Goal: Task Accomplishment & Management: Manage account settings

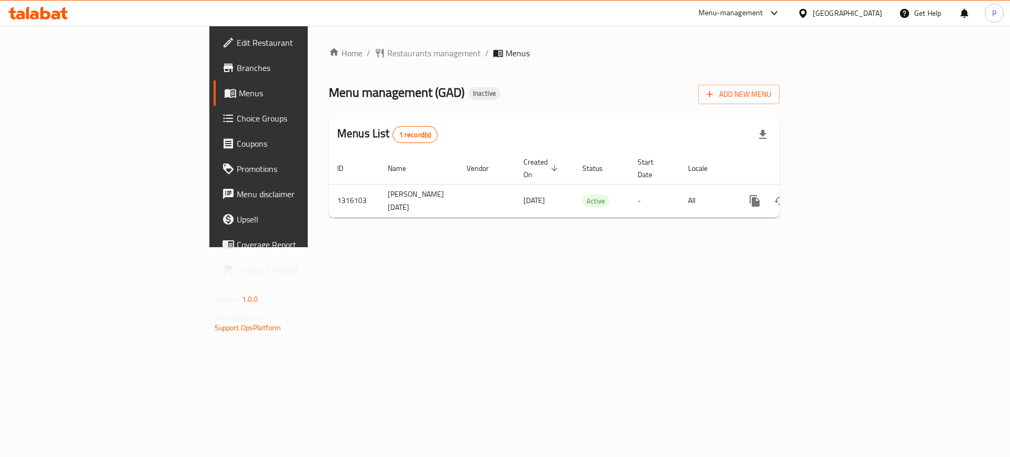
drag, startPoint x: 376, startPoint y: 281, endPoint x: 408, endPoint y: 281, distance: 32.6
click at [376, 247] on div "Home / Restaurants management / Menus Menu management ( GAD ) Inactive Add New …" at bounding box center [554, 136] width 493 height 221
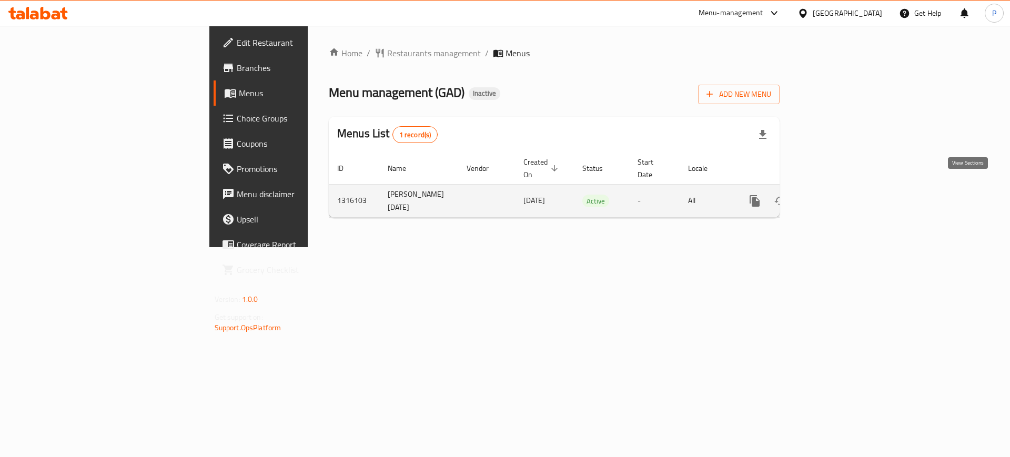
click at [843, 192] on link "enhanced table" at bounding box center [830, 200] width 25 height 25
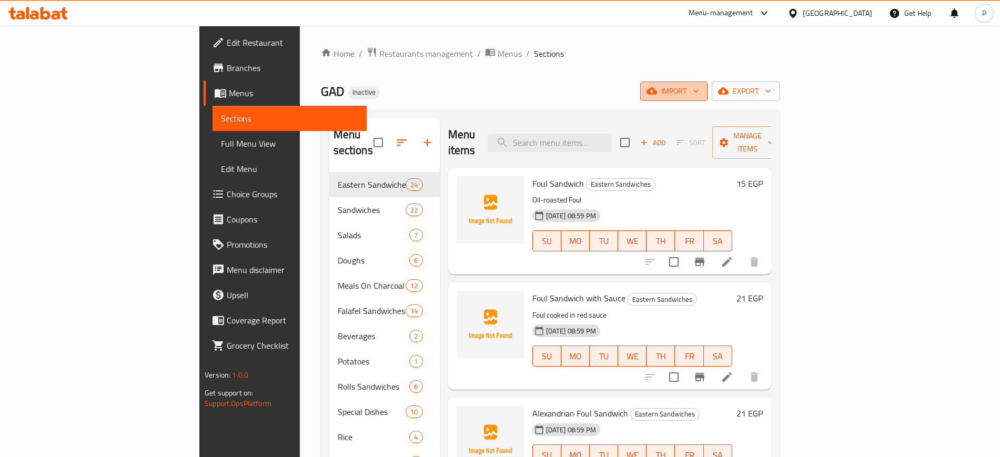
click at [699, 92] on span "import" at bounding box center [673, 91] width 50 height 13
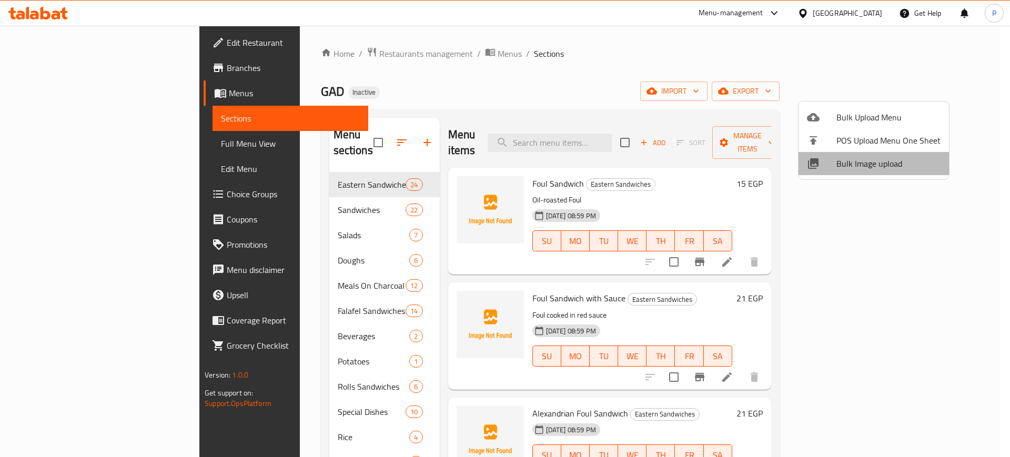
click at [882, 158] on span "Bulk Image upload" at bounding box center [888, 163] width 104 height 13
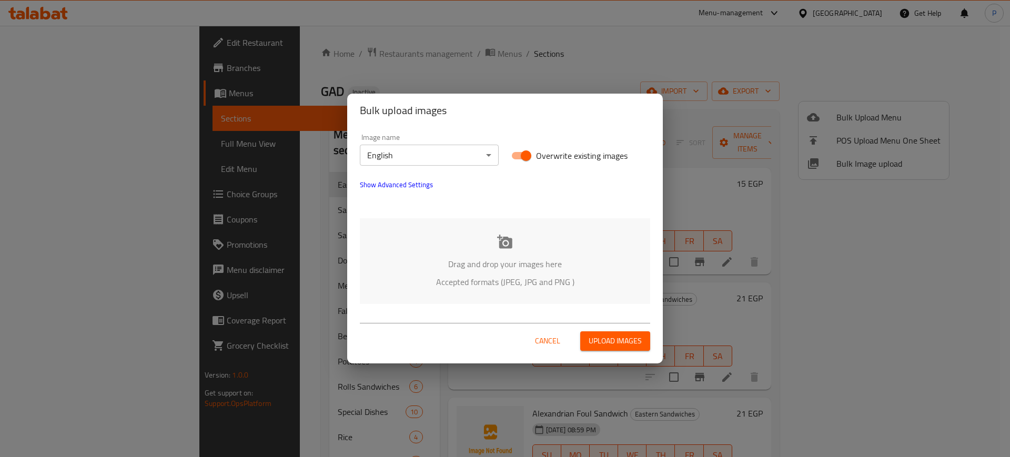
click at [407, 152] on body "​ Menu-management [GEOGRAPHIC_DATA] Get Help P Edit Restaurant Branches Menus S…" at bounding box center [505, 241] width 1010 height 431
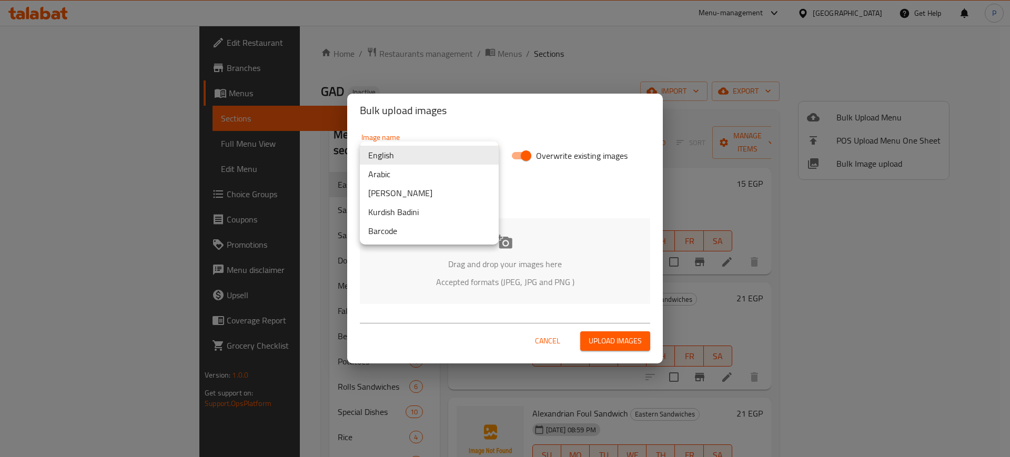
click at [390, 176] on li "Arabic" at bounding box center [429, 174] width 139 height 19
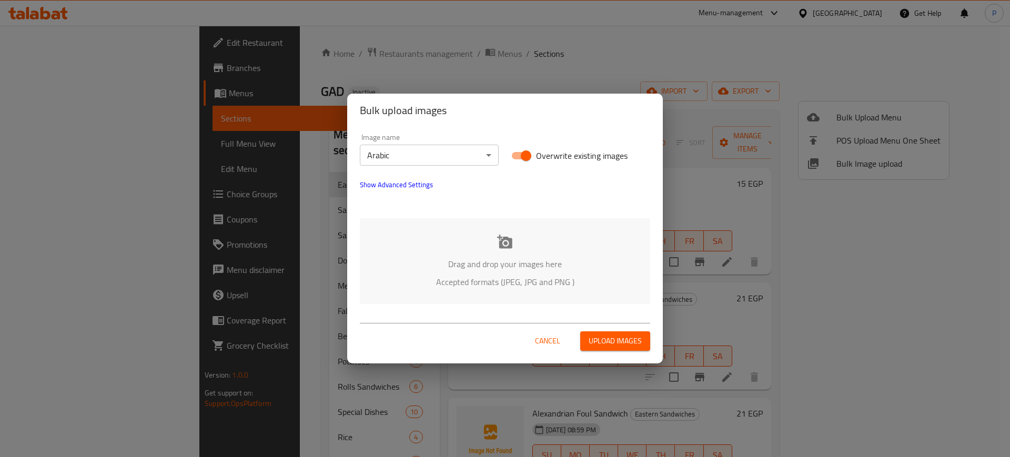
click at [472, 221] on div "Drag and drop your images here Accepted formats (JPEG, JPG and PNG )" at bounding box center [505, 261] width 290 height 86
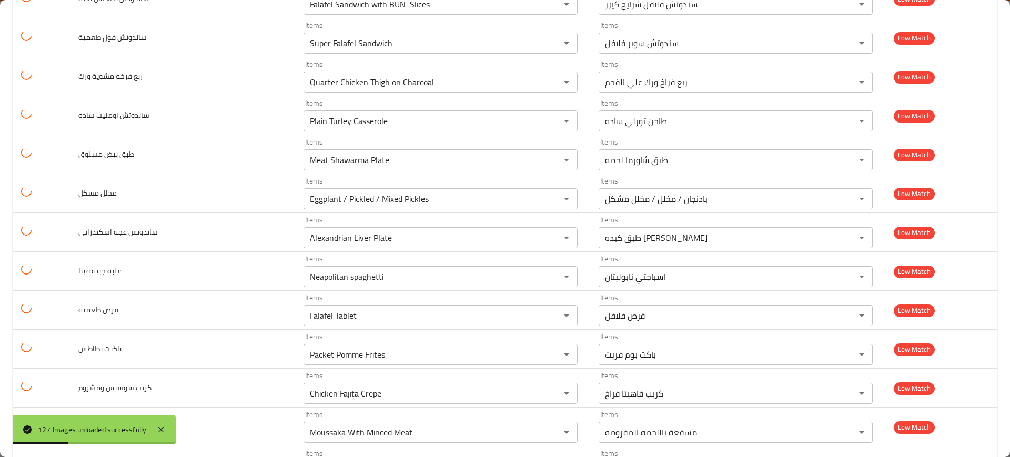
scroll to position [4668, 0]
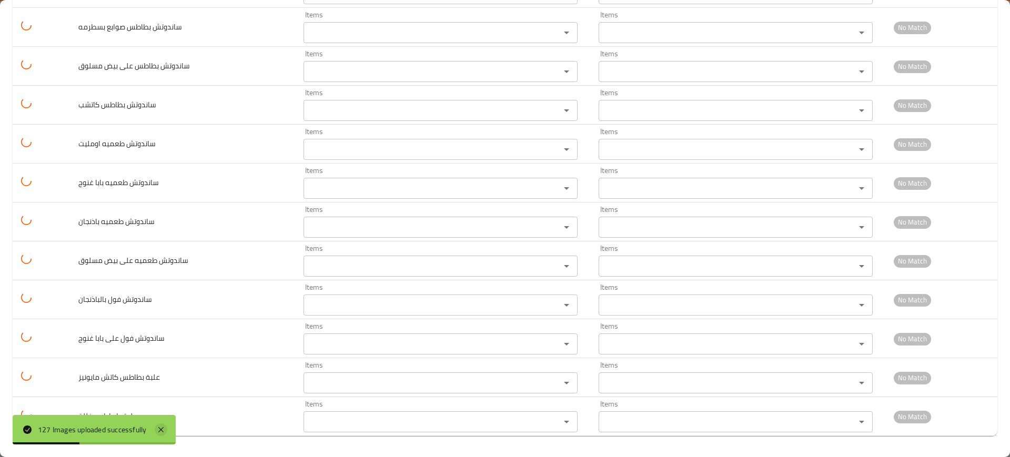
click at [167, 427] on icon at bounding box center [161, 429] width 13 height 13
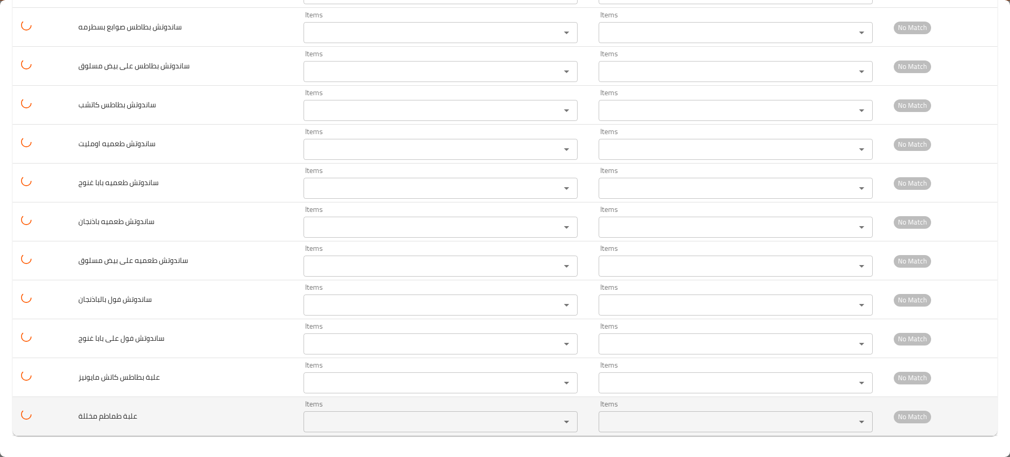
click at [420, 415] on مخللة "Items" at bounding box center [425, 421] width 237 height 15
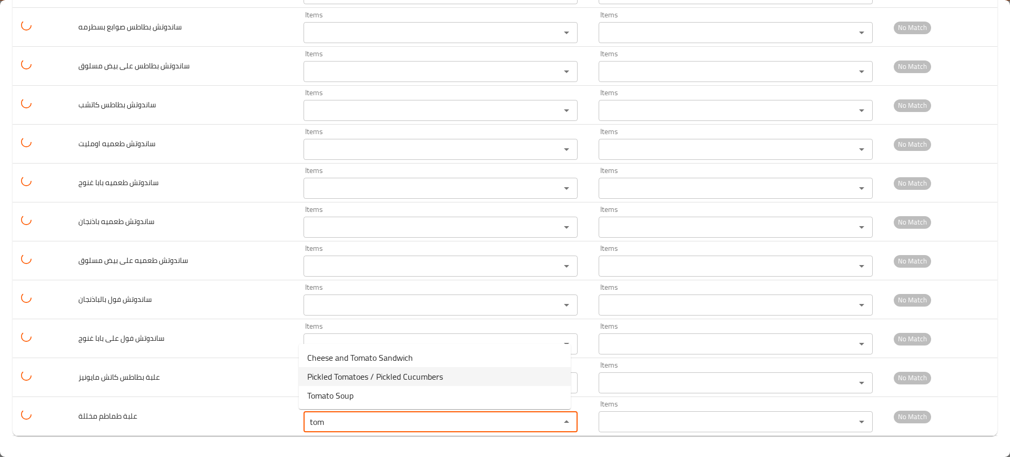
click at [412, 378] on span "Pickled Tomatoes / Pickled Cucumbers" at bounding box center [375, 376] width 136 height 13
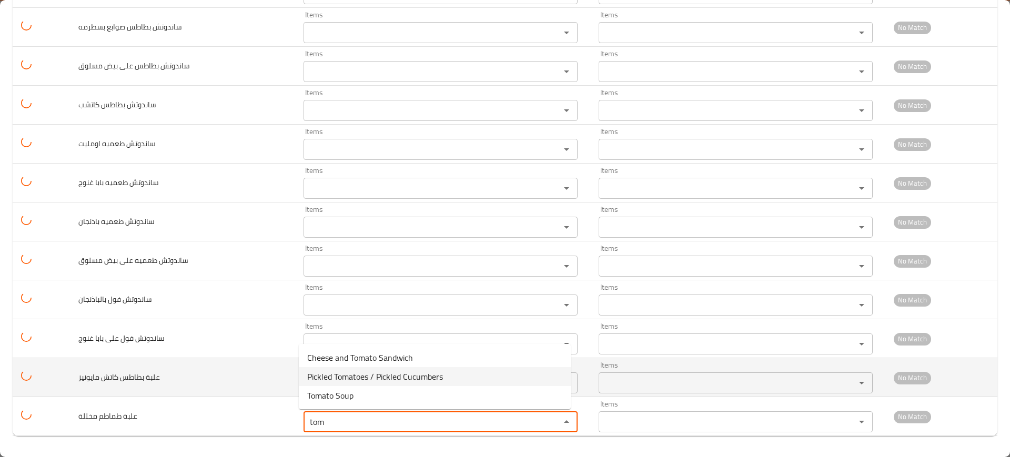
type مخللة "Pickled Tomatoes / Pickled Cucumbers"
type مخللة-ar "طماطم مخللة / خيار مخلل"
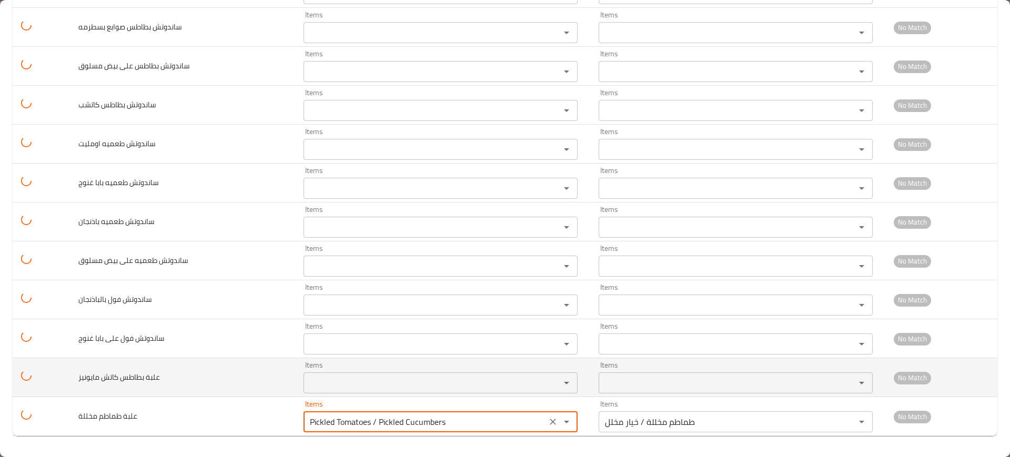
type مخللة "Pickled Tomatoes / Pickled Cucumbers"
click at [356, 383] on مايونيز "Items" at bounding box center [425, 383] width 237 height 15
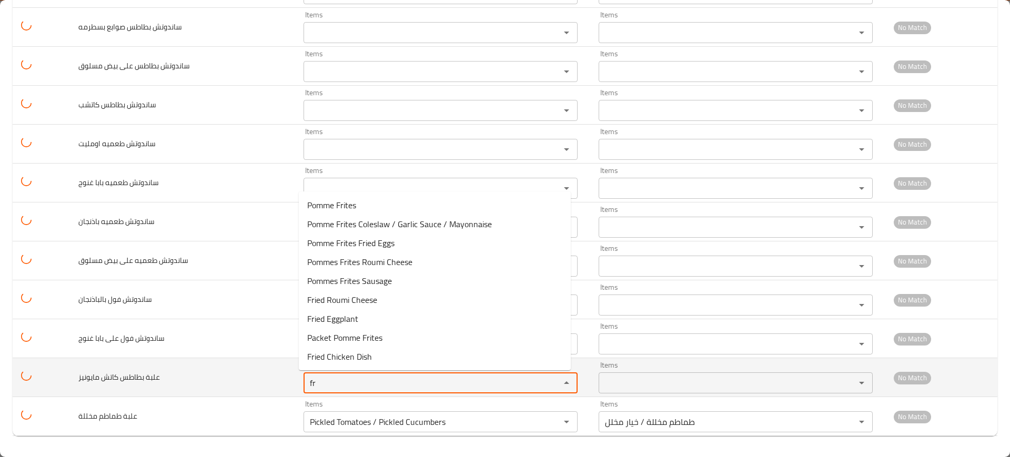
type مايونيز "f"
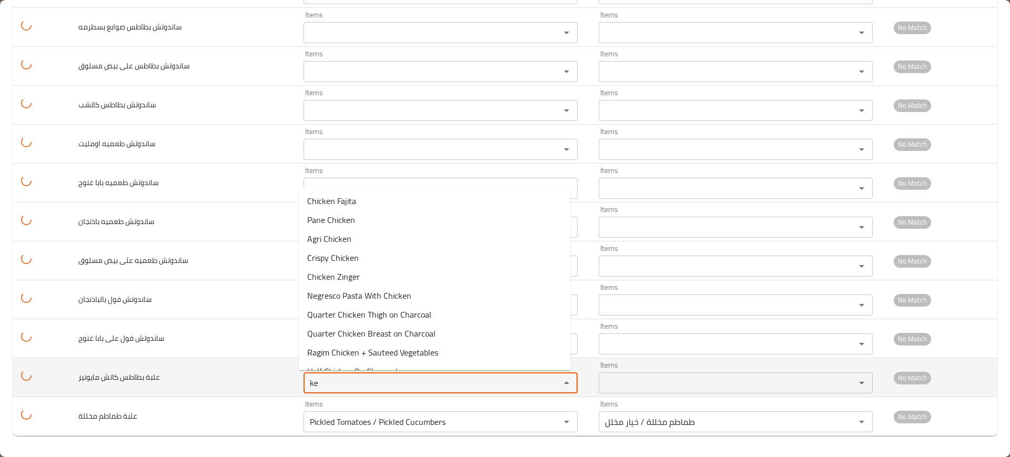
type مايونيز "k"
type مايونيز "m"
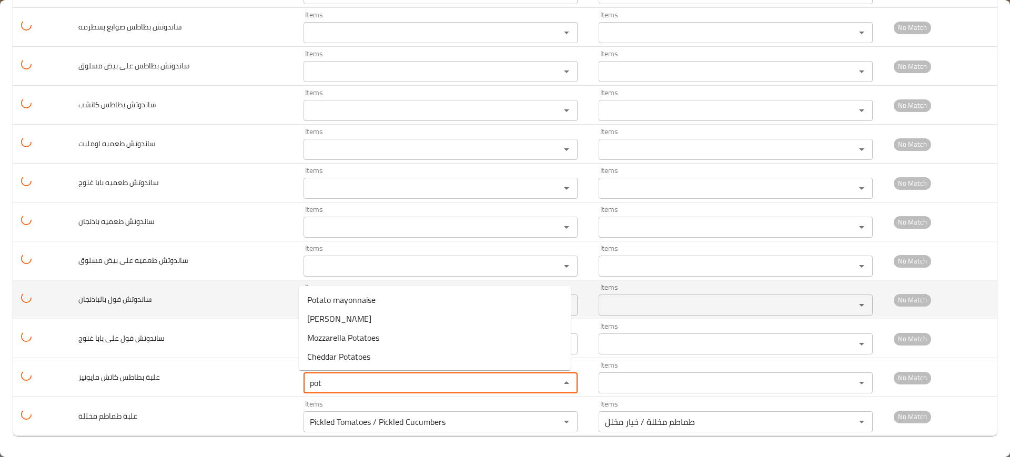
type مايونيز "pot"
click at [231, 318] on td "ساندوتش فول بالباذنجان" at bounding box center [182, 299] width 225 height 39
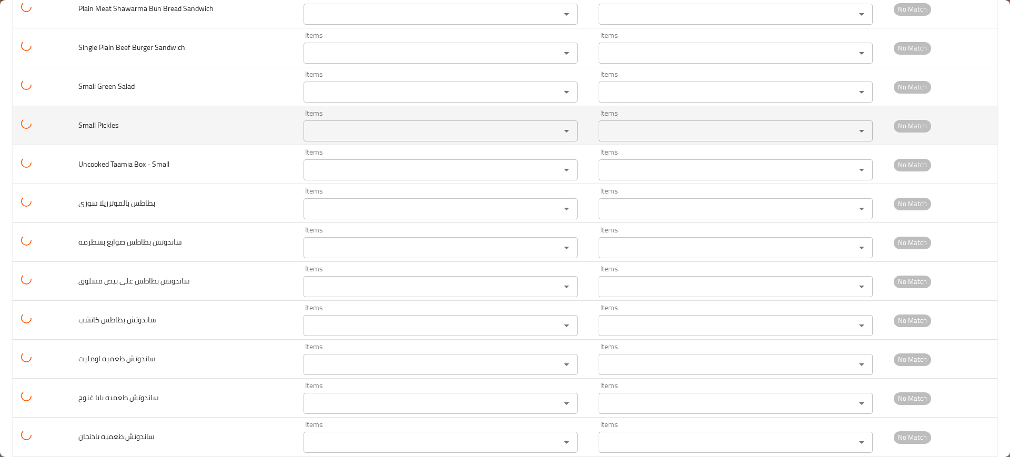
scroll to position [4273, 0]
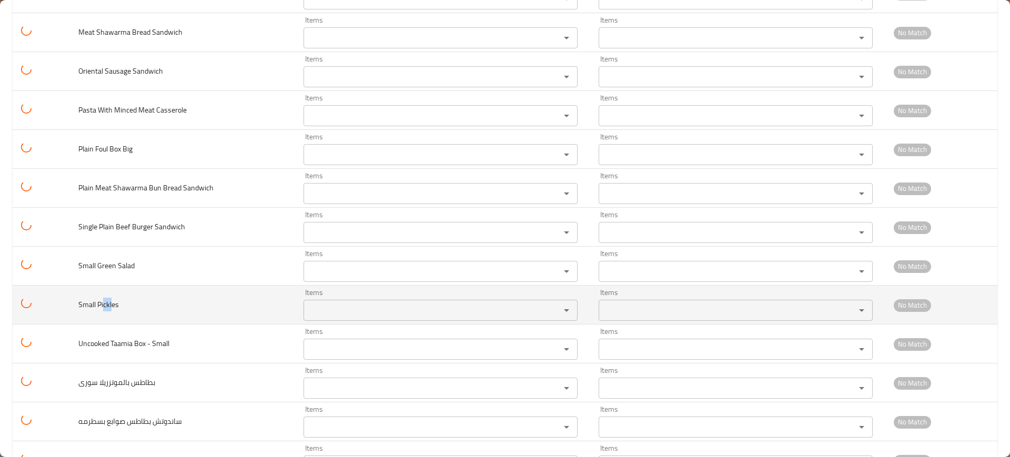
drag, startPoint x: 104, startPoint y: 300, endPoint x: 139, endPoint y: 305, distance: 35.5
click at [139, 306] on td "Small Pickles" at bounding box center [182, 305] width 225 height 39
copy span "ckles"
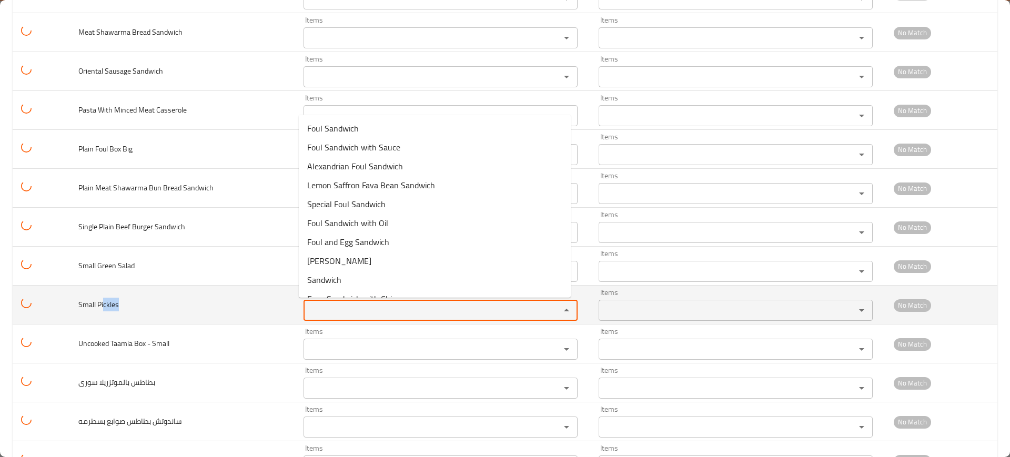
click at [347, 306] on Pickles "Items" at bounding box center [425, 310] width 237 height 15
paste Pickles "ckles"
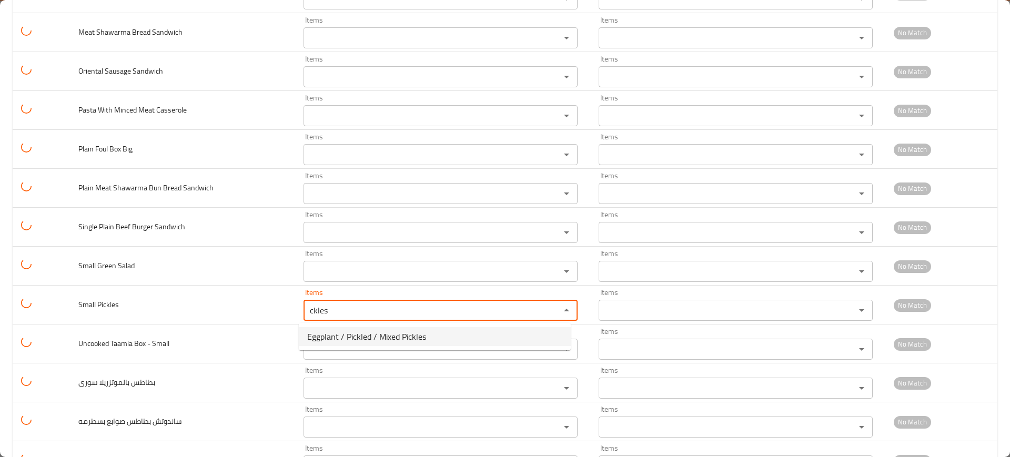
click at [348, 344] on Pickles-option-0 "Eggplant / Pickled / Mixed Pickles" at bounding box center [435, 336] width 272 height 19
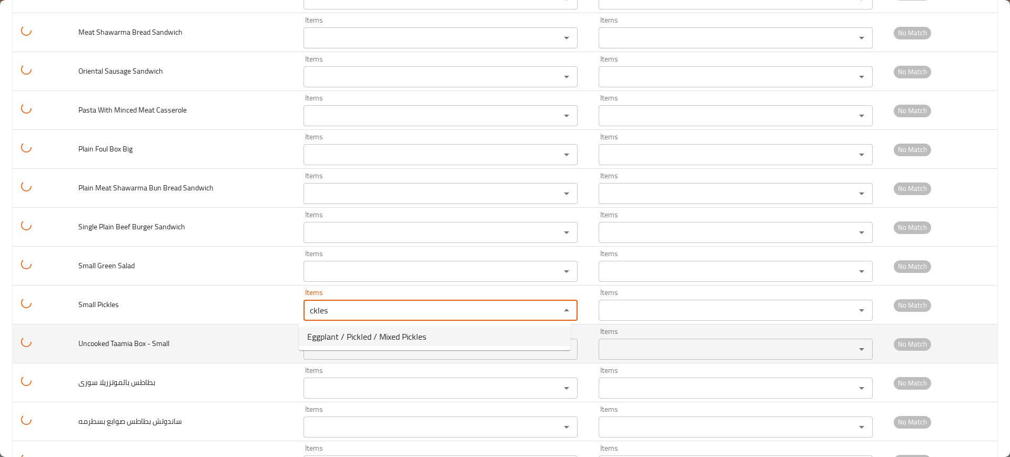
type Pickles "Eggplant / Pickled / Mixed Pickles"
type Pickles-ar "باذنجان / مخلل / مخلل مشكل"
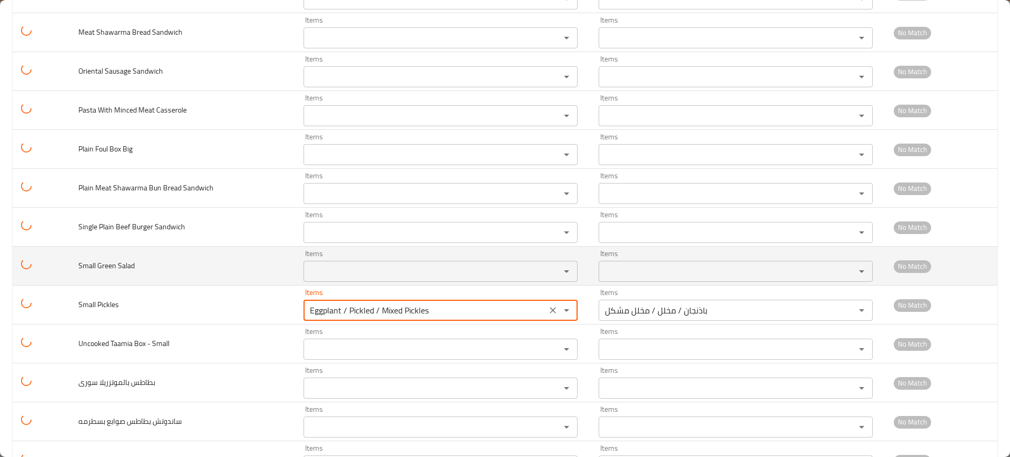
type Pickles "Eggplant / Pickled / Mixed Pickles"
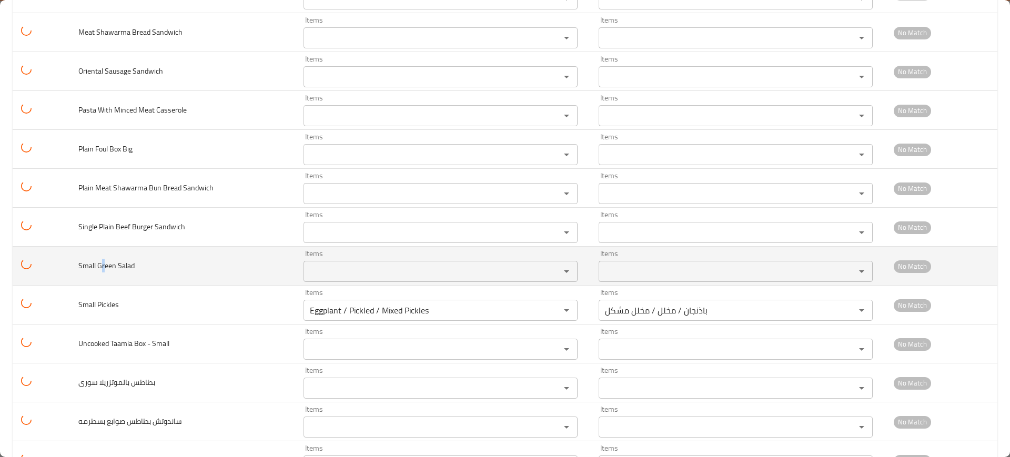
drag, startPoint x: 105, startPoint y: 263, endPoint x: 110, endPoint y: 262, distance: 5.9
click at [110, 262] on span "Small Green Salad" at bounding box center [106, 266] width 56 height 14
copy span "ree"
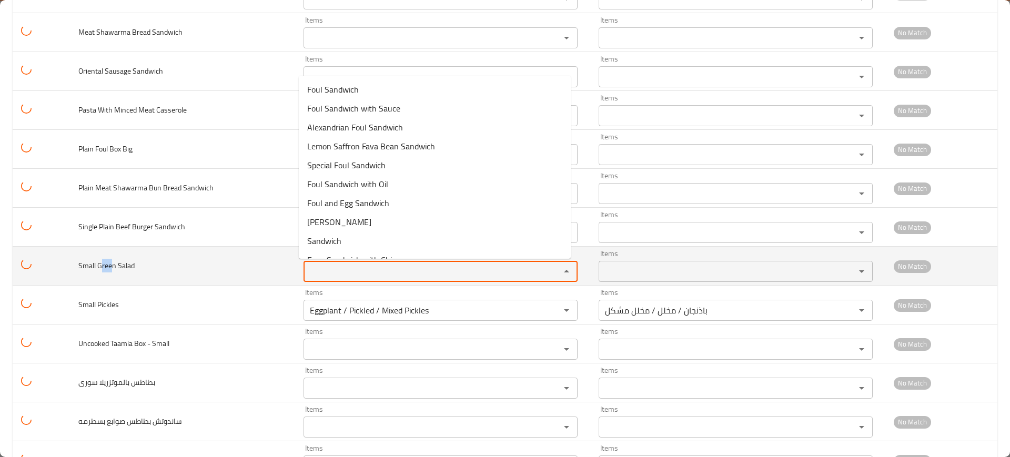
click at [337, 270] on Salad "Items" at bounding box center [425, 271] width 237 height 15
paste Salad "ree"
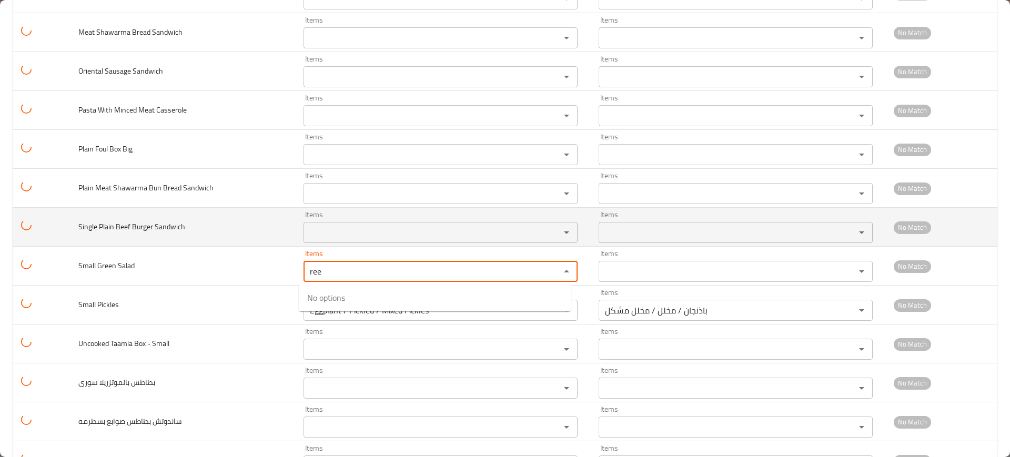
type Salad "ree"
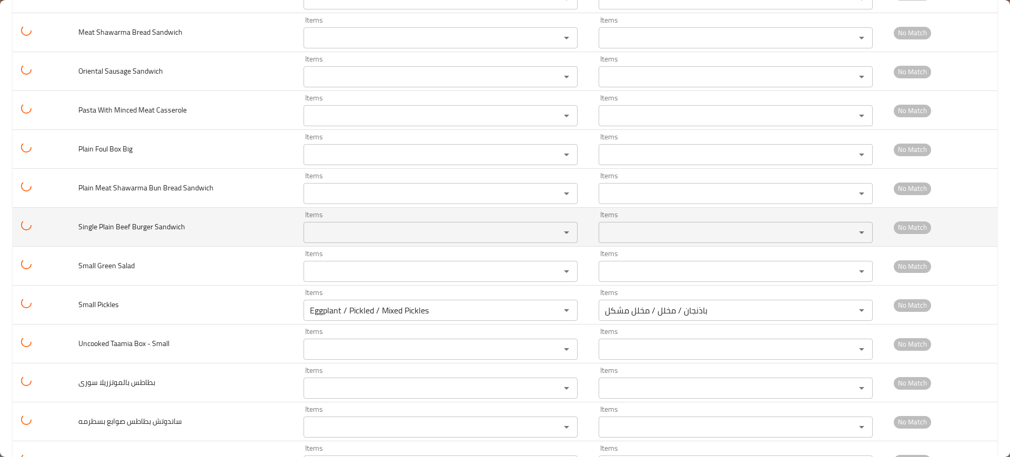
click at [157, 232] on span "Single Plain Beef Burger Sandwich" at bounding box center [131, 227] width 107 height 14
drag, startPoint x: 135, startPoint y: 226, endPoint x: 147, endPoint y: 229, distance: 12.4
click at [147, 229] on span "Single Plain Beef Burger Sandwich" at bounding box center [131, 227] width 107 height 14
copy span "urg"
click at [377, 236] on Sandwich "Items" at bounding box center [425, 232] width 237 height 15
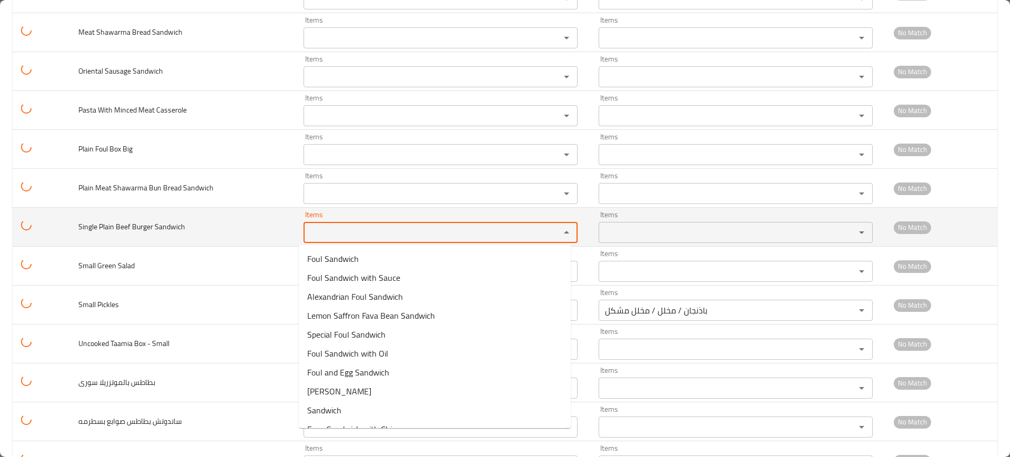
paste Sandwich "urg"
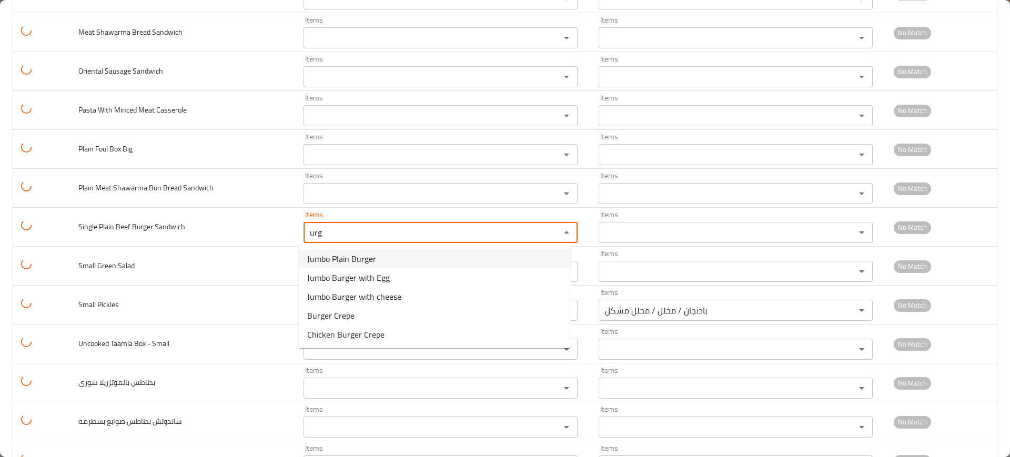
click at [356, 261] on span "Jumbo Plain Burger" at bounding box center [341, 258] width 69 height 13
type Sandwich "Jumbo Plain Burger"
type Sandwich-ar "برجر جامبو سادة"
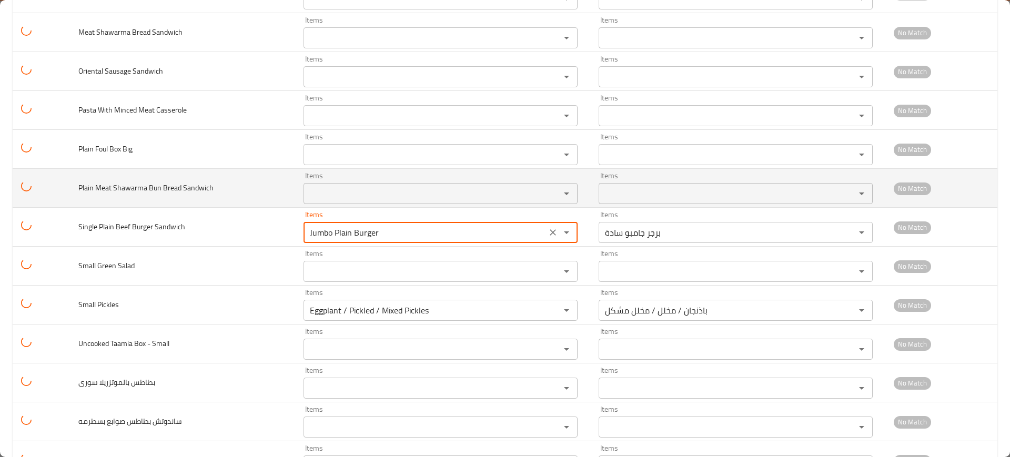
type Sandwich "Jumbo Plain Burger"
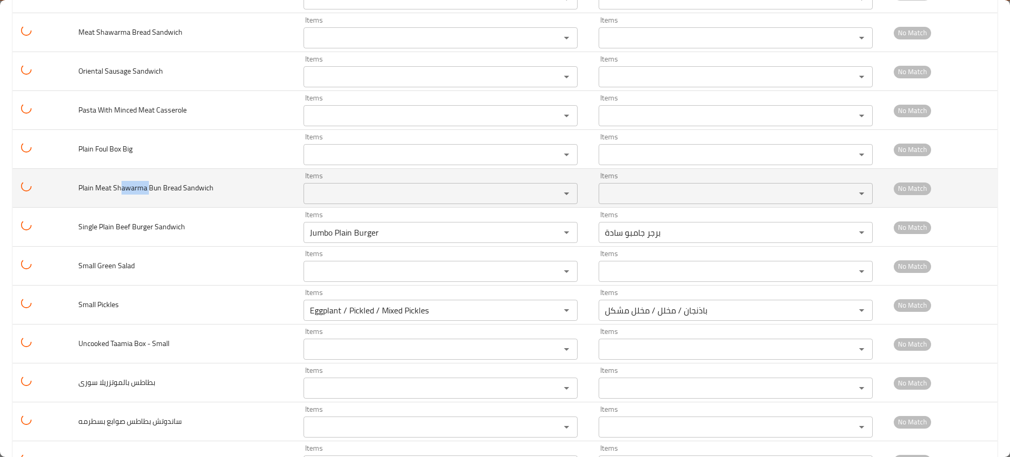
drag, startPoint x: 124, startPoint y: 193, endPoint x: 148, endPoint y: 191, distance: 24.8
click at [148, 191] on span "Plain Meat Shawarma Bun Bread Sandwich" at bounding box center [145, 188] width 135 height 14
copy span "awarma"
click at [388, 179] on div "Items Items" at bounding box center [440, 188] width 274 height 32
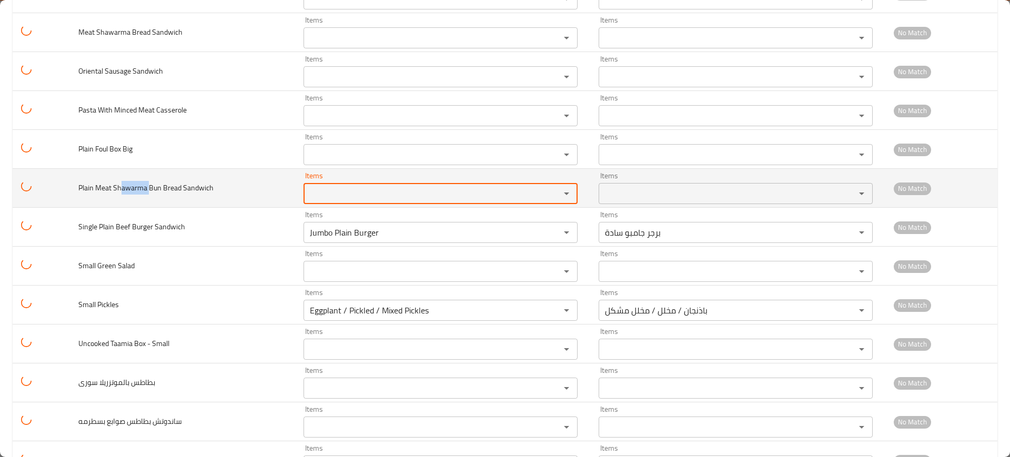
paste Sandwich "awarma"
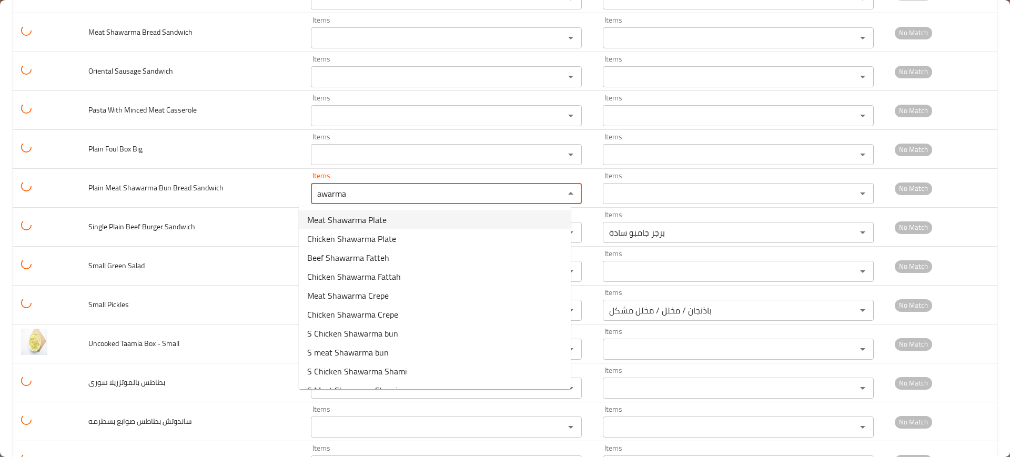
scroll to position [53, 0]
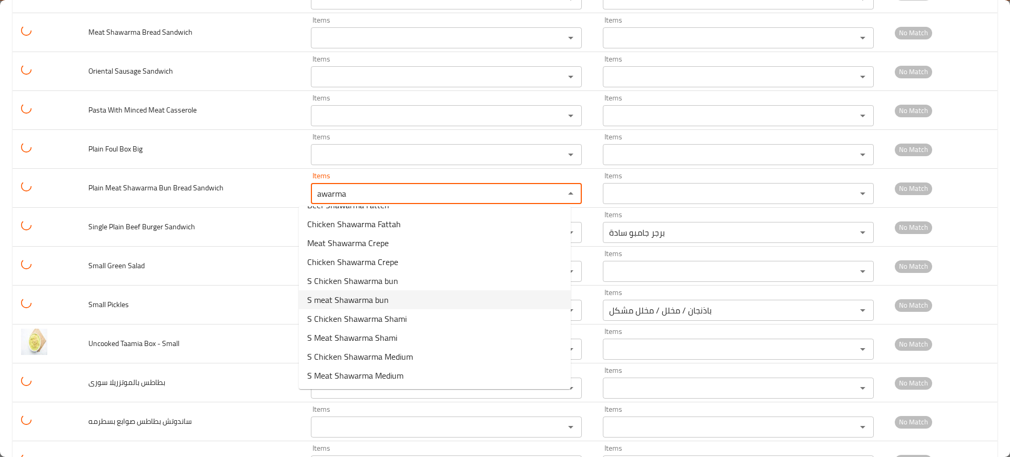
click at [360, 297] on span "S meat Shawarma bun" at bounding box center [348, 299] width 82 height 13
type Sandwich "S meat Shawarma bun"
type Sandwich-ar "س شاورمه لحم كيزر"
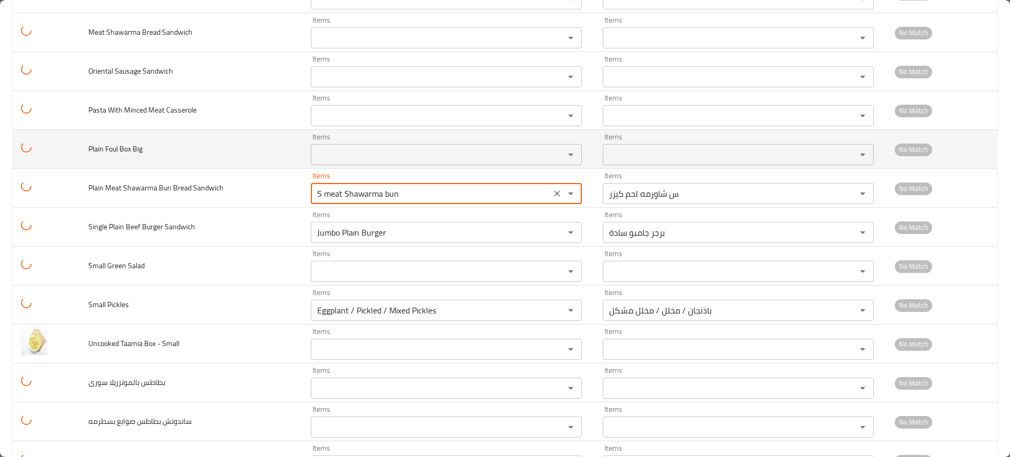
type Sandwich "S meat Shawarma bun"
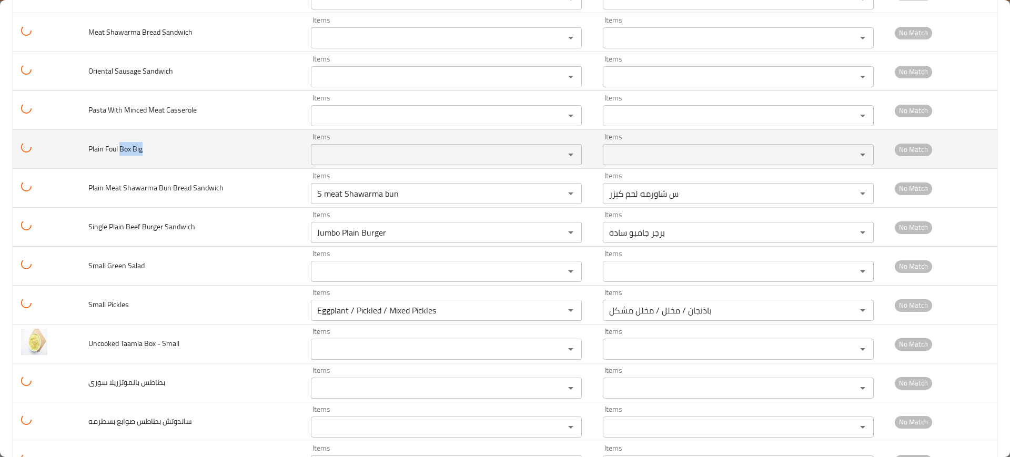
drag, startPoint x: 121, startPoint y: 149, endPoint x: 143, endPoint y: 148, distance: 22.1
click at [143, 148] on td "Plain Foul Box Big" at bounding box center [191, 149] width 222 height 39
copy span "Box Big"
click at [115, 149] on span "Plain Foul Box Big" at bounding box center [115, 149] width 54 height 14
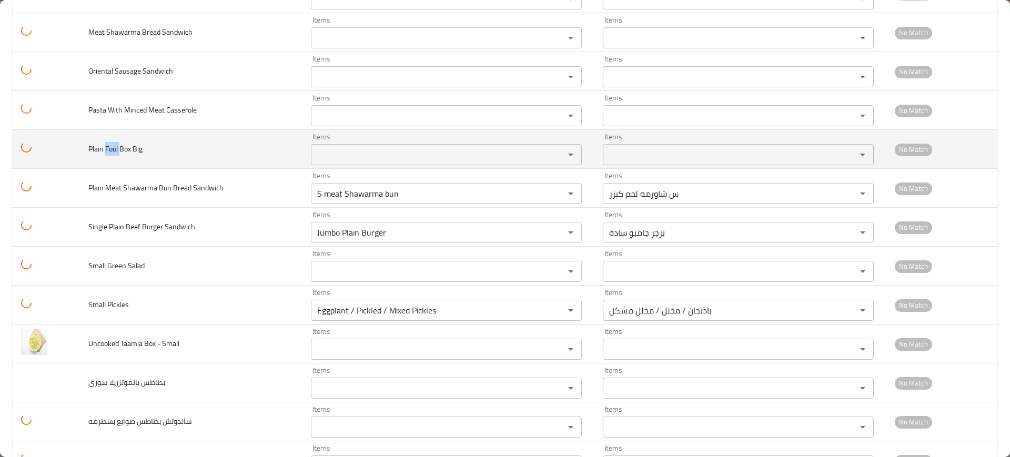
copy span "Foul"
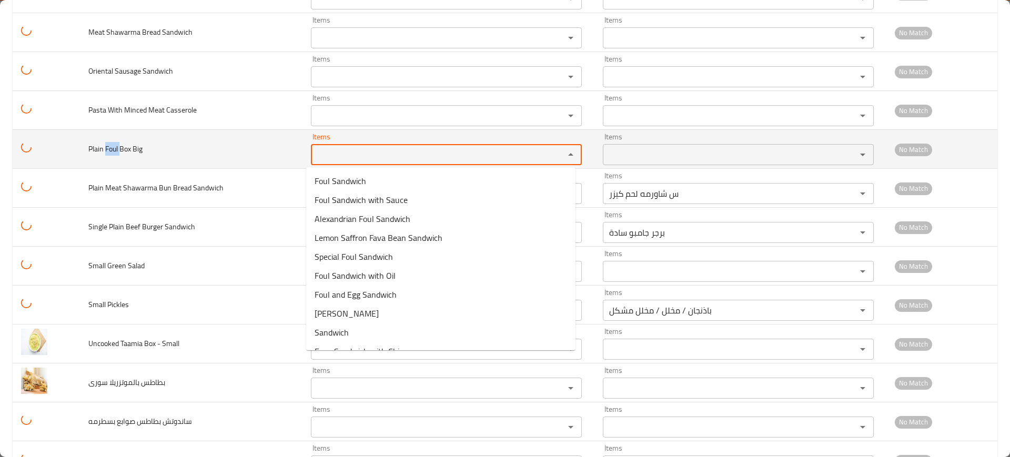
click at [364, 154] on Big "Items" at bounding box center [431, 154] width 234 height 15
paste Big "Foul"
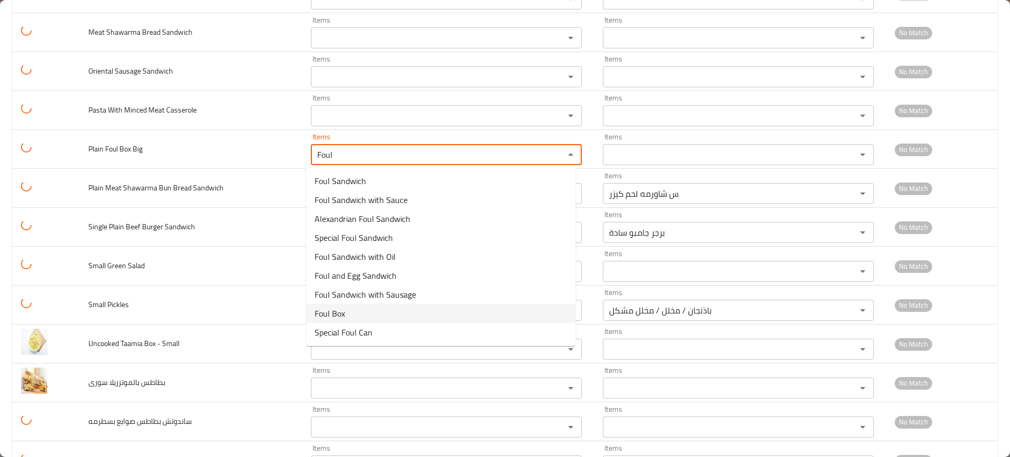
click at [333, 307] on span "Foul Box" at bounding box center [330, 313] width 31 height 13
type Big "Foul Box"
type Big-ar "علبة فول"
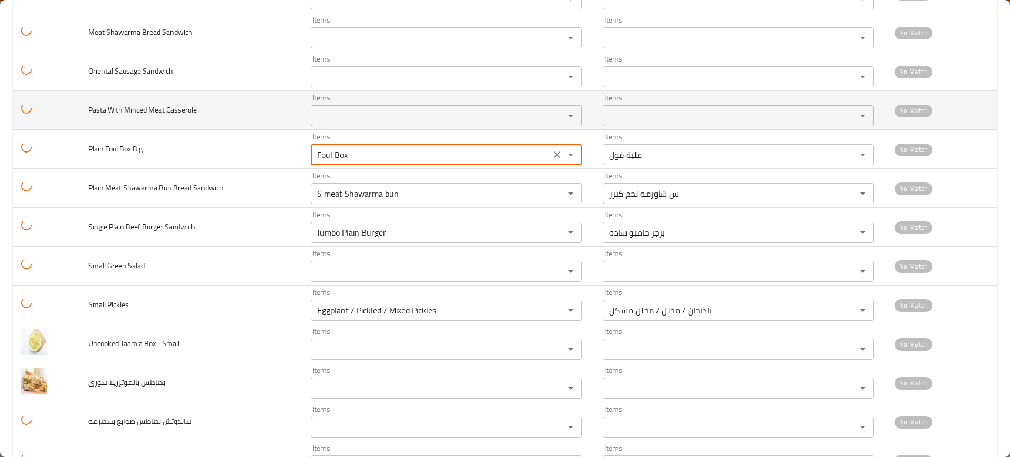
type Big "Foul Box"
drag, startPoint x: 125, startPoint y: 110, endPoint x: 145, endPoint y: 111, distance: 20.0
click at [145, 111] on span "Pasta With Minced Meat Casserole" at bounding box center [142, 110] width 108 height 14
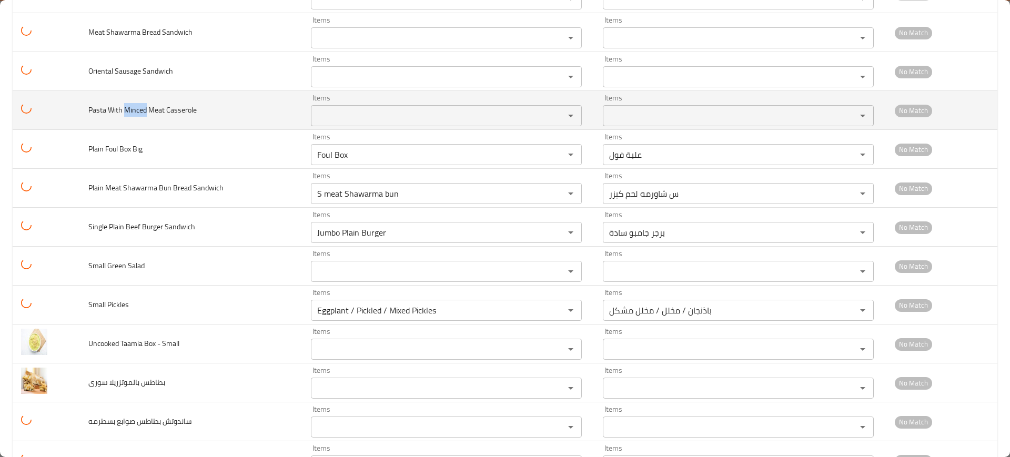
copy span "Minced"
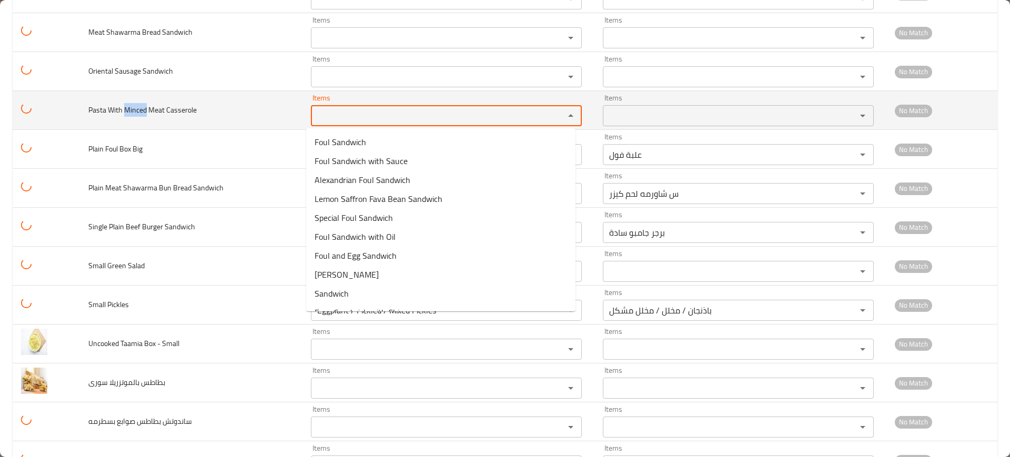
click at [362, 115] on Casserole "Items" at bounding box center [431, 115] width 234 height 15
paste Casserole "Minced"
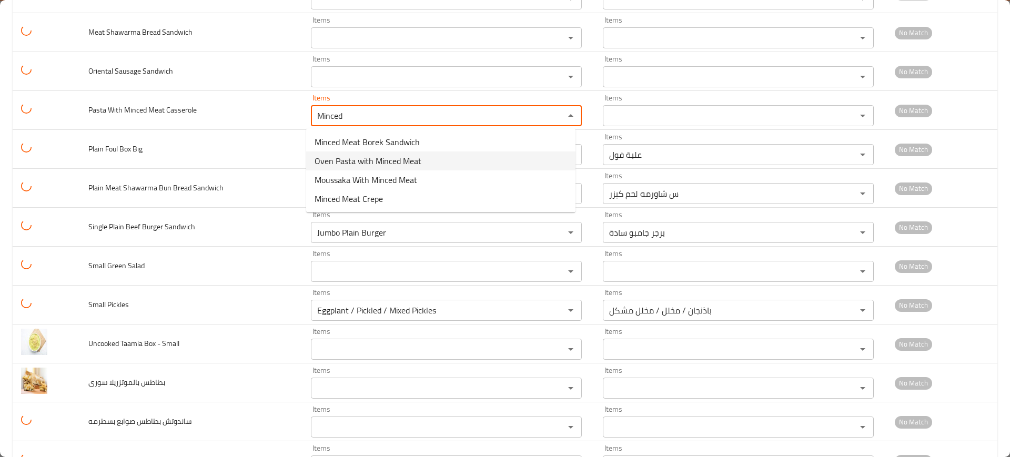
click at [351, 160] on span "Oven Pasta with Minced Meat" at bounding box center [368, 161] width 107 height 13
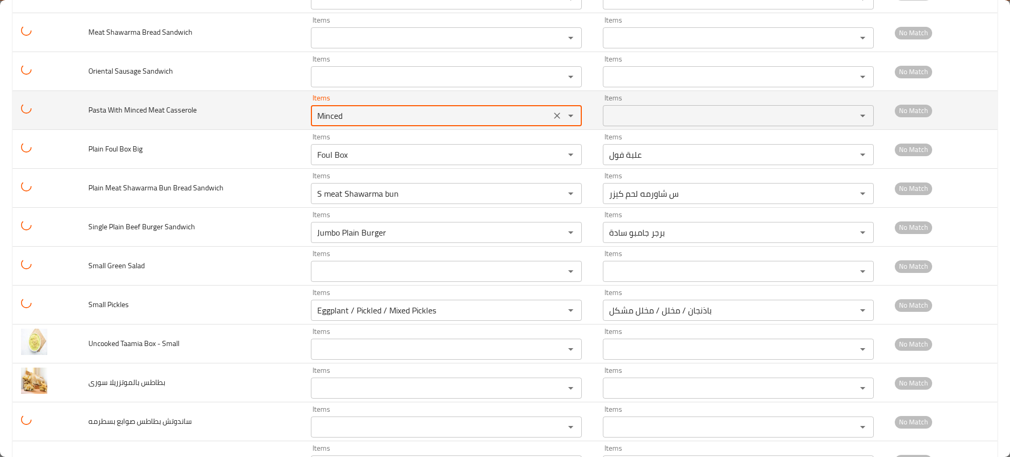
type Casserole "Oven Pasta with Minced Meat"
type Casserole-ar "مكرونة فرن باللحمة المفرومة"
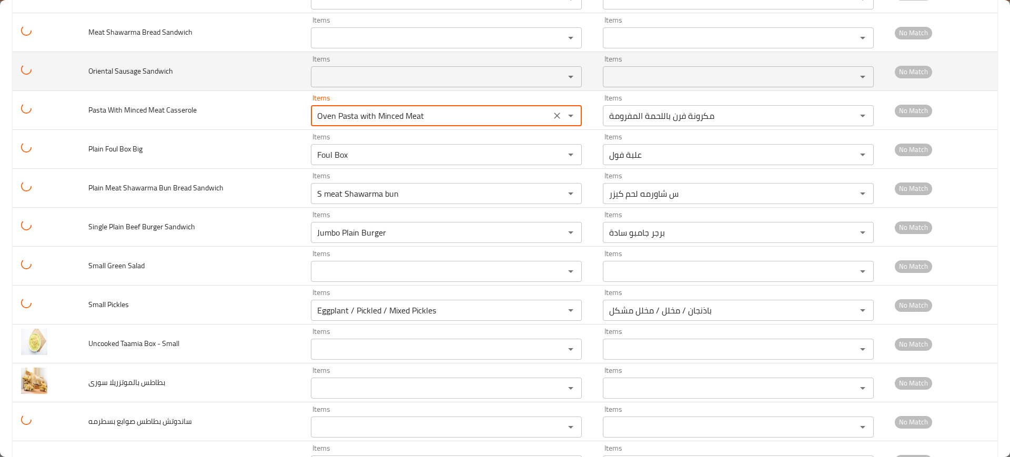
type Casserole "Oven Pasta with Minced Meat"
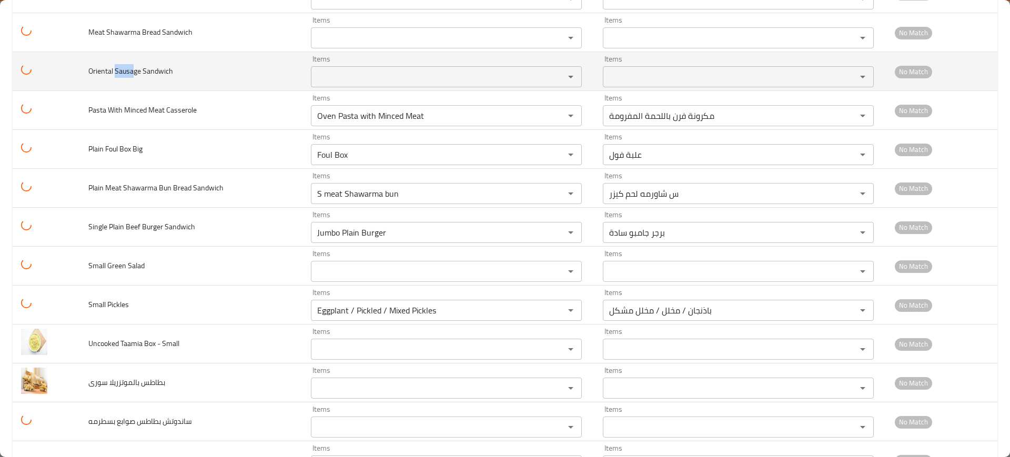
drag, startPoint x: 115, startPoint y: 75, endPoint x: 199, endPoint y: 80, distance: 83.8
click at [134, 77] on span "Oriental Sausage Sandwich" at bounding box center [130, 71] width 85 height 14
copy span "[PERSON_NAME]"
click at [399, 74] on Sandwich "Items" at bounding box center [431, 76] width 234 height 15
paste Sandwich "[PERSON_NAME]"
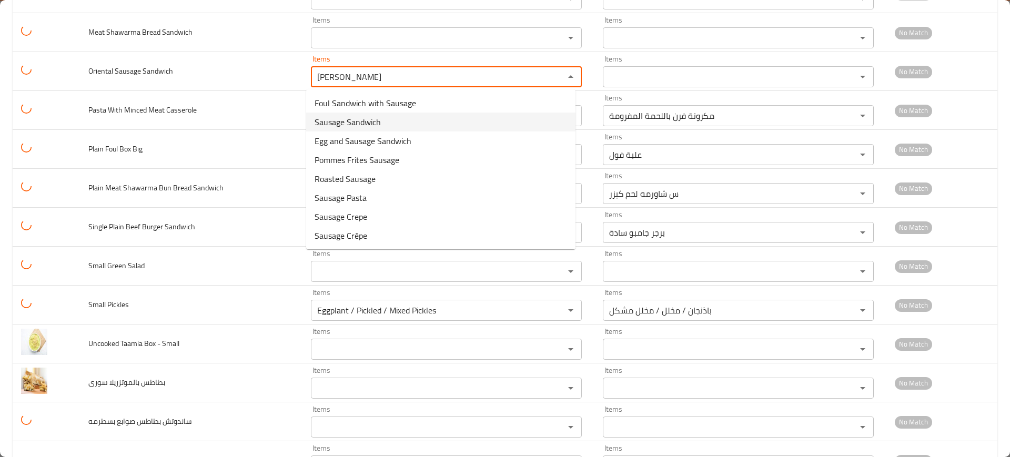
click at [328, 117] on span "Sausage Sandwich" at bounding box center [348, 122] width 66 height 13
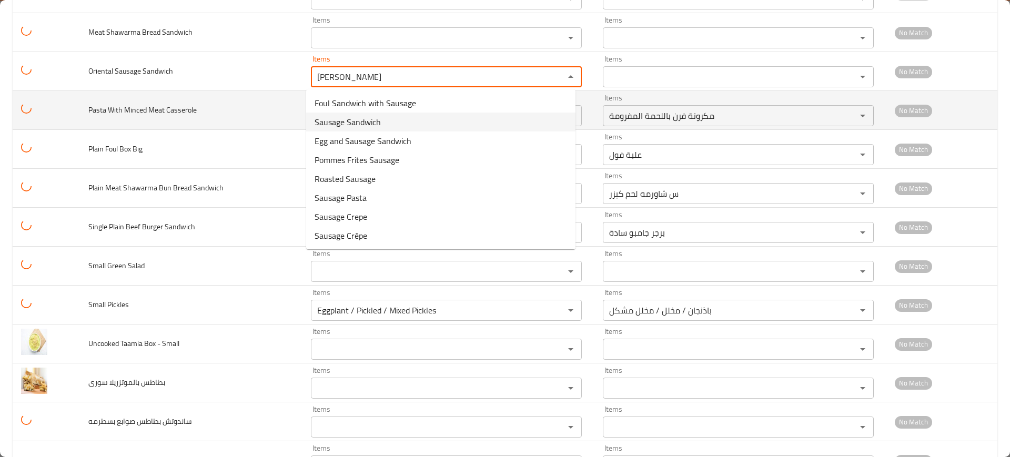
type Sandwich "Sausage Sandwich"
type Sandwich-ar "سندوتش سجق"
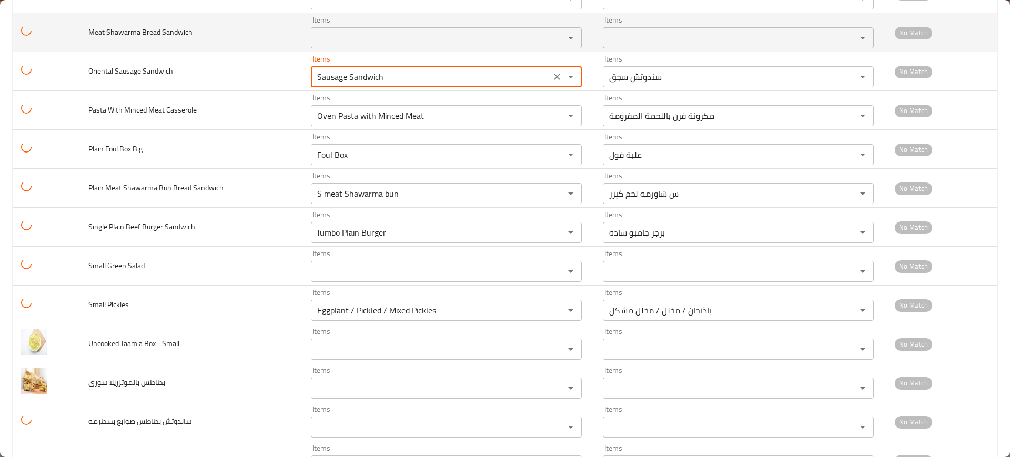
type Sandwich "Sausage Sandwich"
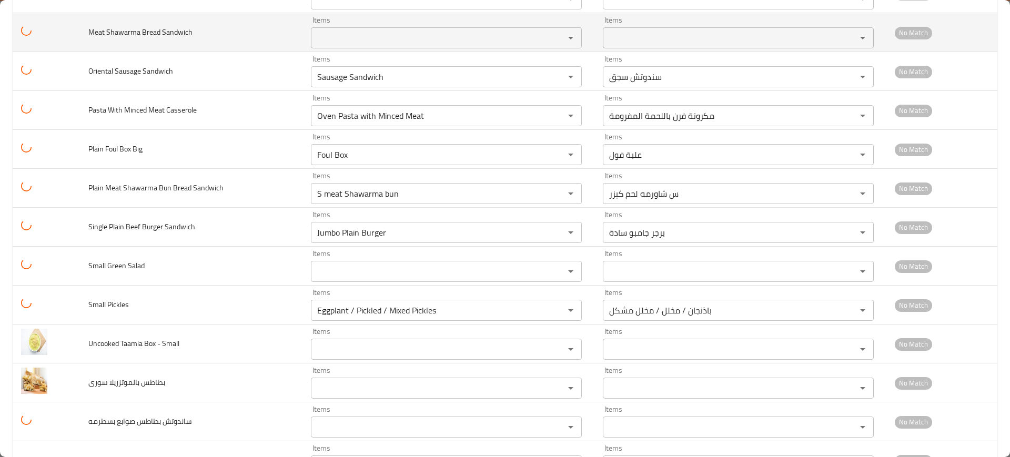
scroll to position [4142, 0]
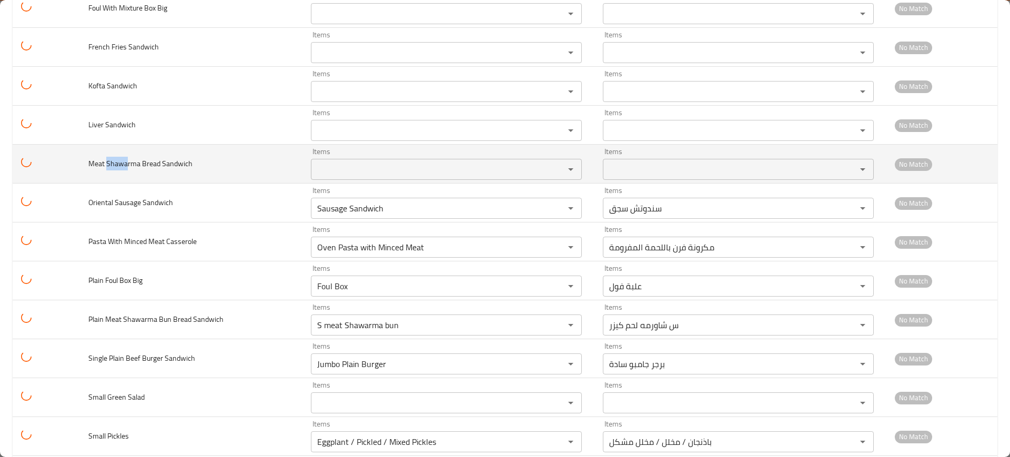
drag, startPoint x: 126, startPoint y: 163, endPoint x: 133, endPoint y: 160, distance: 7.3
click at [133, 160] on span "Meat Shawarma Bread Sandwich" at bounding box center [140, 164] width 104 height 14
copy span "Shawa"
click at [400, 156] on div "Items Items" at bounding box center [446, 164] width 271 height 32
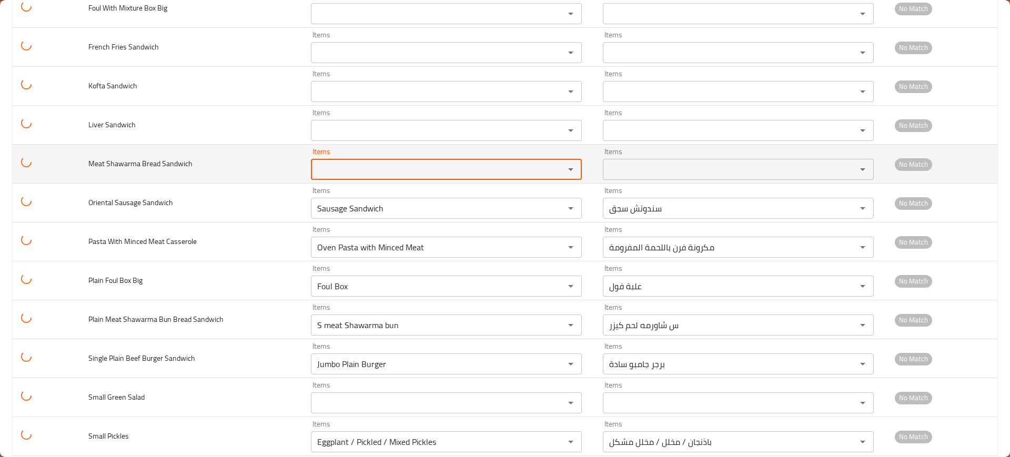
paste Sandwich "Shawarm"
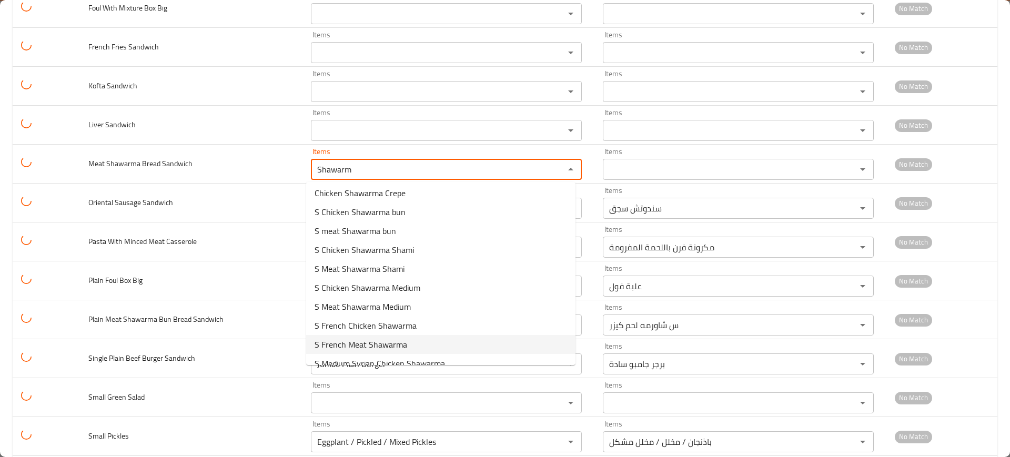
scroll to position [166, 0]
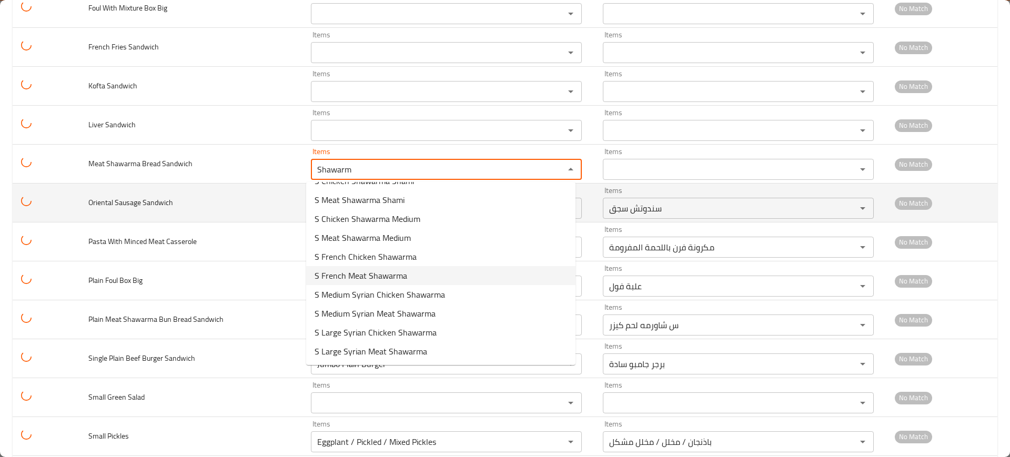
type Sandwich "Shawarm"
click at [164, 185] on td "Oriental Sausage Sandwich" at bounding box center [191, 203] width 222 height 39
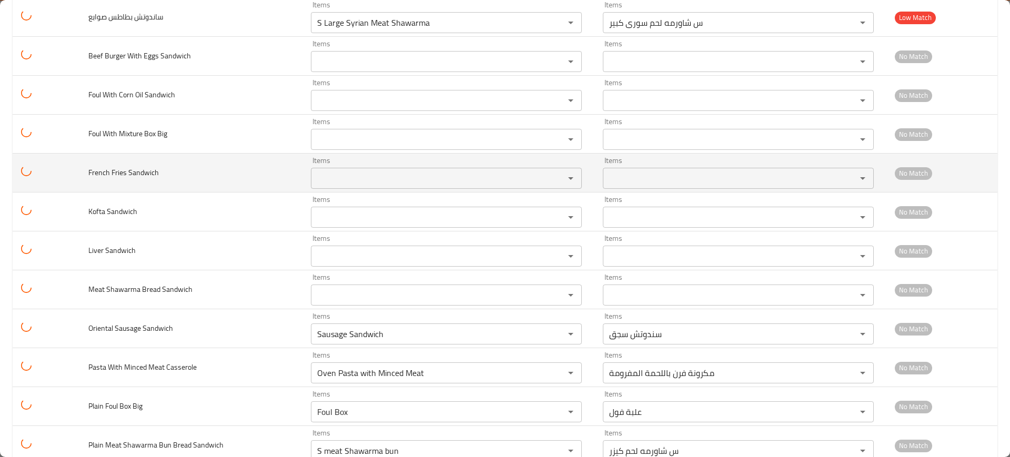
scroll to position [4010, 0]
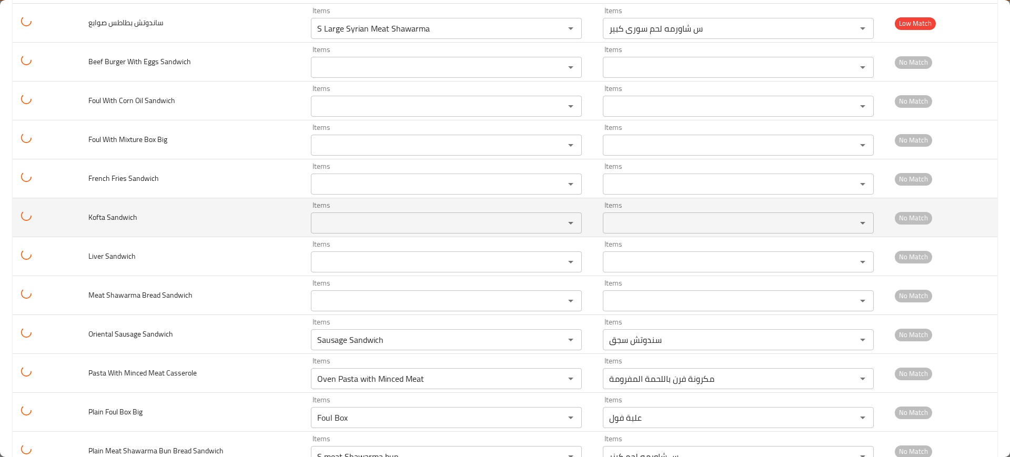
drag, startPoint x: 102, startPoint y: 213, endPoint x: 229, endPoint y: 221, distance: 127.0
click at [83, 218] on td "Kofta Sandwich" at bounding box center [191, 217] width 222 height 39
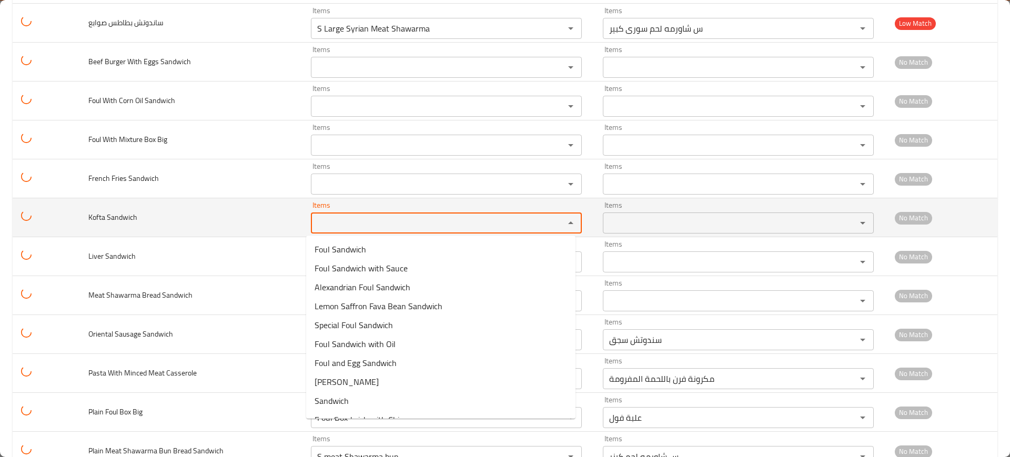
click at [319, 224] on Sandwich "Items" at bounding box center [431, 223] width 234 height 15
paste Sandwich "Koft"
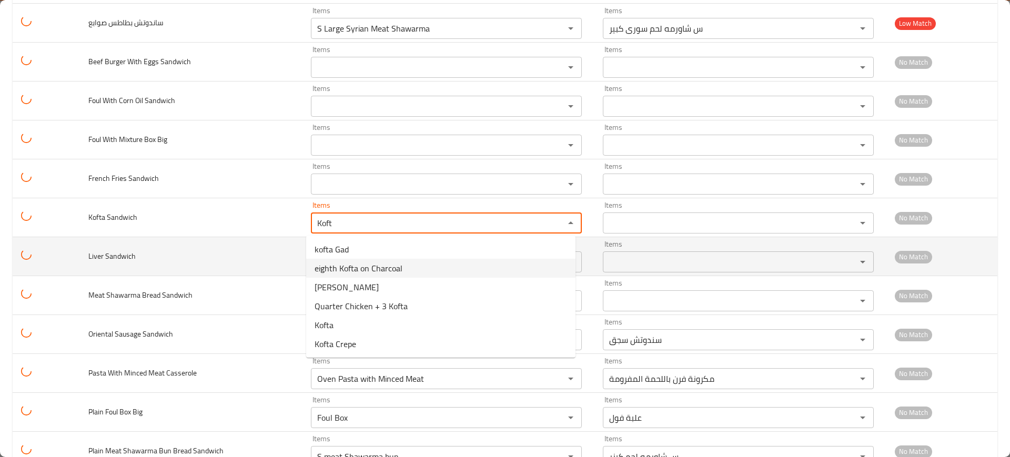
type Sandwich "Koft"
click at [206, 251] on td "Liver Sandwich" at bounding box center [191, 256] width 222 height 39
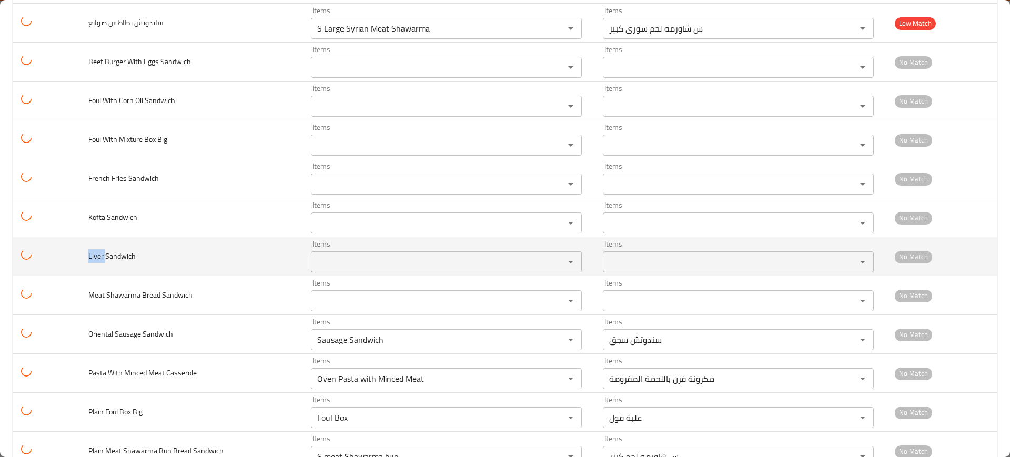
drag, startPoint x: 104, startPoint y: 258, endPoint x: 82, endPoint y: 255, distance: 22.2
click at [82, 255] on td "Liver Sandwich" at bounding box center [191, 256] width 222 height 39
copy span "Liver"
click at [344, 252] on div "Items" at bounding box center [446, 261] width 271 height 21
paste Sandwich "Liver"
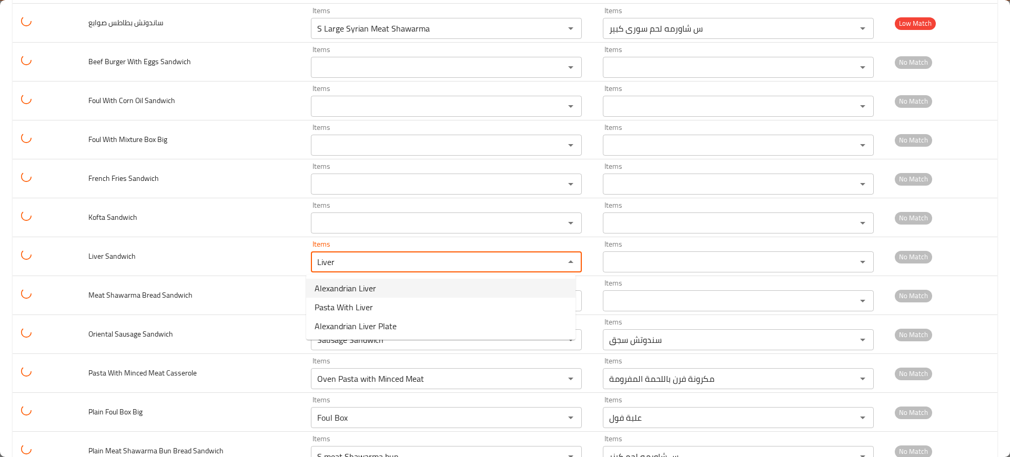
click at [364, 290] on span "Alexandrian Liver" at bounding box center [346, 288] width 62 height 13
type Sandwich "Alexandrian Liver"
type Sandwich-ar "كبدة [PERSON_NAME]"
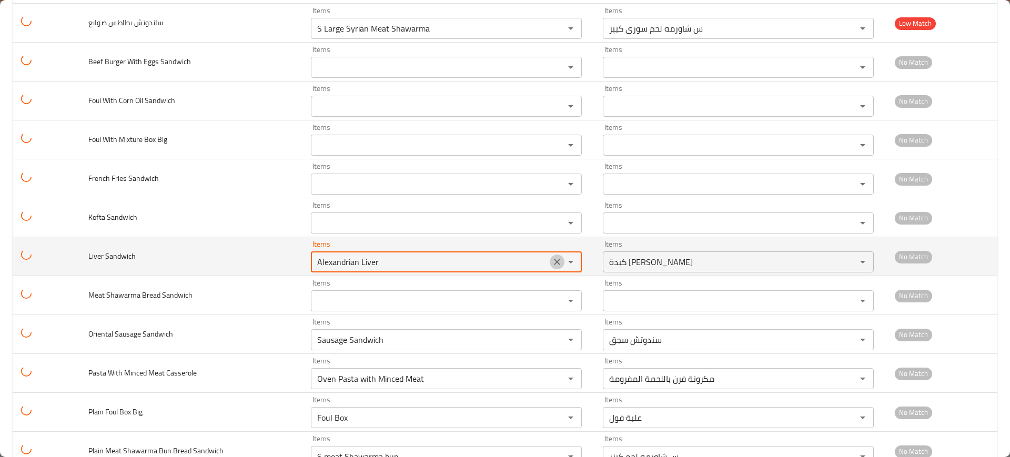
click at [552, 260] on icon "Clear" at bounding box center [557, 262] width 11 height 11
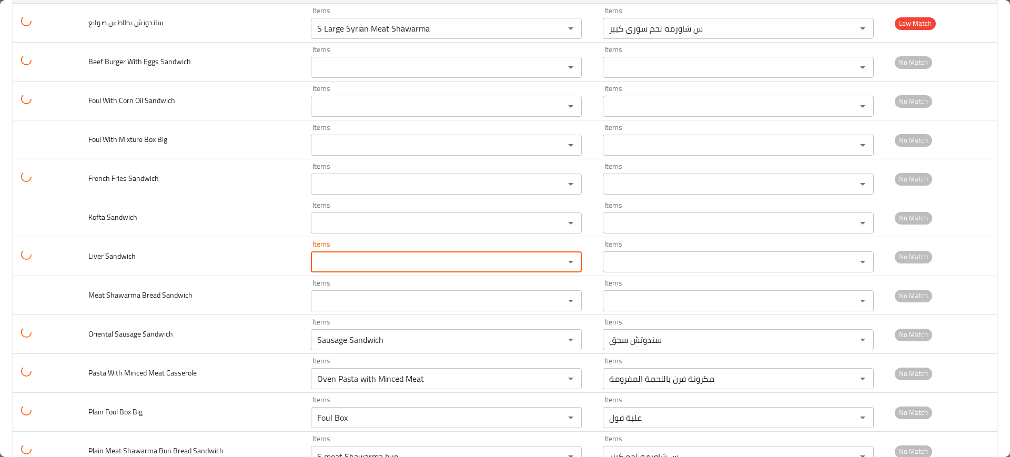
scroll to position [3879, 0]
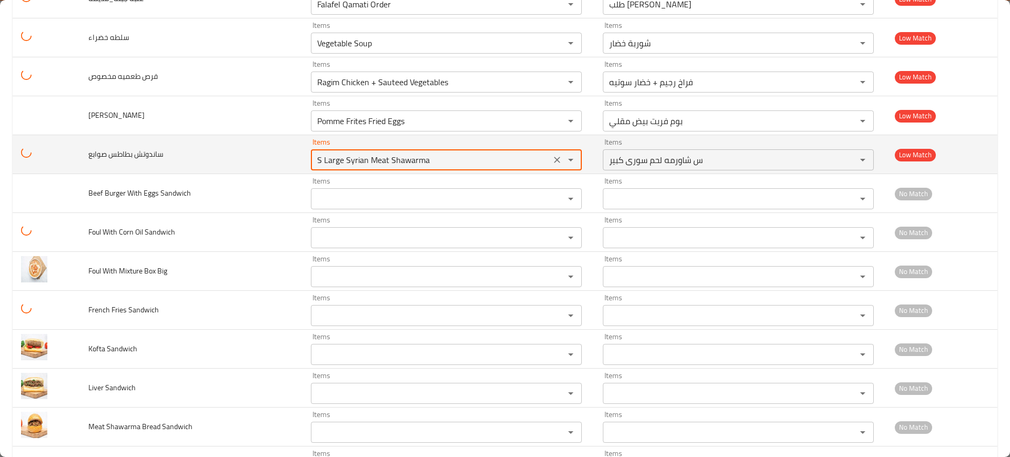
click at [429, 161] on صوابع "S Large Syrian Meat Shawarma" at bounding box center [431, 160] width 234 height 15
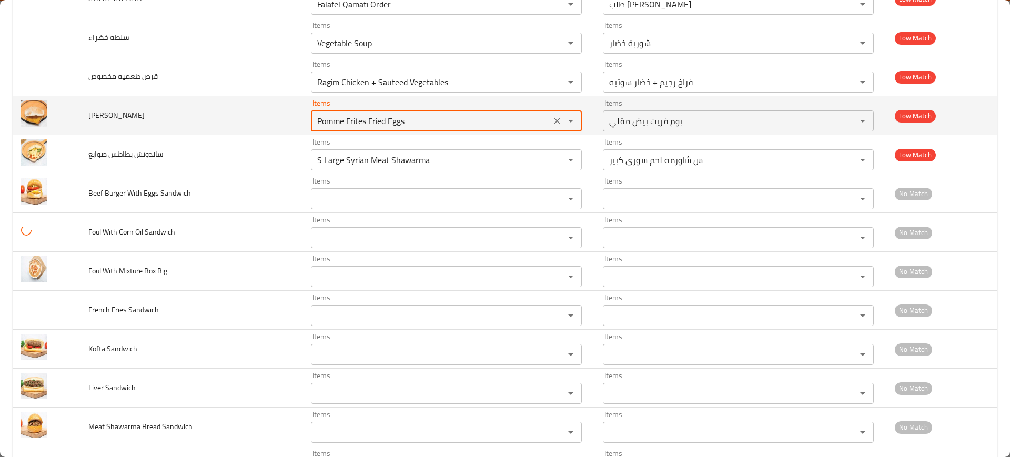
drag, startPoint x: 350, startPoint y: 125, endPoint x: 315, endPoint y: 127, distance: 35.8
click at [314, 125] on مقليه "Pomme Frites Fried Eggs" at bounding box center [431, 121] width 234 height 15
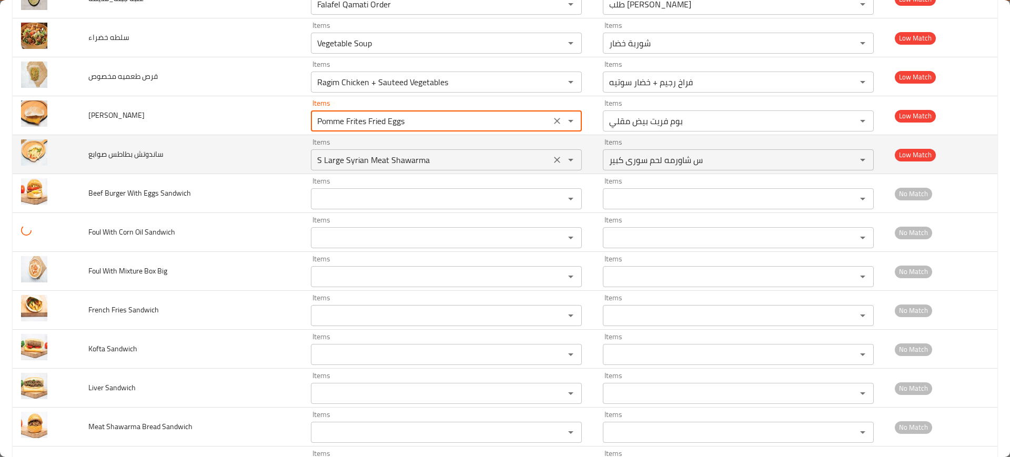
click at [366, 154] on صوابع "S Large Syrian Meat Shawarma" at bounding box center [431, 160] width 234 height 15
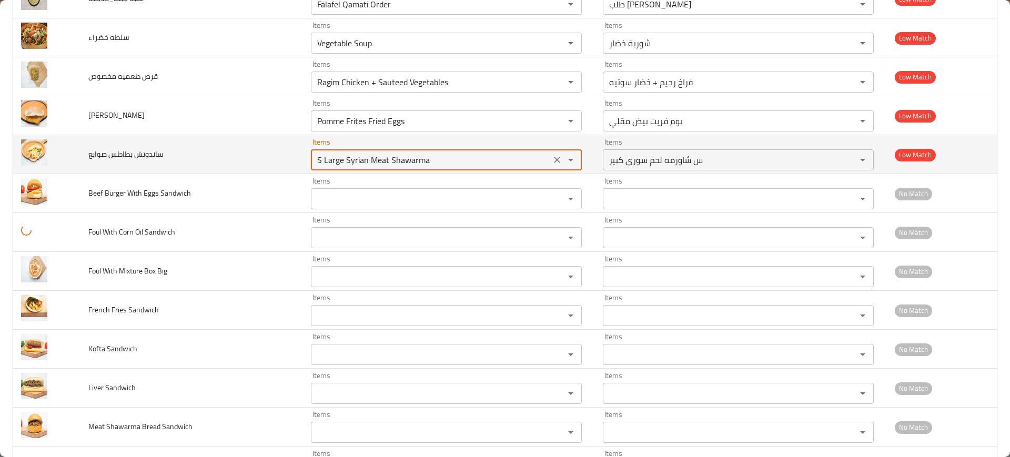
paste صوابع "Pomme Fri"
type صوابع "Pomme Fri"
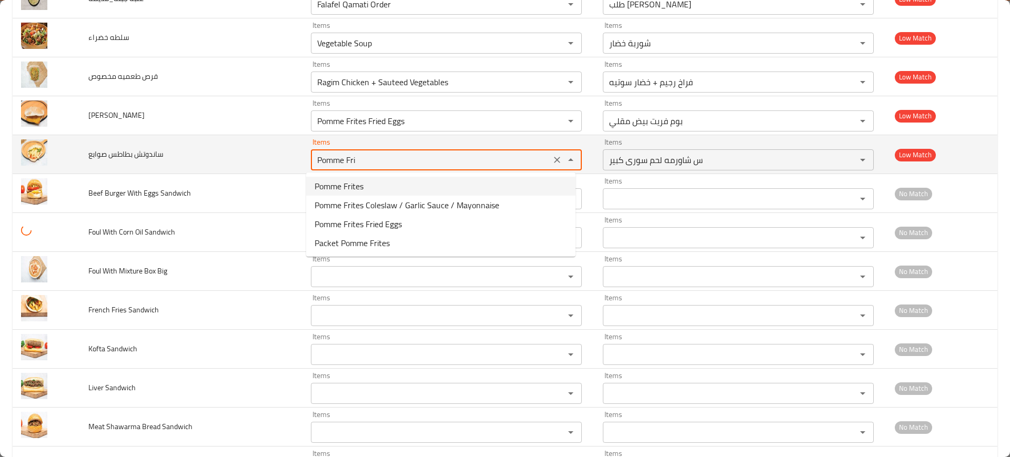
click at [552, 161] on icon "Clear" at bounding box center [557, 160] width 11 height 11
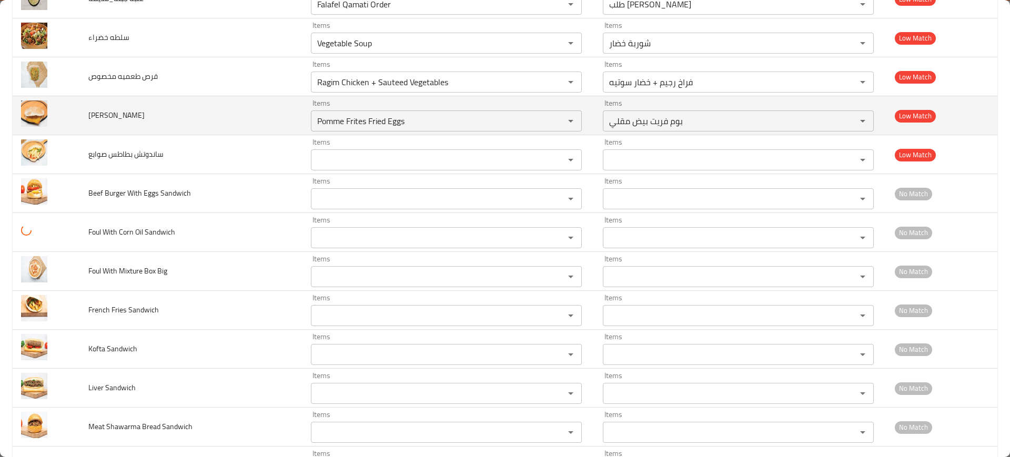
click at [241, 117] on td "[PERSON_NAME]" at bounding box center [191, 115] width 222 height 39
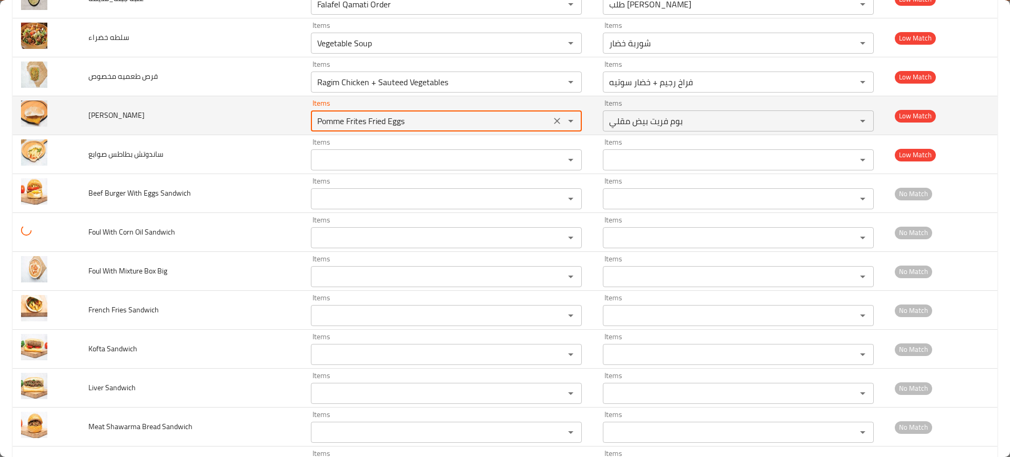
drag, startPoint x: 366, startPoint y: 123, endPoint x: 380, endPoint y: 121, distance: 14.8
click at [380, 121] on مقليه "Pomme Frites Fried Eggs" at bounding box center [431, 121] width 234 height 15
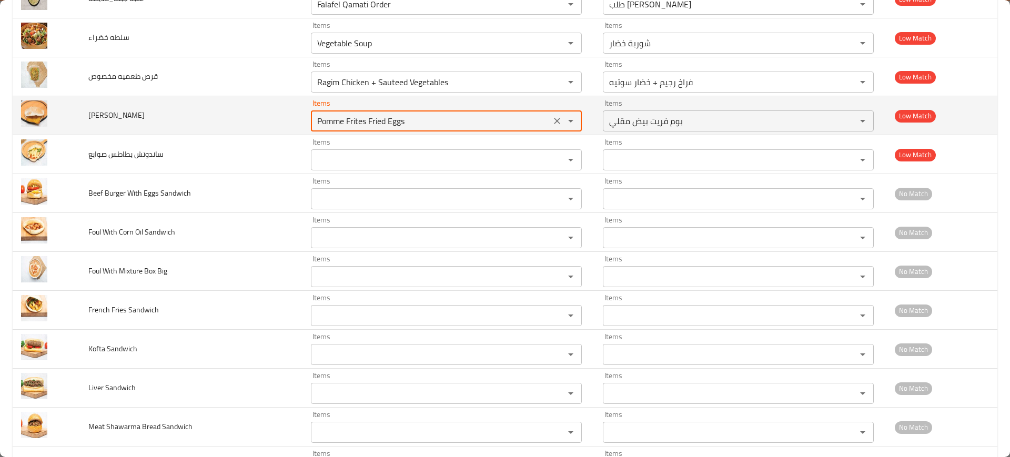
paste مقليه "Fried"
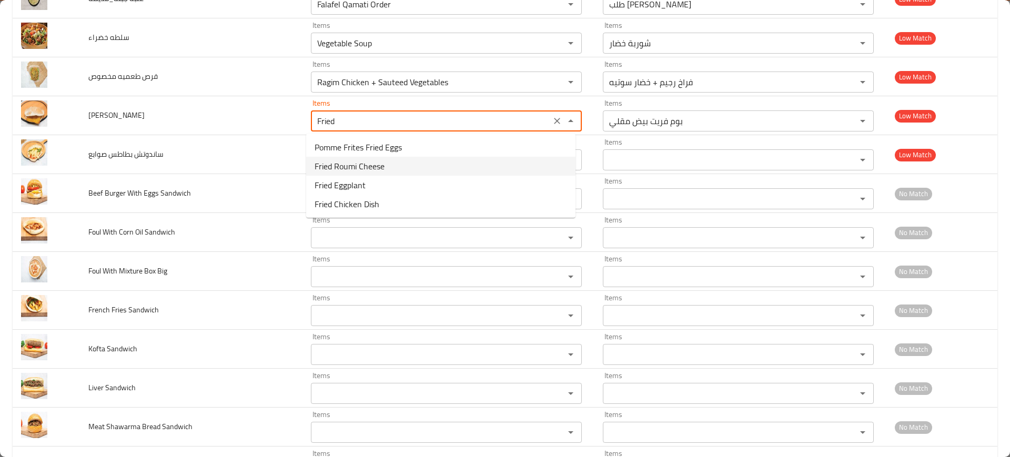
click at [367, 162] on span "Fried Roumi Cheese" at bounding box center [350, 166] width 70 height 13
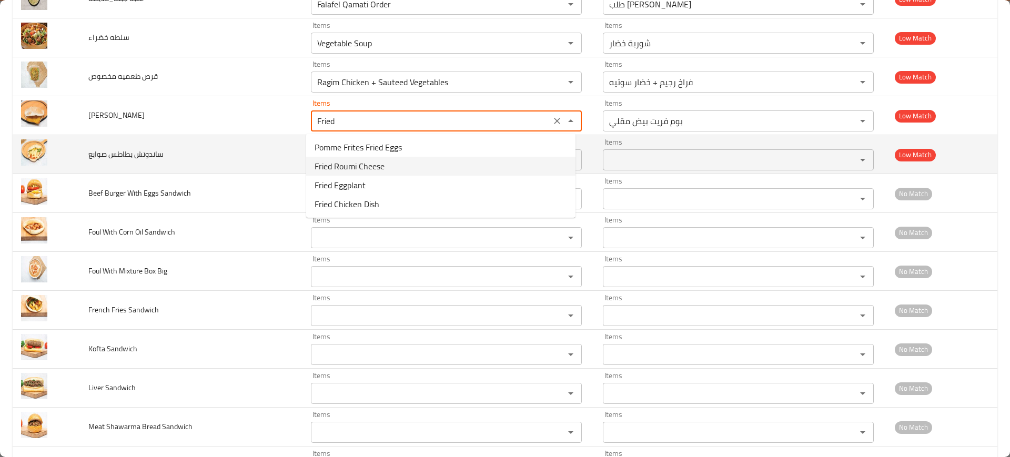
type مقليه "Fried Roumi Cheese"
type مقليه-ar "جبنة رومي مقلية"
type مقليه "Fried Roumi Cheese"
click at [342, 157] on صوابع "Items" at bounding box center [431, 160] width 234 height 15
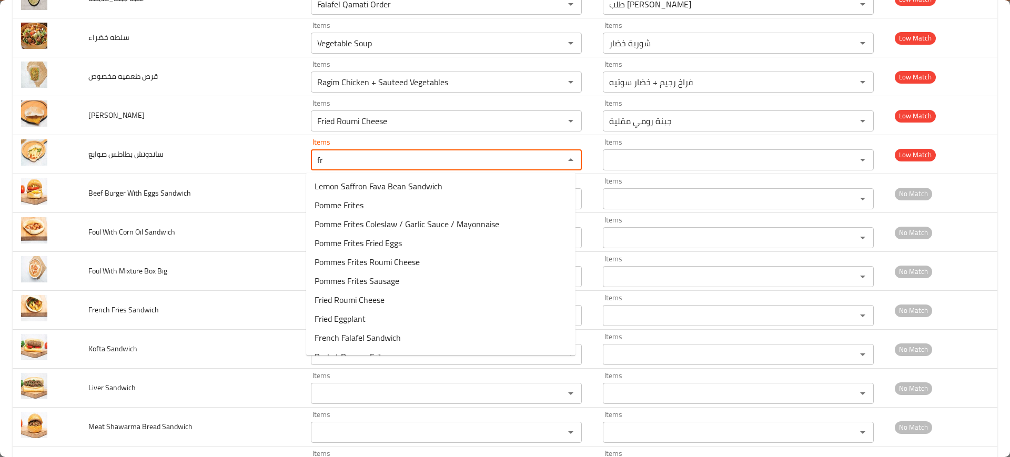
type صوابع "f"
type صوابع "pot"
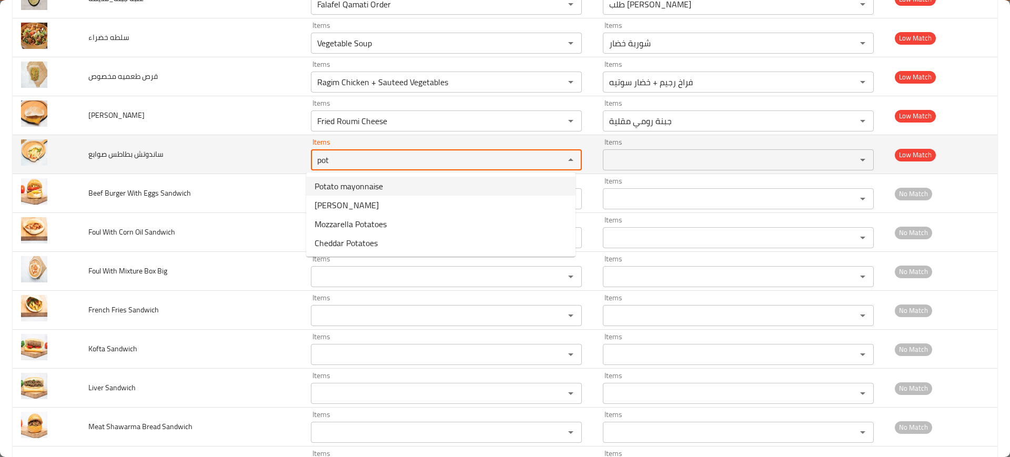
click at [335, 163] on صوابع "pot" at bounding box center [431, 160] width 234 height 15
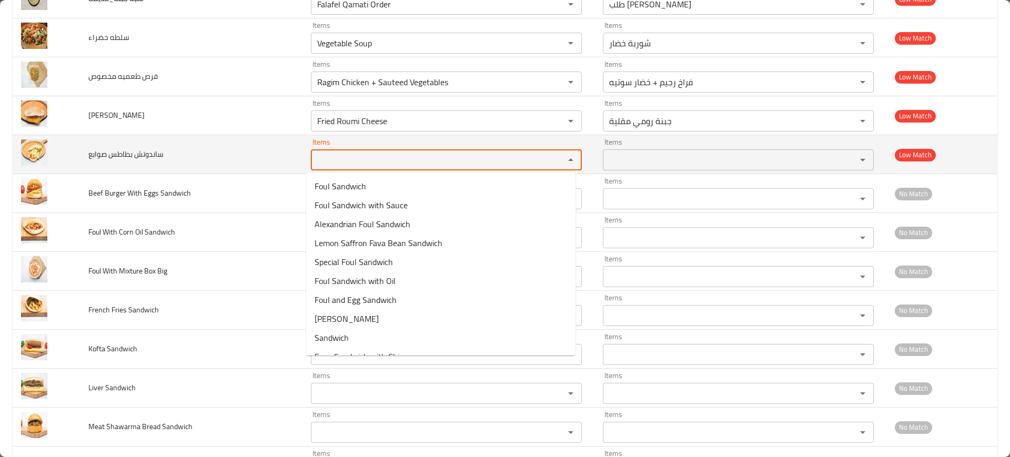
type صوابع "r"
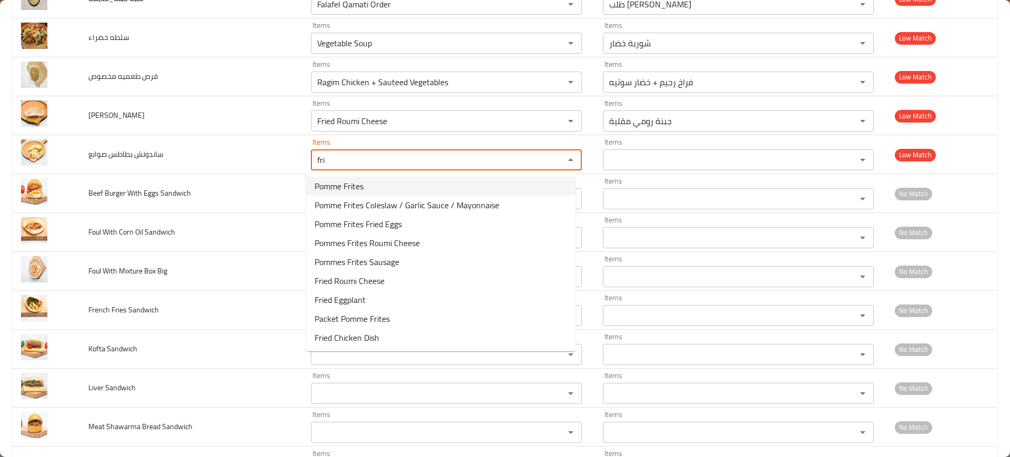
click at [367, 195] on صوابع-option-0 "Pomme Frites" at bounding box center [440, 186] width 269 height 19
type صوابع "Pomme Frites"
type صوابع-ar "بوم فريت"
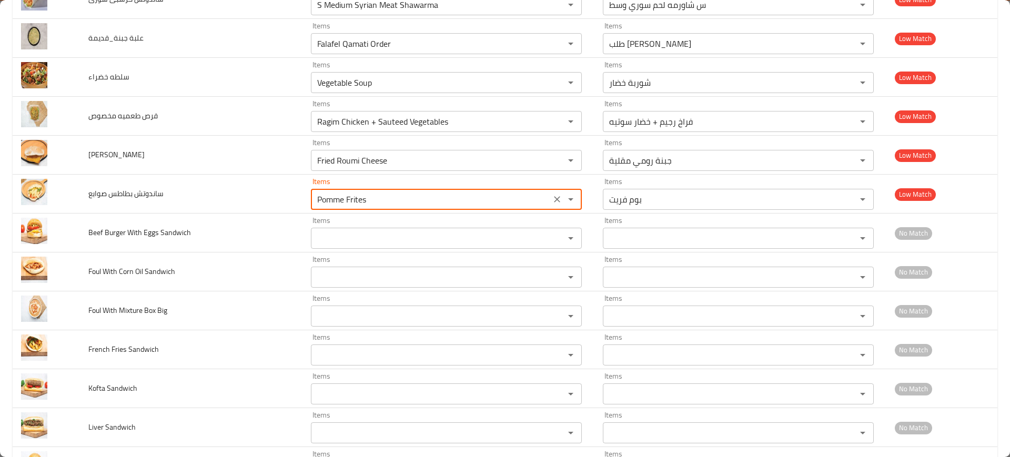
scroll to position [3813, 0]
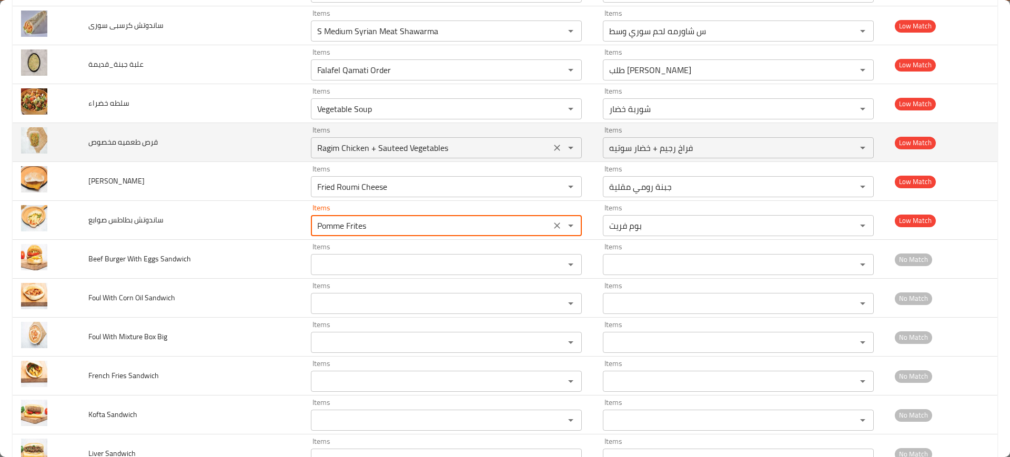
type صوابع "Pomme Frites"
click at [381, 150] on مخصوص "Ragim Chicken + Sauteed Vegetables" at bounding box center [431, 147] width 234 height 15
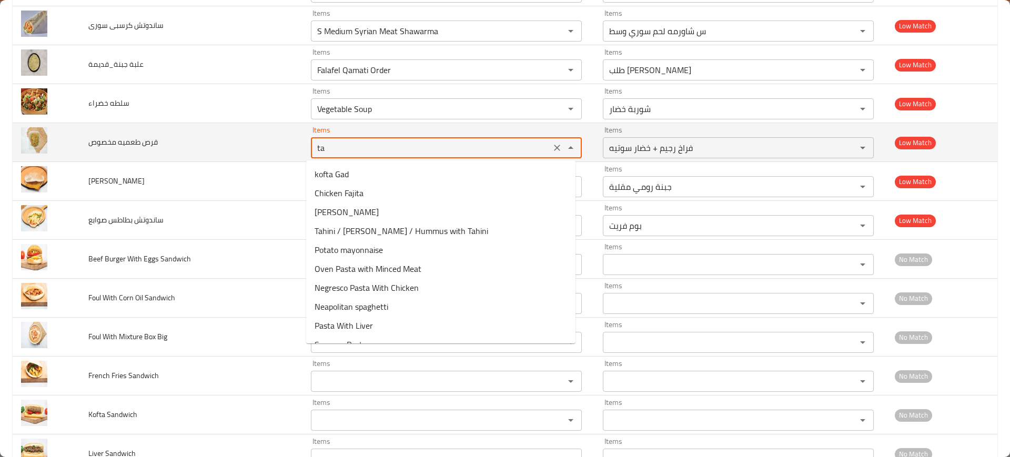
type مخصوص "t"
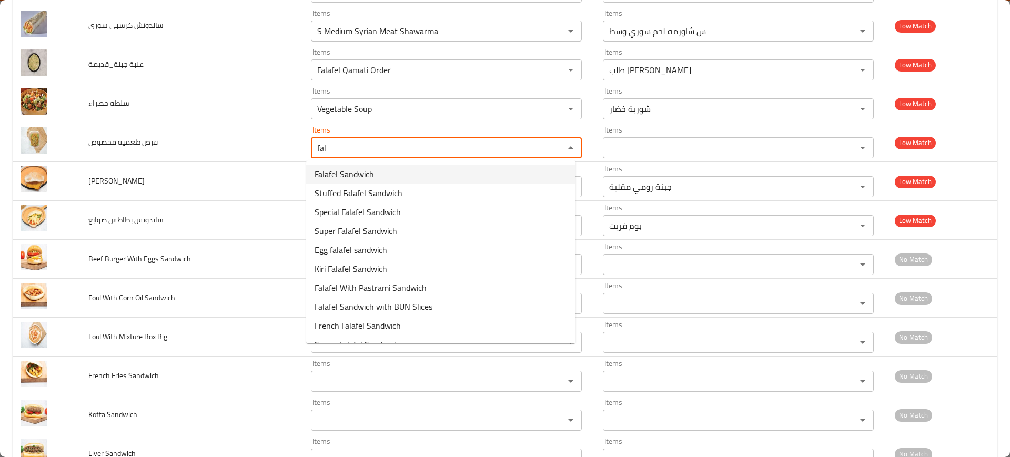
click at [389, 178] on مخصوص-option-0 "Falafel Sandwich" at bounding box center [440, 174] width 269 height 19
type مخصوص "Falafel Sandwich"
type مخصوص-ar "سندوتش فلافل"
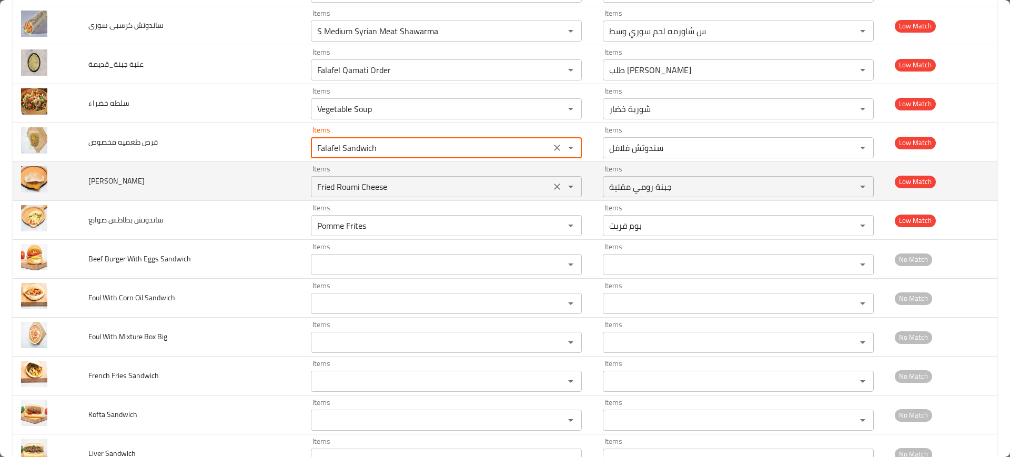
click at [552, 187] on icon "Clear" at bounding box center [557, 186] width 11 height 11
type مخصوص "Falafel Sandwich"
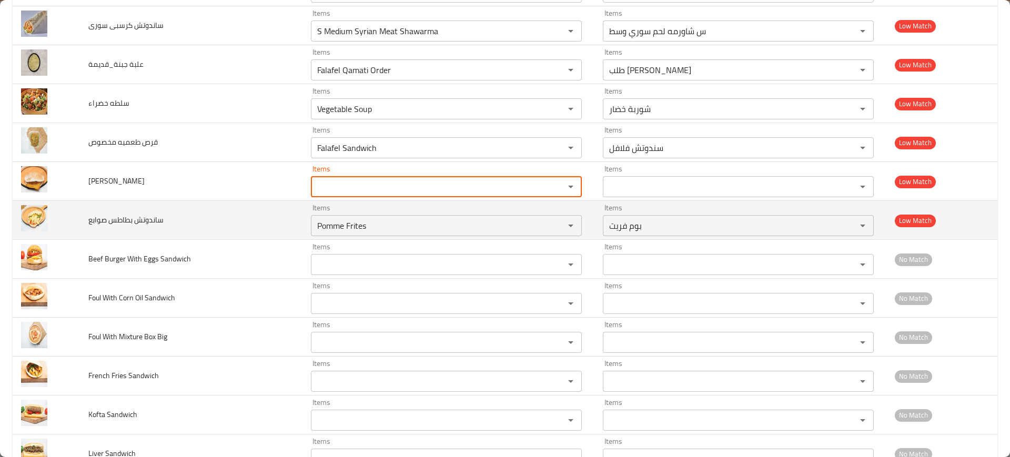
click at [554, 224] on icon "Clear" at bounding box center [557, 225] width 6 height 6
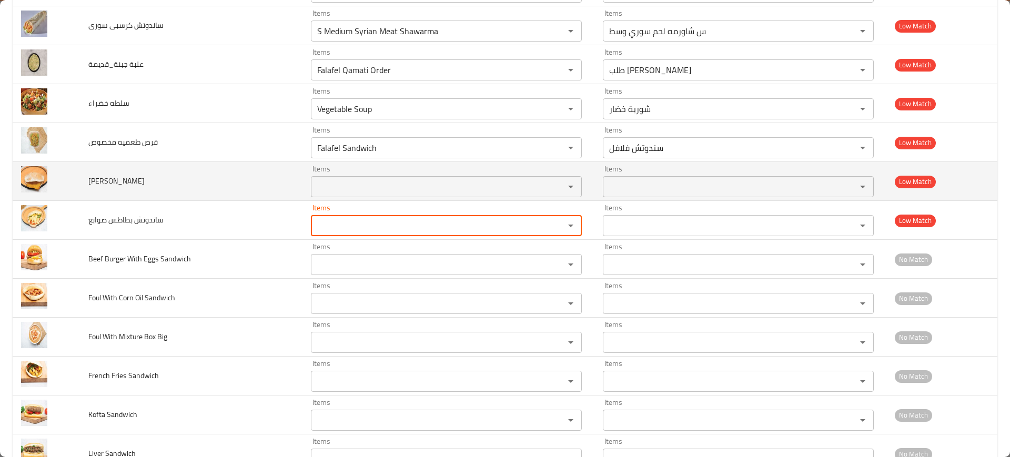
scroll to position [3747, 0]
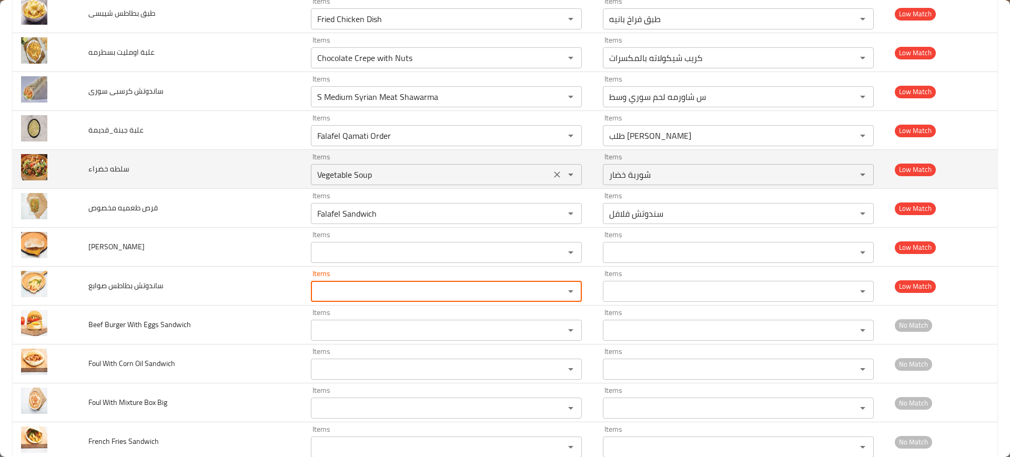
click at [552, 175] on icon "Clear" at bounding box center [557, 174] width 11 height 11
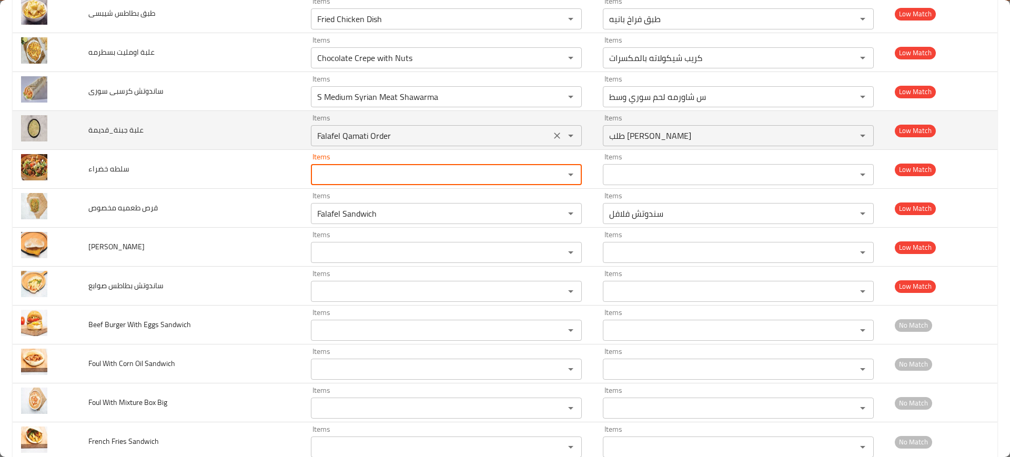
click at [552, 136] on icon "Clear" at bounding box center [557, 135] width 11 height 11
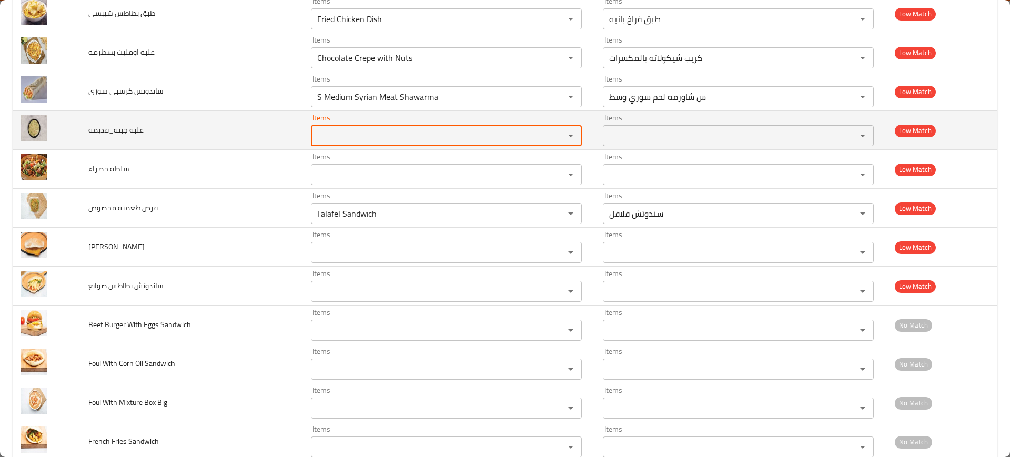
scroll to position [3682, 0]
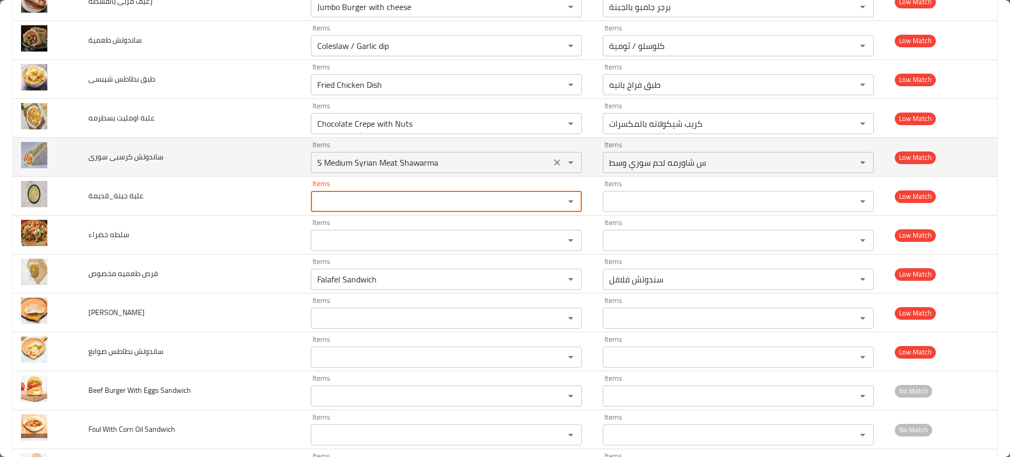
click at [552, 161] on icon "Clear" at bounding box center [557, 162] width 11 height 11
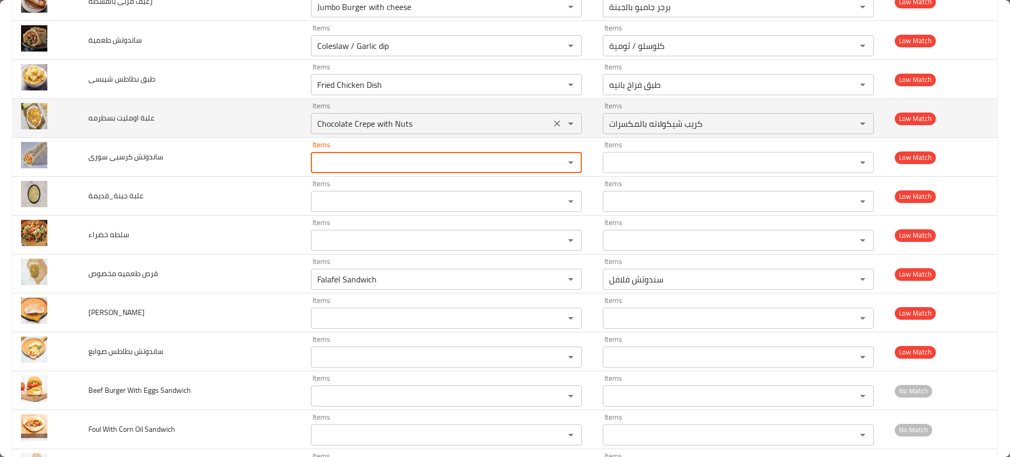
click at [502, 124] on بسطرمه "Chocolate Crepe with Nuts" at bounding box center [431, 123] width 234 height 15
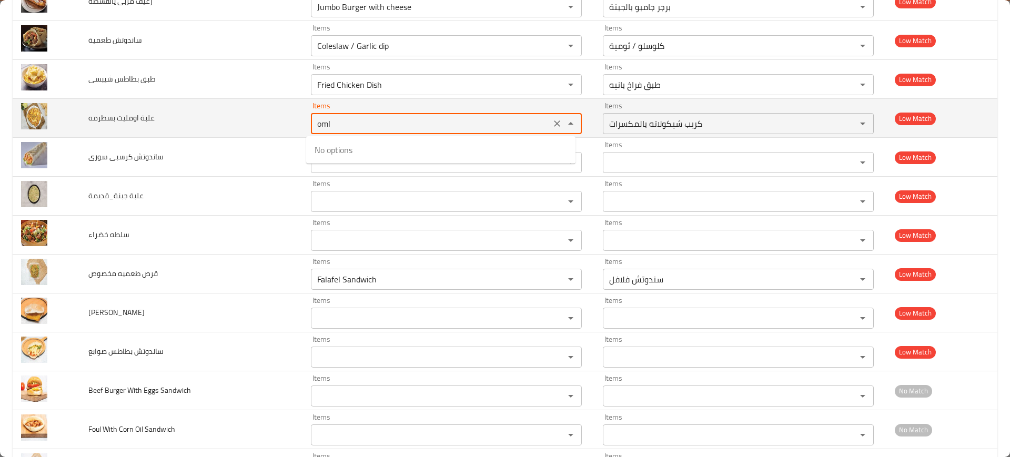
type بسطرمه "om"
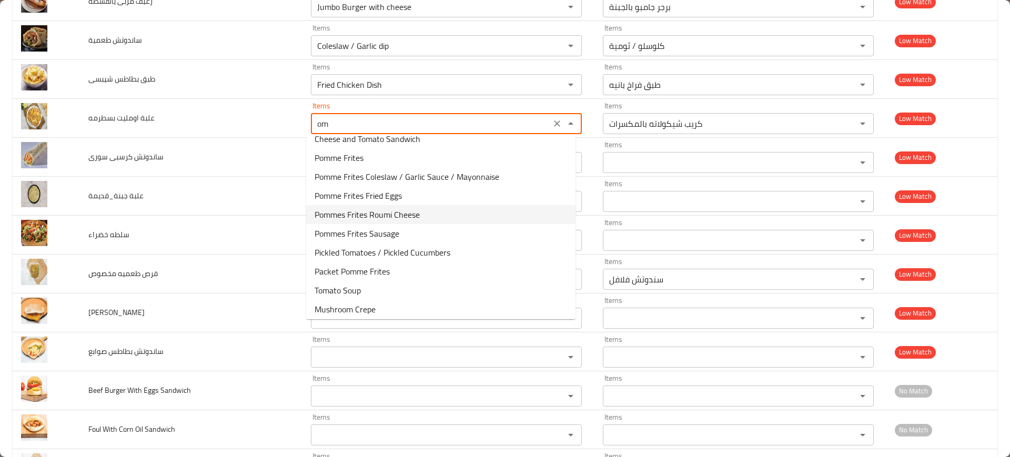
scroll to position [15, 0]
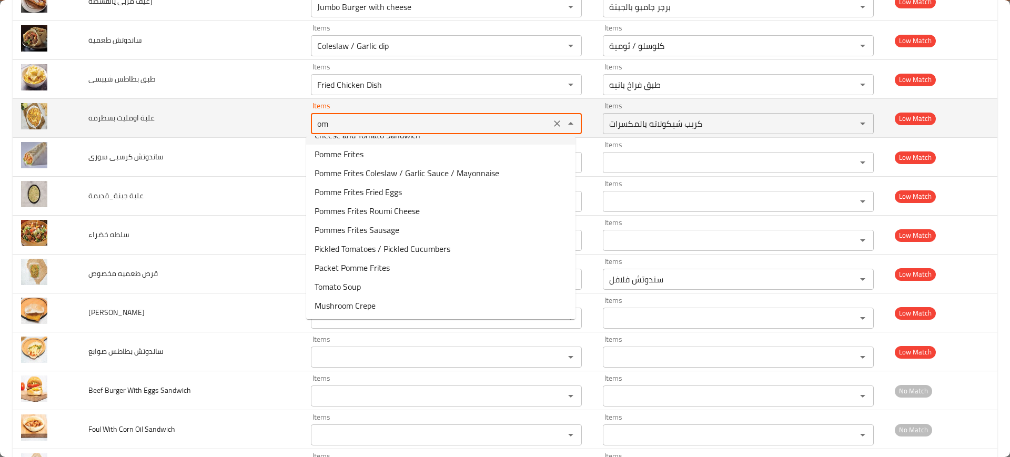
click at [552, 121] on icon "Clear" at bounding box center [557, 123] width 11 height 11
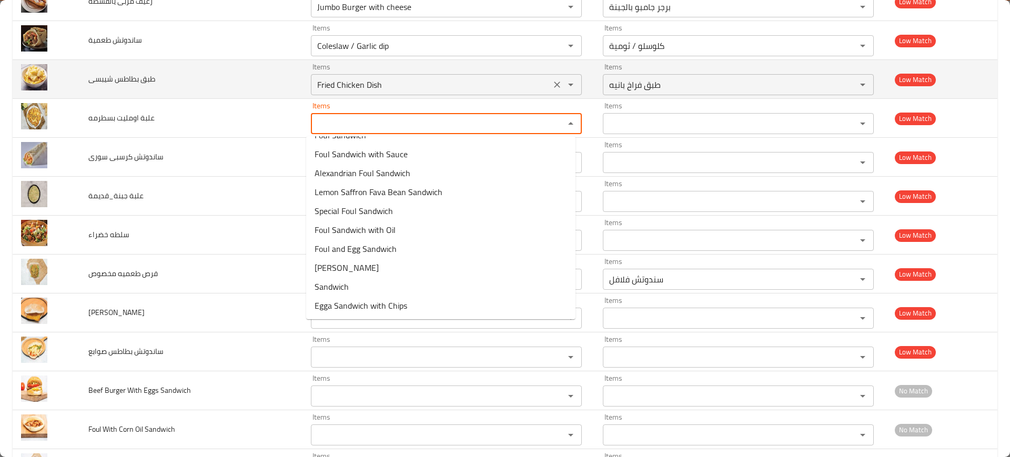
scroll to position [0, 0]
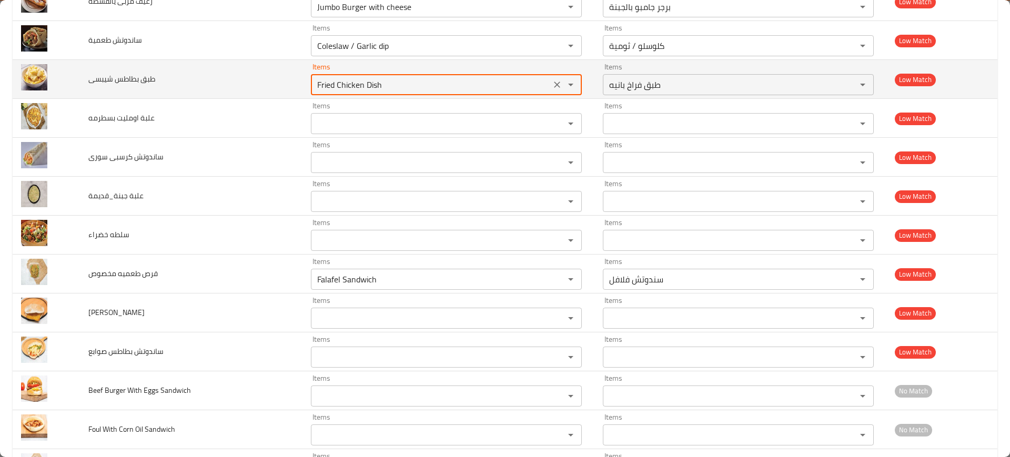
click at [534, 90] on شيبسى "Fried Chicken Dish" at bounding box center [431, 84] width 234 height 15
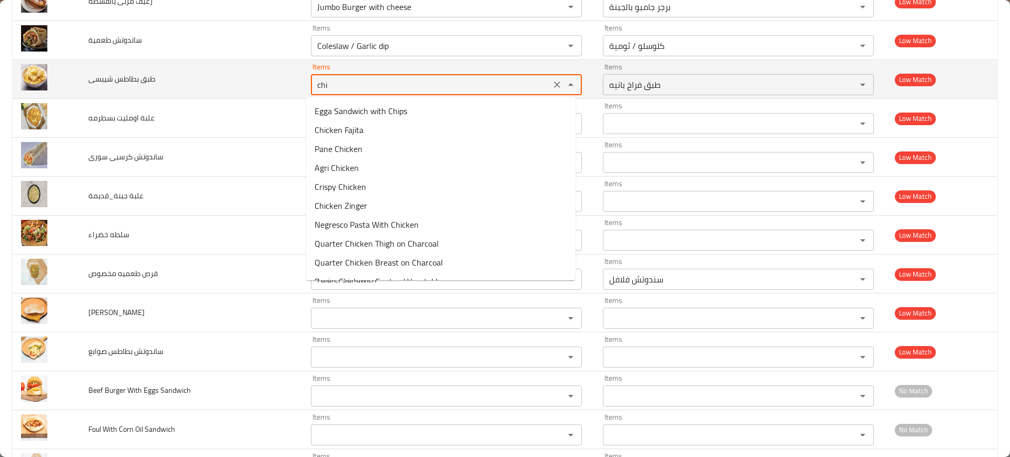
type شيبسى "chip"
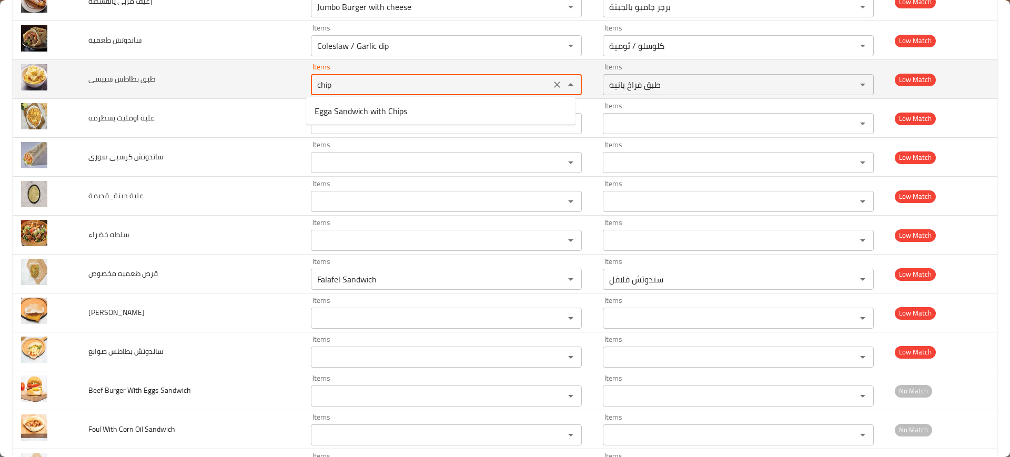
click at [539, 85] on شيبسى "chip" at bounding box center [431, 84] width 234 height 15
click at [552, 84] on icon "Clear" at bounding box center [557, 84] width 11 height 11
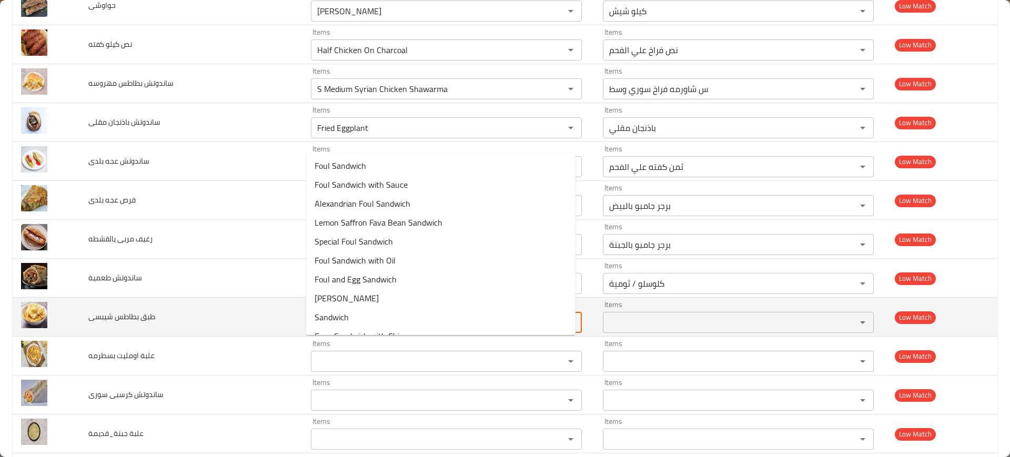
scroll to position [3419, 0]
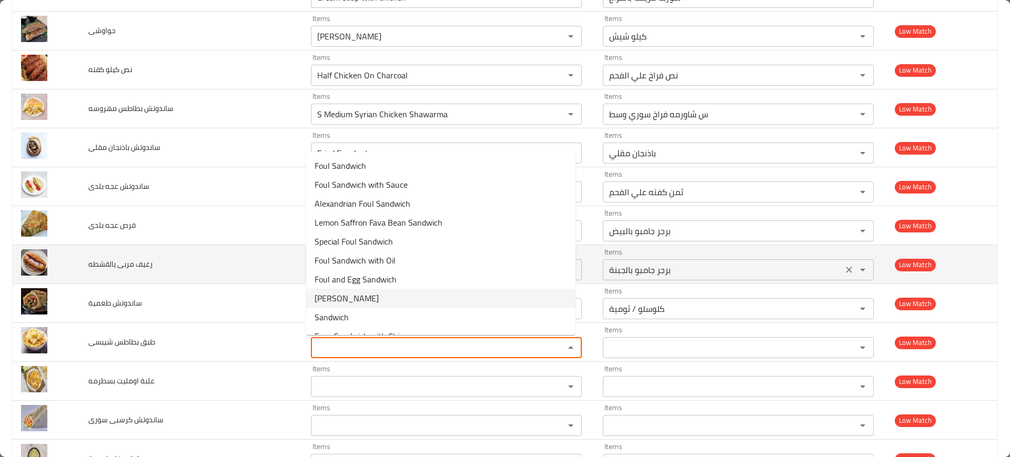
click at [628, 278] on div "برجر جامبو بالجبنة Items" at bounding box center [738, 269] width 271 height 21
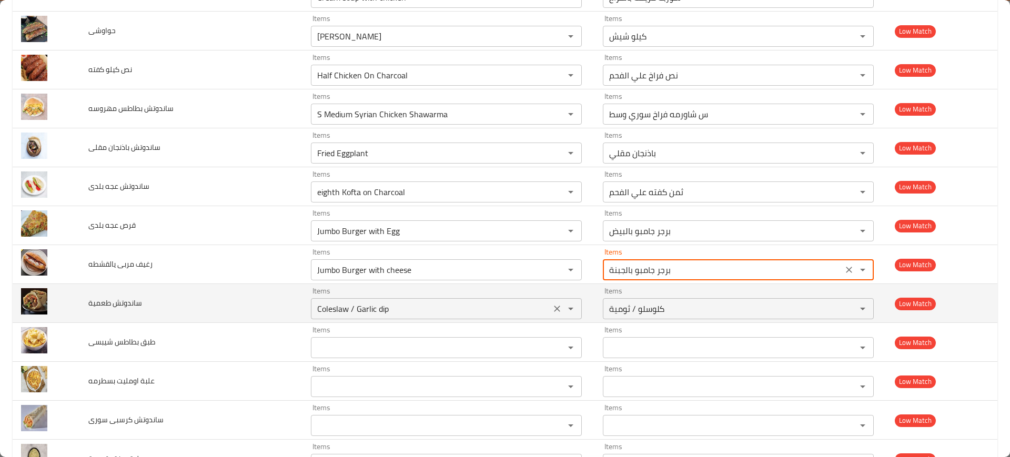
click at [552, 306] on icon "Clear" at bounding box center [557, 308] width 11 height 11
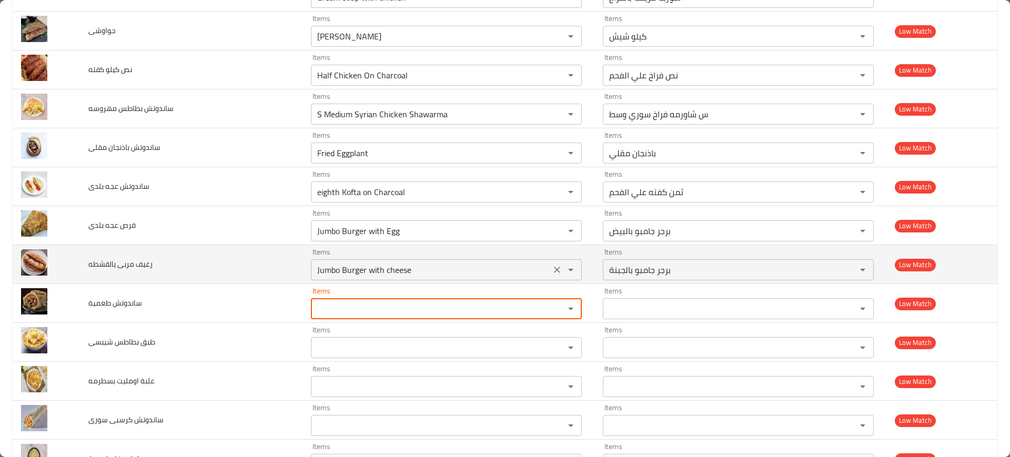
click at [552, 271] on icon "Clear" at bounding box center [557, 270] width 11 height 11
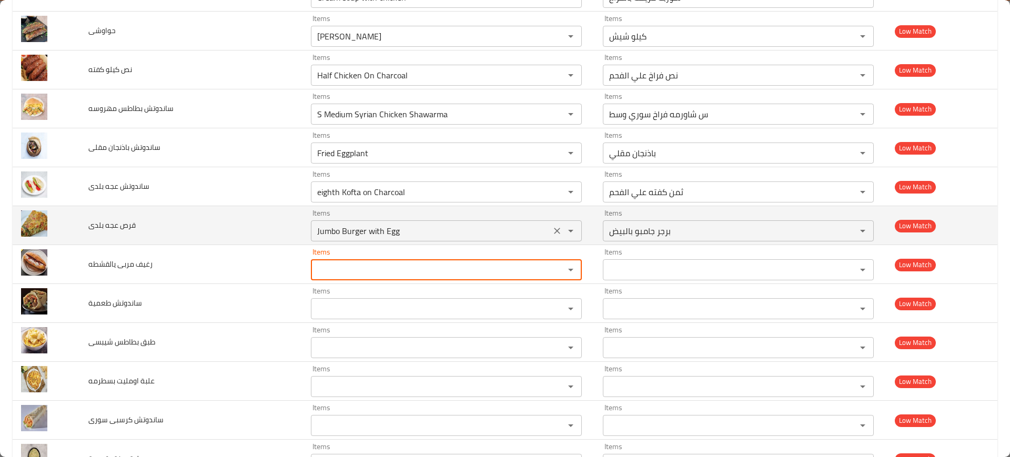
click at [550, 224] on div "enhanced table" at bounding box center [563, 231] width 27 height 15
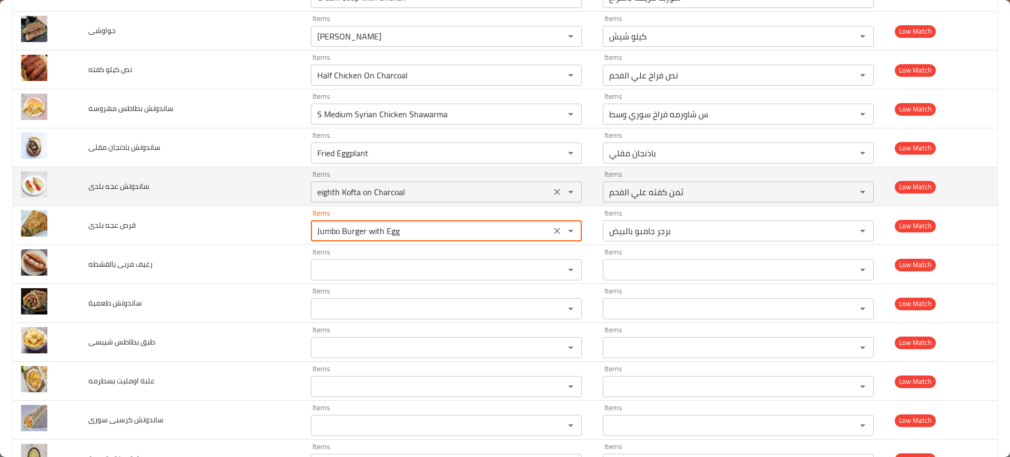
click at [552, 188] on icon "Clear" at bounding box center [557, 192] width 11 height 11
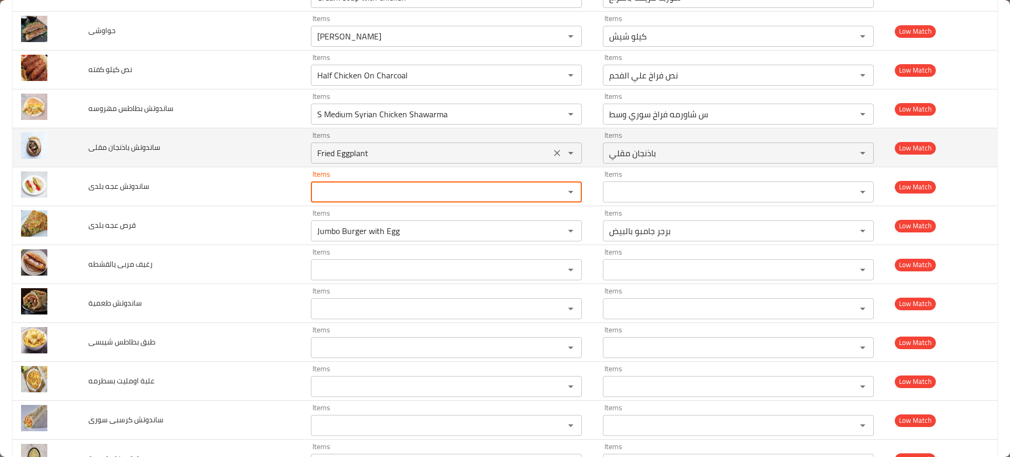
drag, startPoint x: 553, startPoint y: 227, endPoint x: 547, endPoint y: 157, distance: 69.7
click at [553, 227] on icon "Clear" at bounding box center [557, 231] width 11 height 11
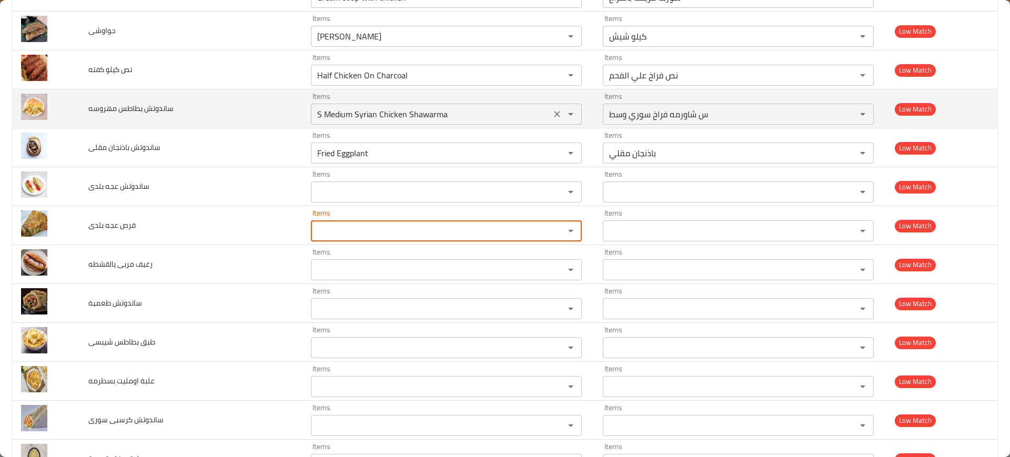
drag, startPoint x: 546, startPoint y: 152, endPoint x: 548, endPoint y: 110, distance: 42.1
click at [552, 151] on icon "Clear" at bounding box center [557, 153] width 11 height 11
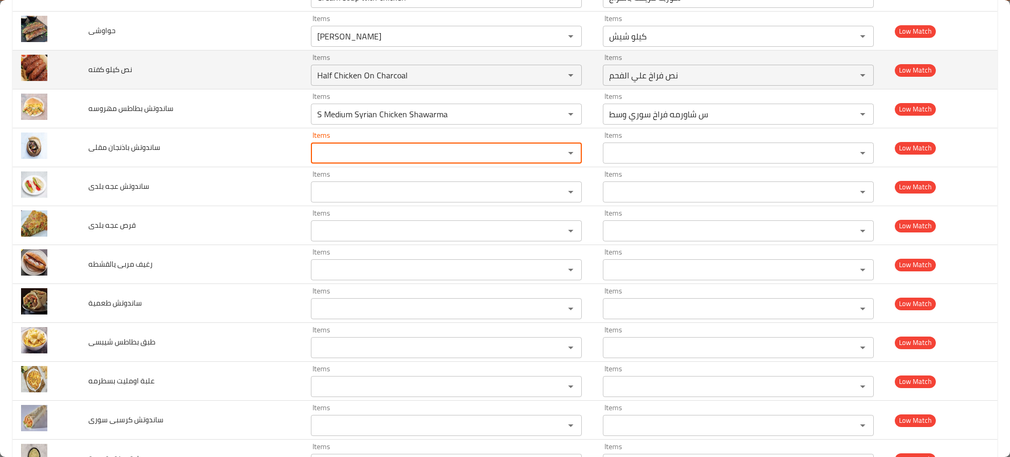
drag, startPoint x: 548, startPoint y: 109, endPoint x: 550, endPoint y: 87, distance: 22.1
click at [552, 109] on icon "Clear" at bounding box center [557, 114] width 11 height 11
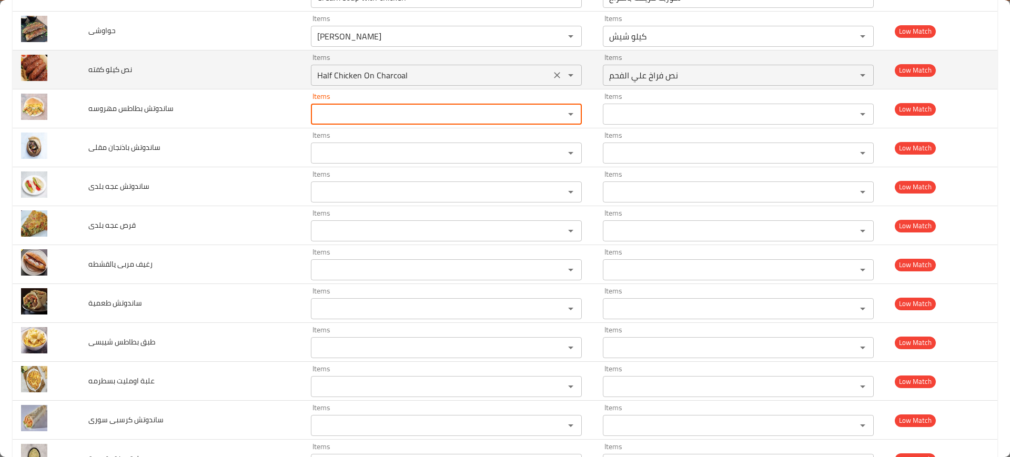
click at [552, 76] on icon "Clear" at bounding box center [557, 75] width 11 height 11
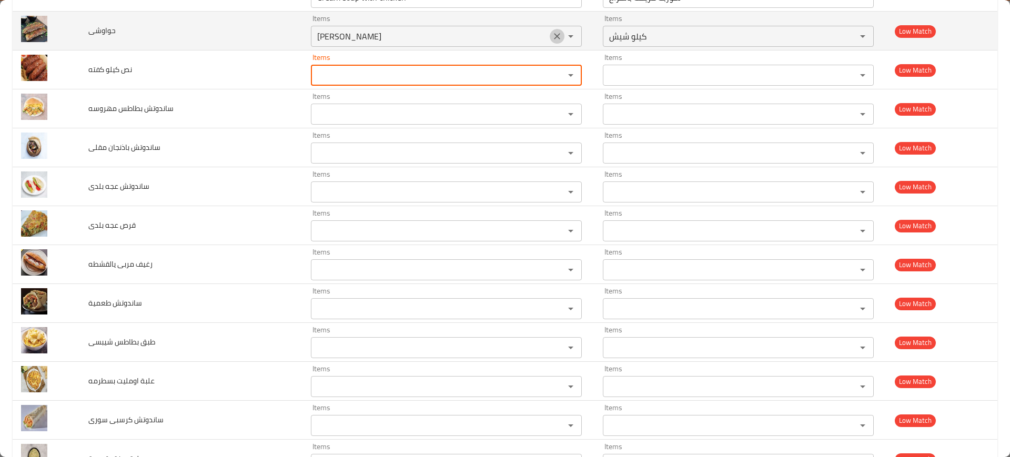
click at [554, 36] on icon "Clear" at bounding box center [557, 36] width 6 height 6
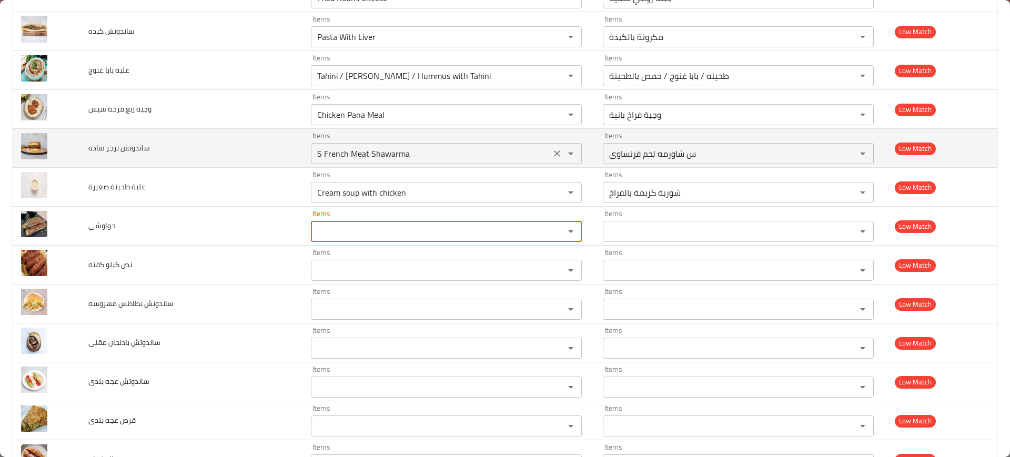
scroll to position [3221, 0]
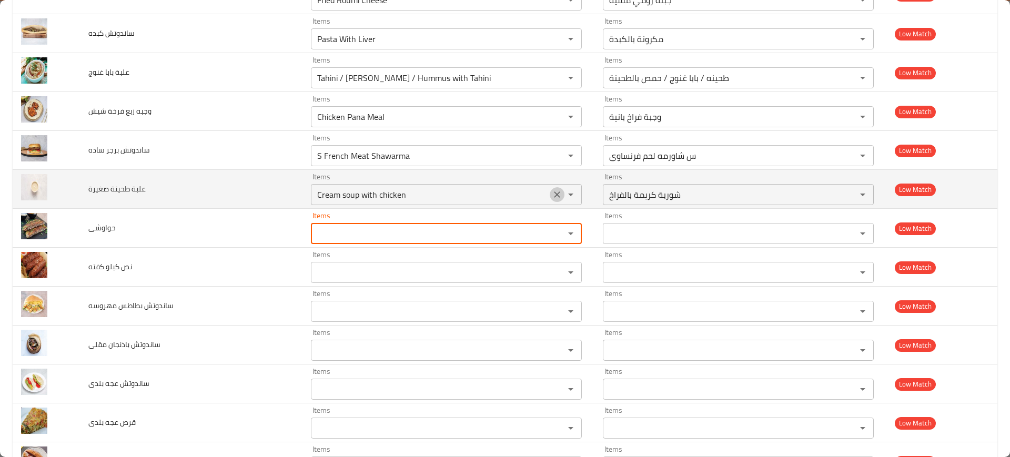
drag, startPoint x: 552, startPoint y: 187, endPoint x: 551, endPoint y: 176, distance: 11.6
click at [552, 187] on button "Clear" at bounding box center [557, 194] width 15 height 15
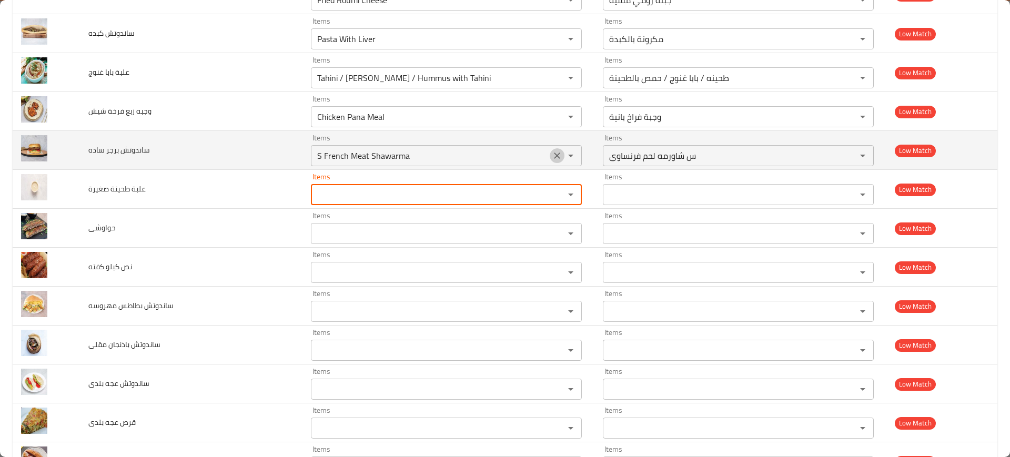
drag, startPoint x: 549, startPoint y: 155, endPoint x: 550, endPoint y: 110, distance: 44.7
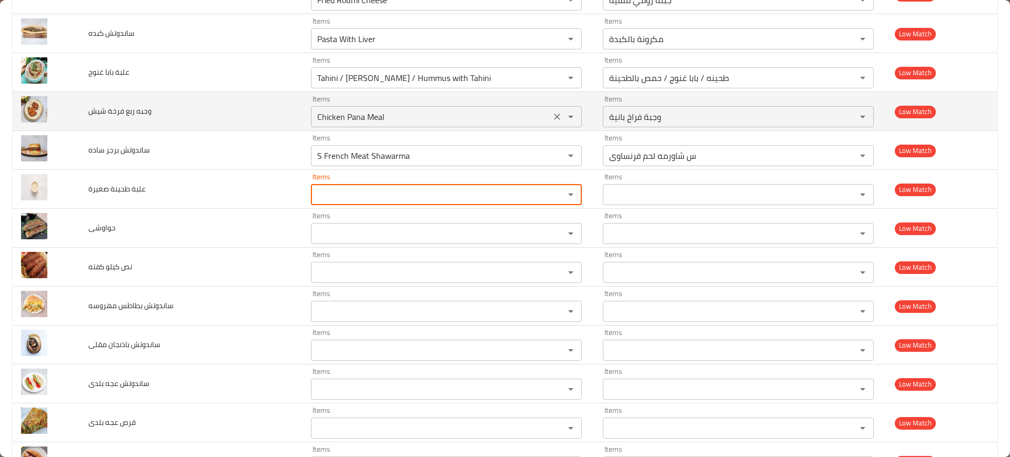
click at [552, 155] on icon "Clear" at bounding box center [557, 155] width 11 height 11
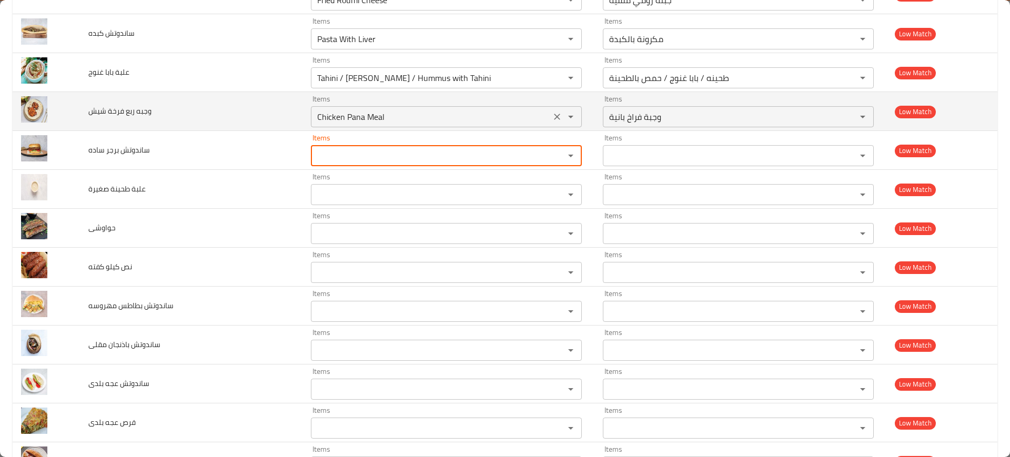
click at [550, 110] on button "Clear" at bounding box center [557, 116] width 15 height 15
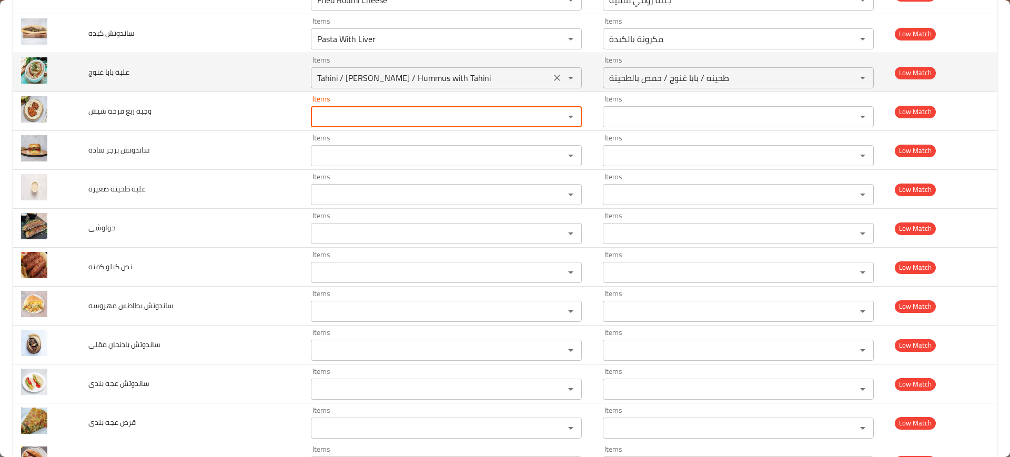
click at [552, 73] on icon "Clear" at bounding box center [557, 78] width 11 height 11
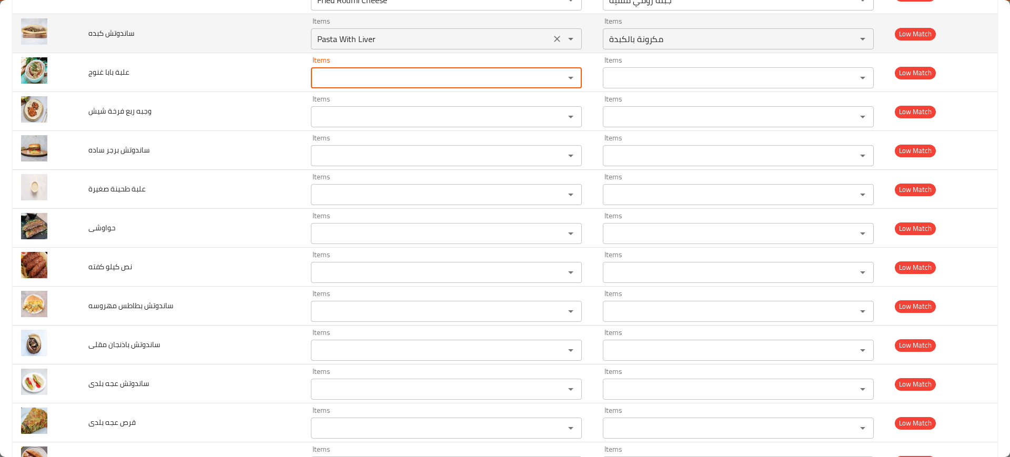
click at [552, 36] on icon "Clear" at bounding box center [557, 39] width 11 height 11
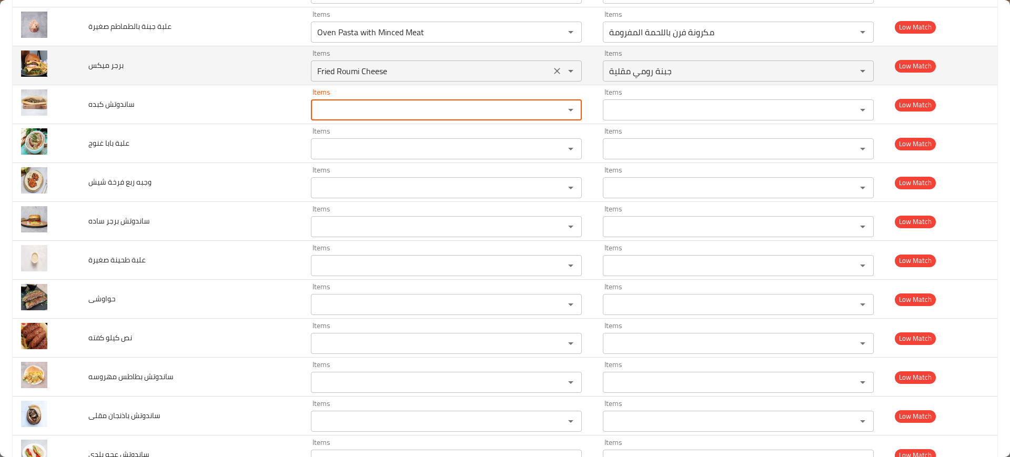
scroll to position [3090, 0]
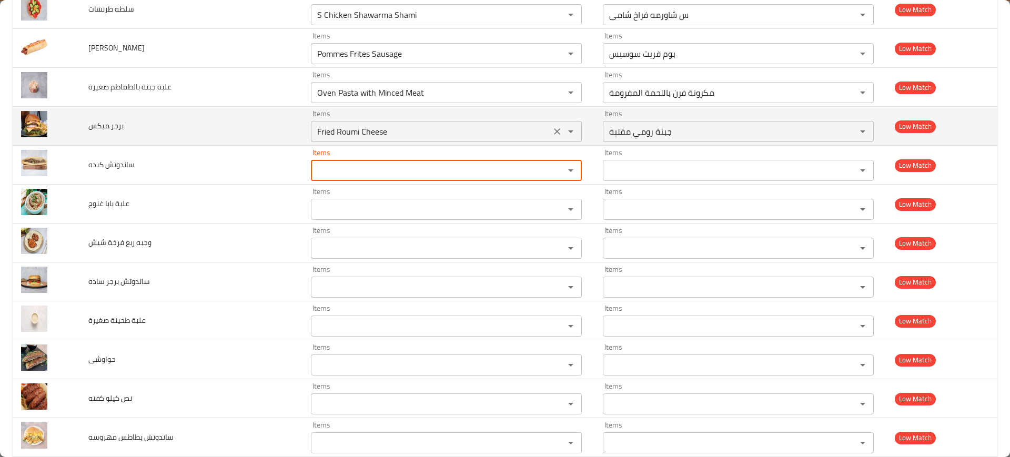
click at [551, 122] on div "Fried Roumi Cheese Items" at bounding box center [446, 131] width 271 height 21
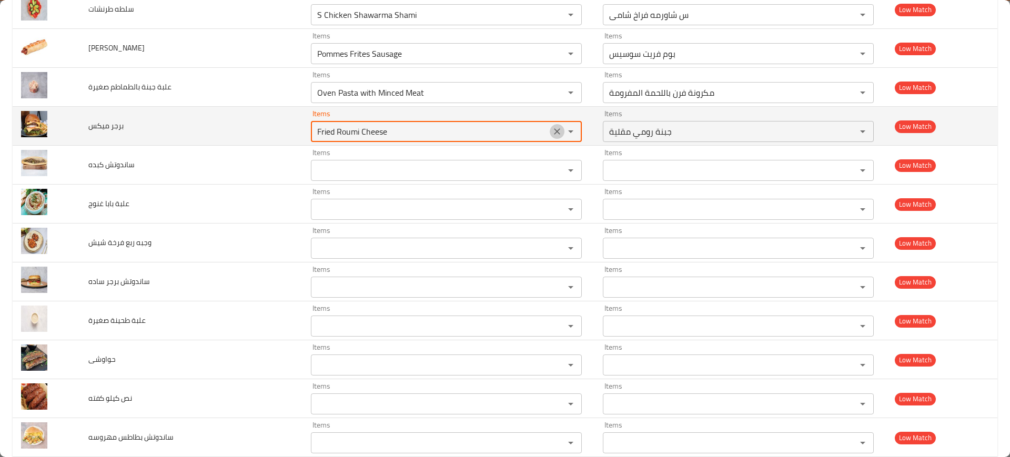
click at [553, 128] on icon "Clear" at bounding box center [557, 131] width 11 height 11
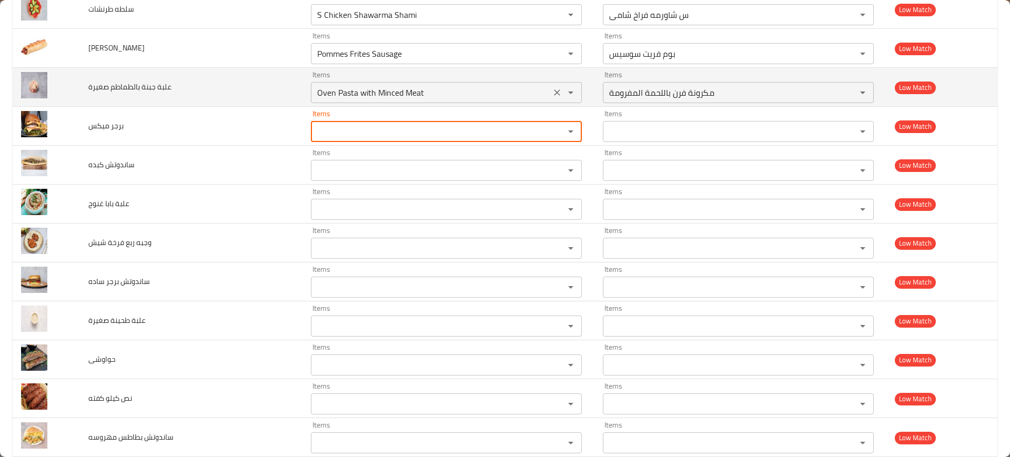
click at [552, 89] on icon "Clear" at bounding box center [557, 92] width 11 height 11
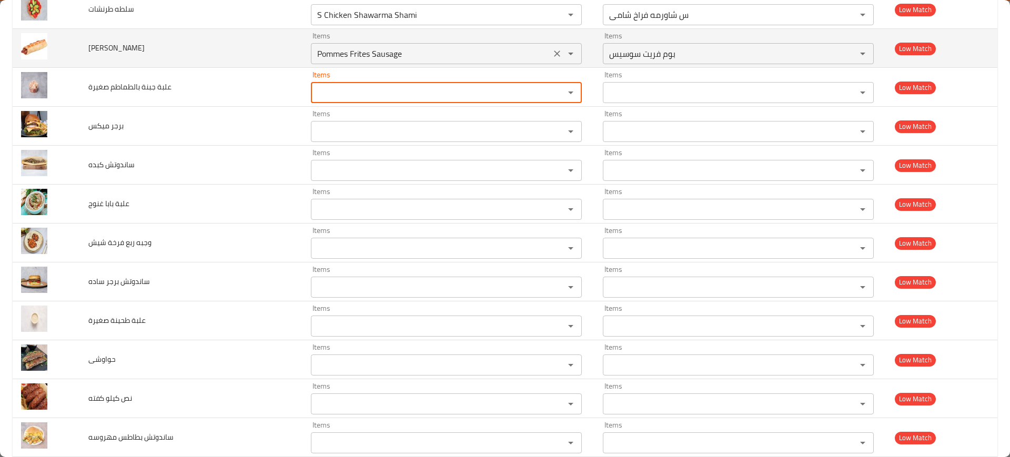
click at [552, 56] on icon "Clear" at bounding box center [557, 53] width 11 height 11
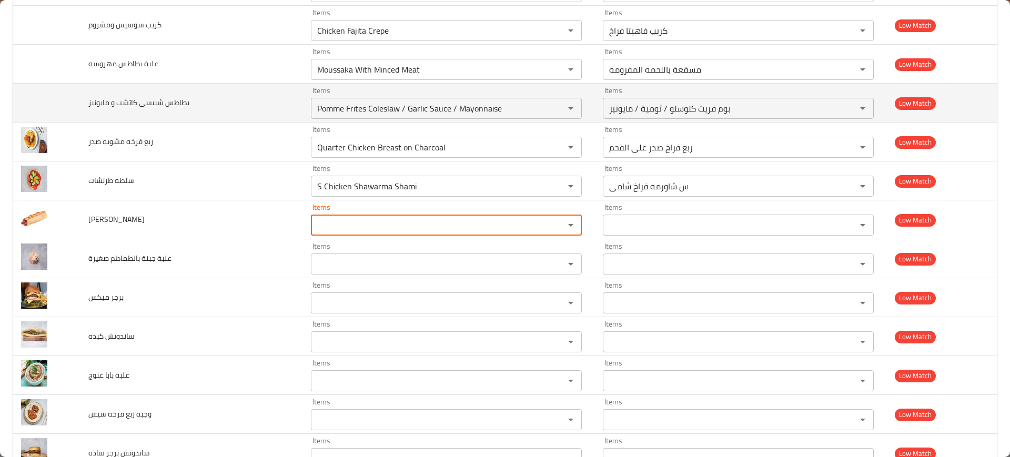
scroll to position [2893, 0]
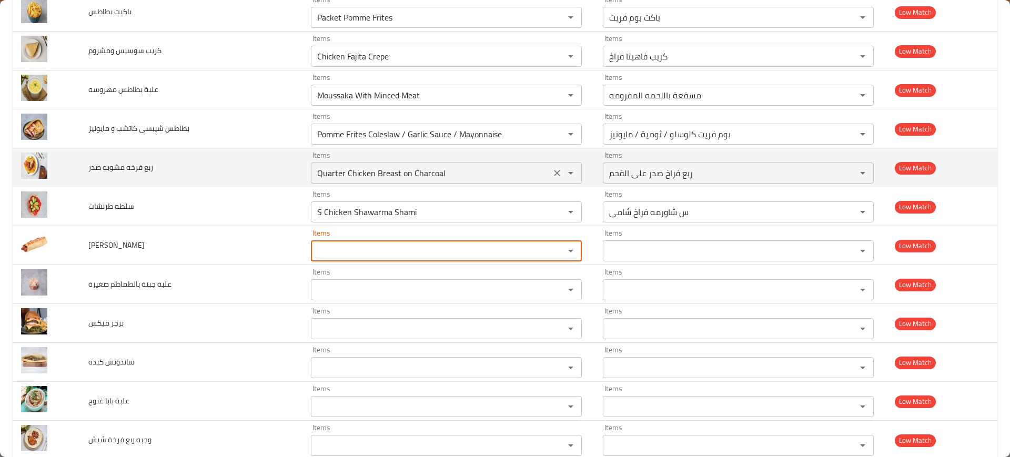
drag, startPoint x: 552, startPoint y: 208, endPoint x: 546, endPoint y: 173, distance: 35.3
click at [553, 208] on icon "Clear" at bounding box center [557, 212] width 11 height 11
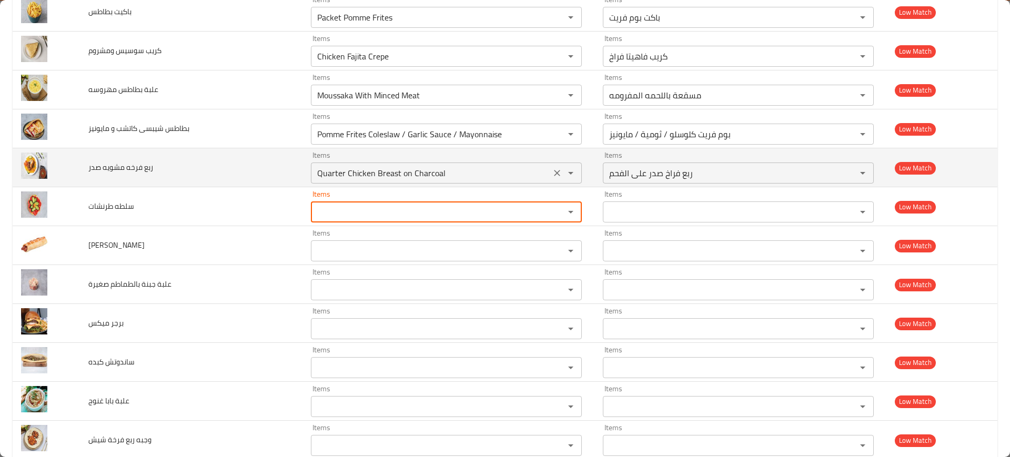
click at [552, 172] on icon "Clear" at bounding box center [557, 173] width 11 height 11
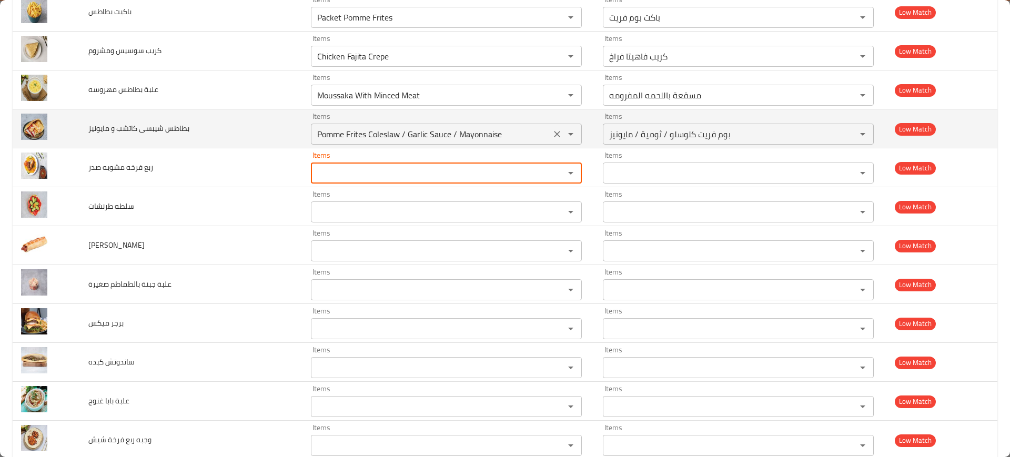
click at [554, 135] on icon "Clear" at bounding box center [557, 134] width 6 height 6
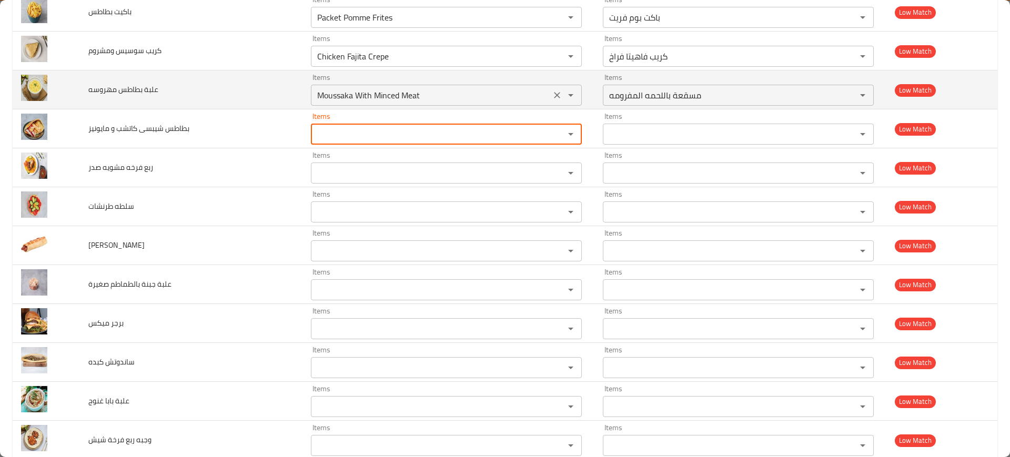
click at [553, 90] on icon "Clear" at bounding box center [557, 95] width 11 height 11
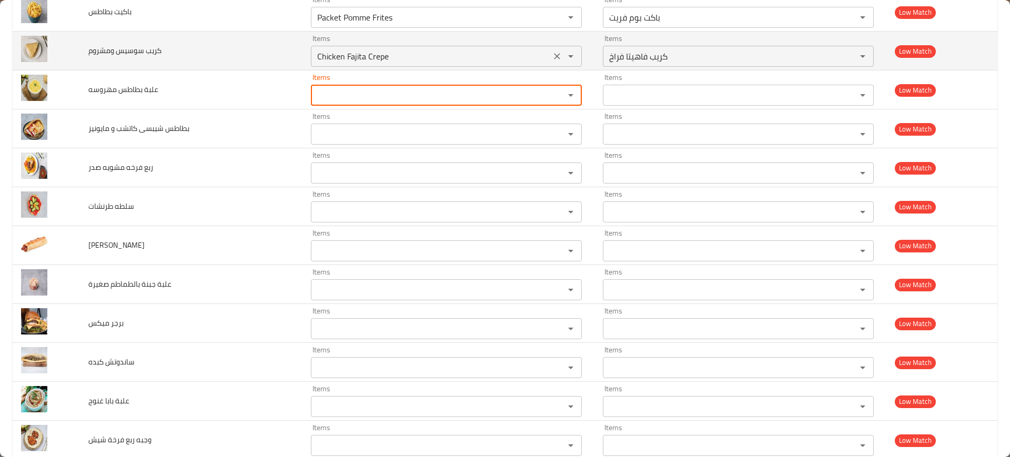
click at [552, 56] on icon "Clear" at bounding box center [557, 56] width 11 height 11
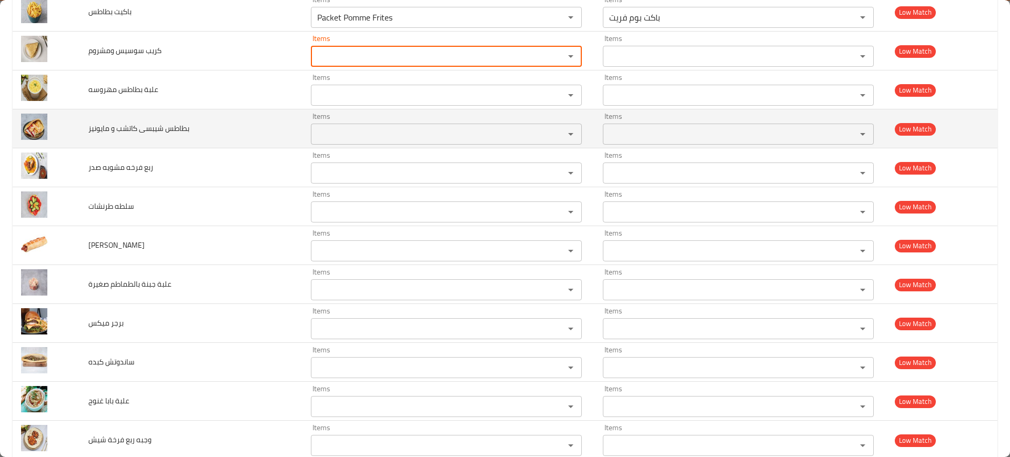
click at [552, 14] on icon "Clear" at bounding box center [557, 17] width 11 height 11
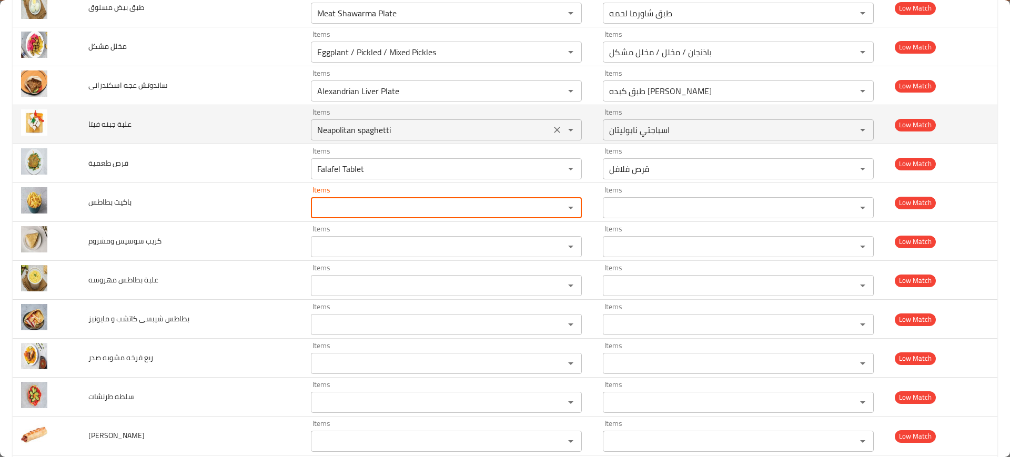
scroll to position [2695, 0]
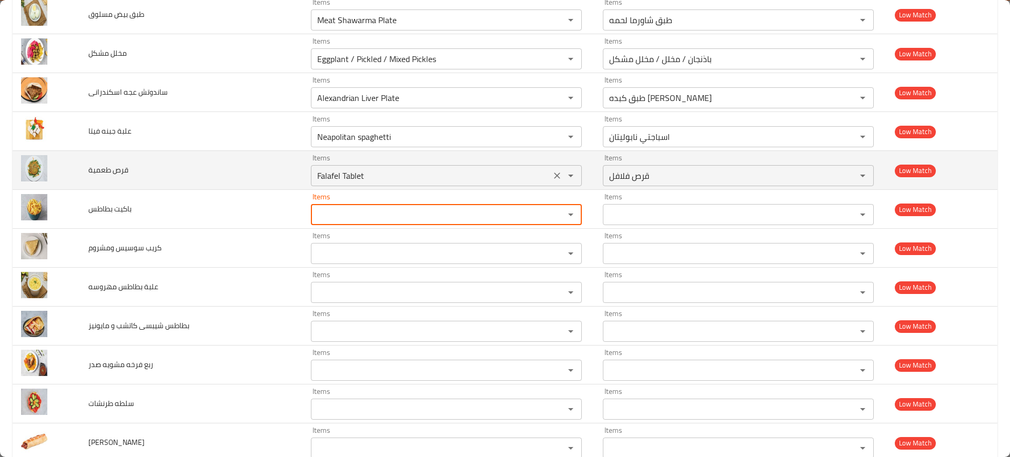
click at [552, 177] on icon "Clear" at bounding box center [557, 175] width 11 height 11
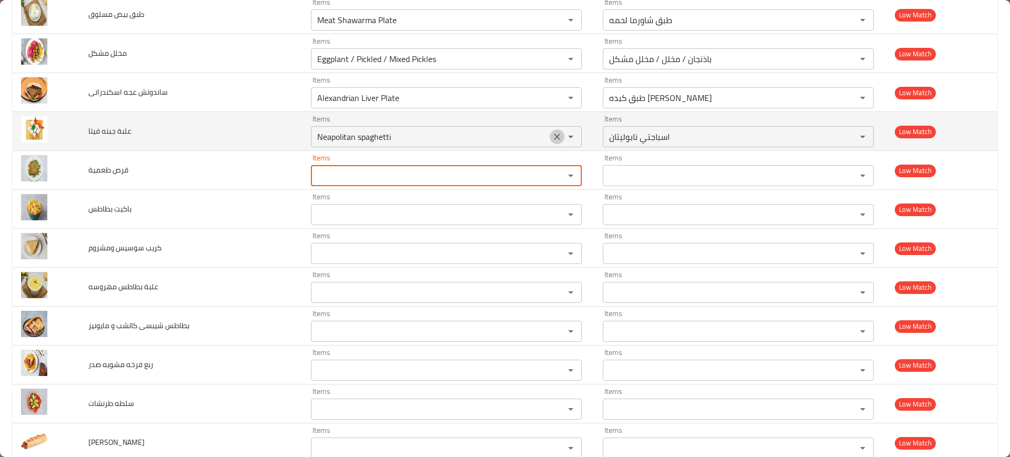
click at [554, 135] on icon "Clear" at bounding box center [557, 137] width 6 height 6
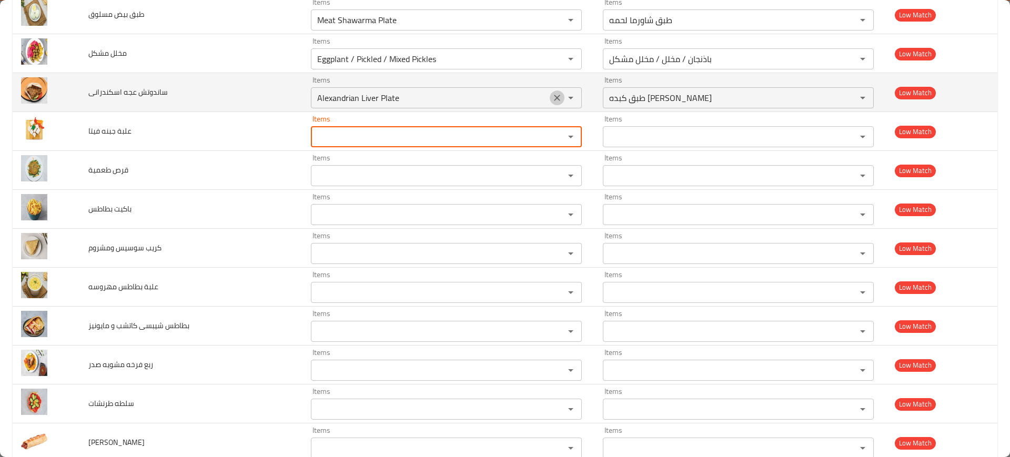
click at [552, 94] on icon "Clear" at bounding box center [557, 98] width 11 height 11
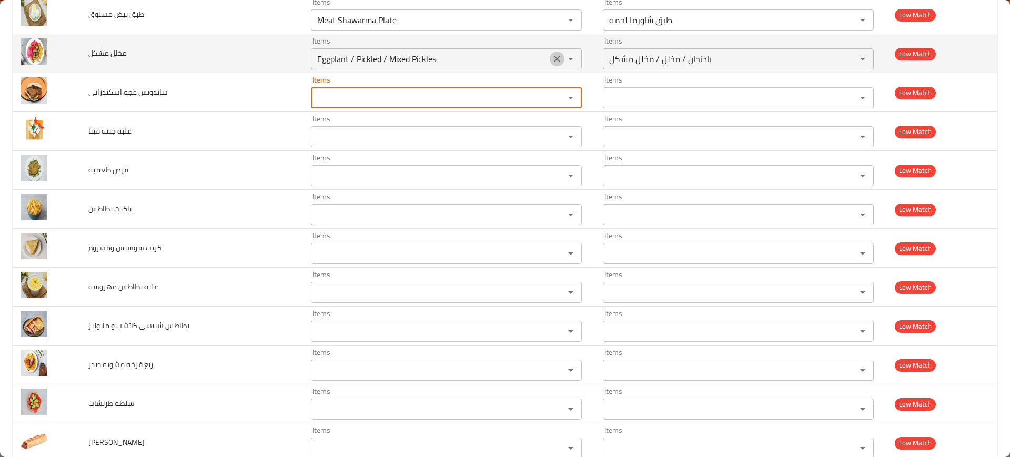
click at [551, 65] on button "Clear" at bounding box center [557, 59] width 15 height 15
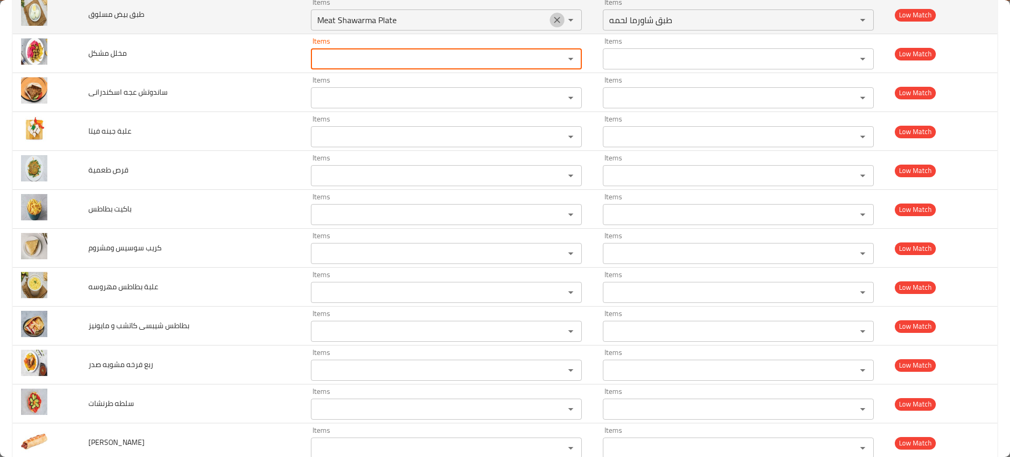
click at [553, 23] on icon "Clear" at bounding box center [557, 20] width 11 height 11
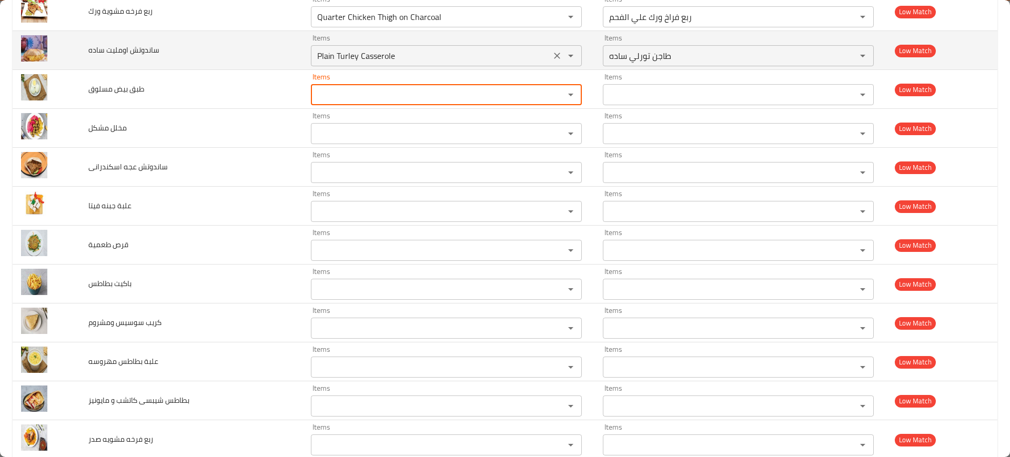
scroll to position [2564, 0]
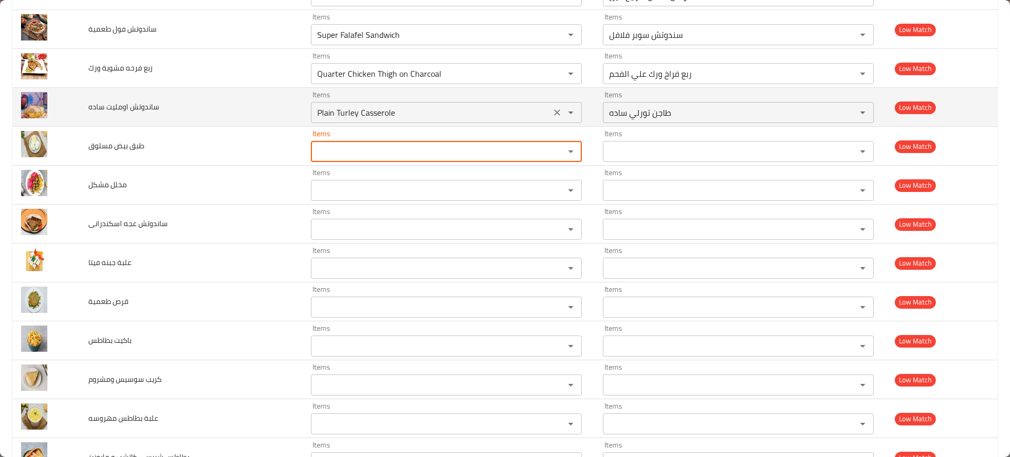
click at [552, 107] on icon "Clear" at bounding box center [557, 112] width 11 height 11
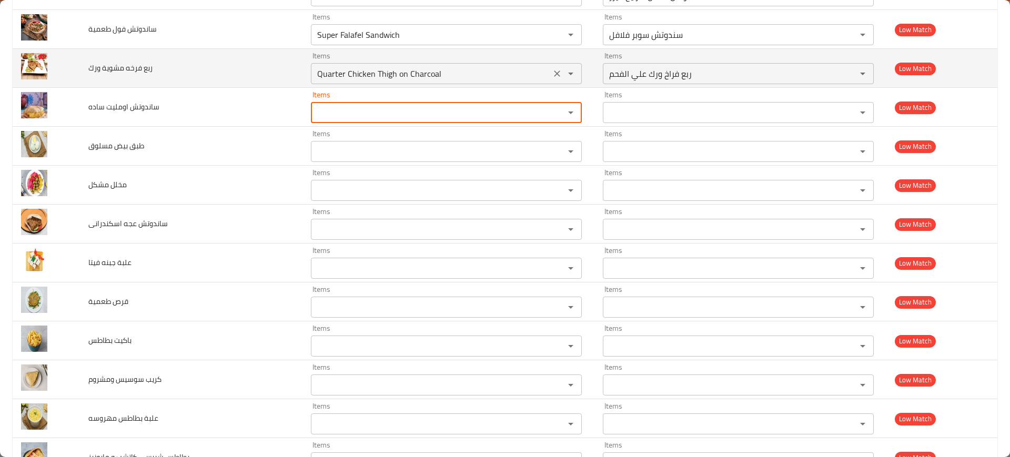
click at [552, 69] on icon "Clear" at bounding box center [557, 73] width 11 height 11
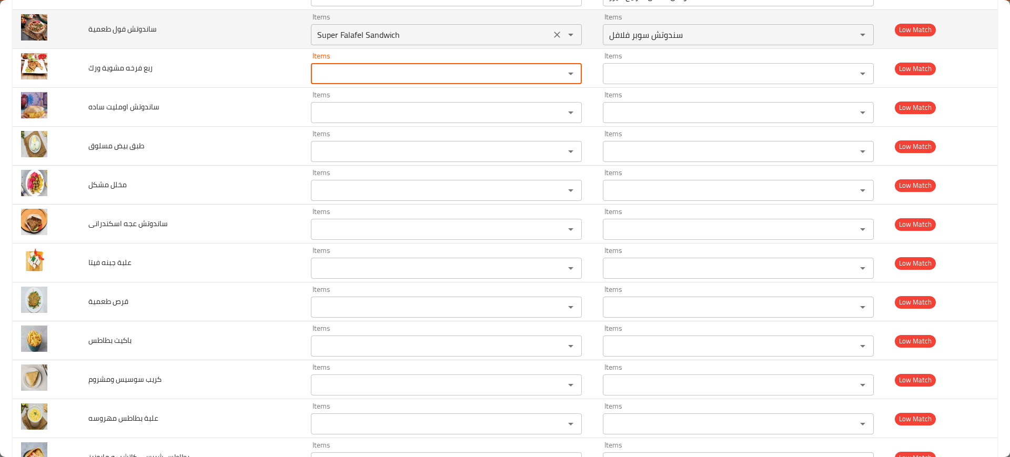
click at [552, 34] on icon "Clear" at bounding box center [557, 34] width 11 height 11
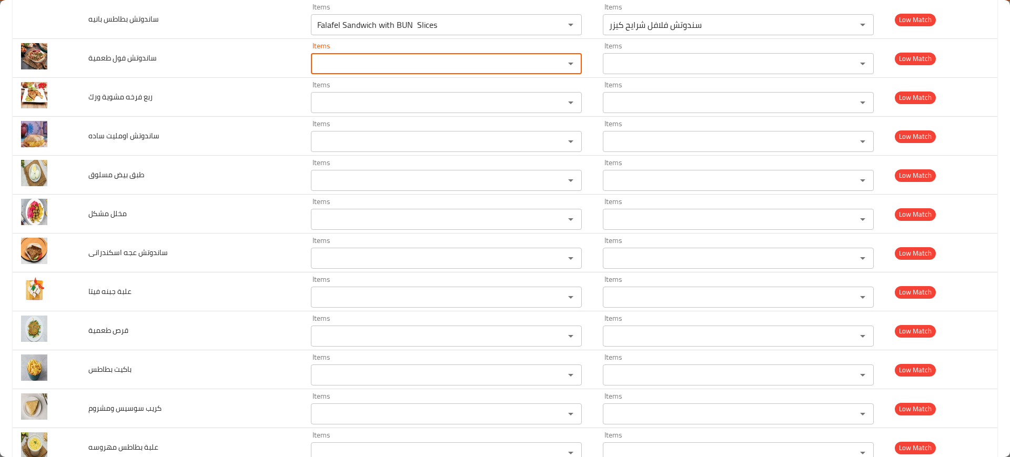
scroll to position [2367, 0]
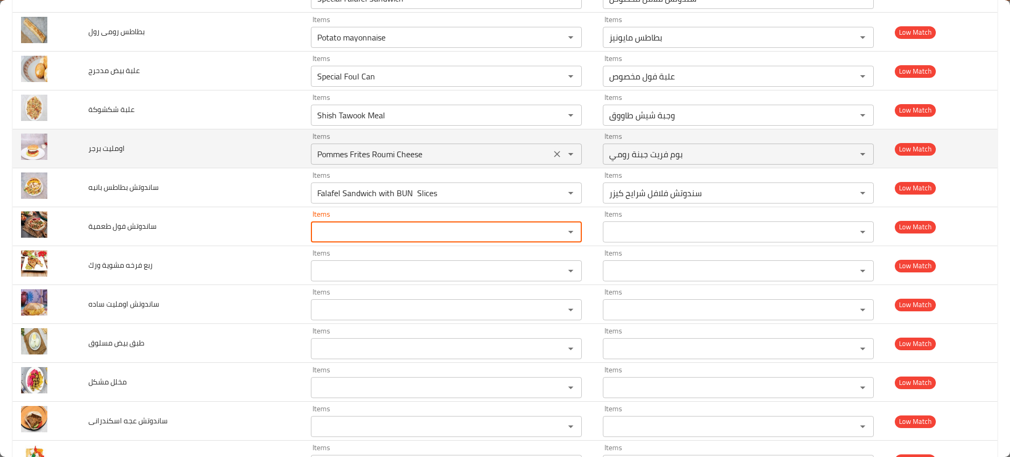
click at [552, 196] on icon "Clear" at bounding box center [557, 193] width 11 height 11
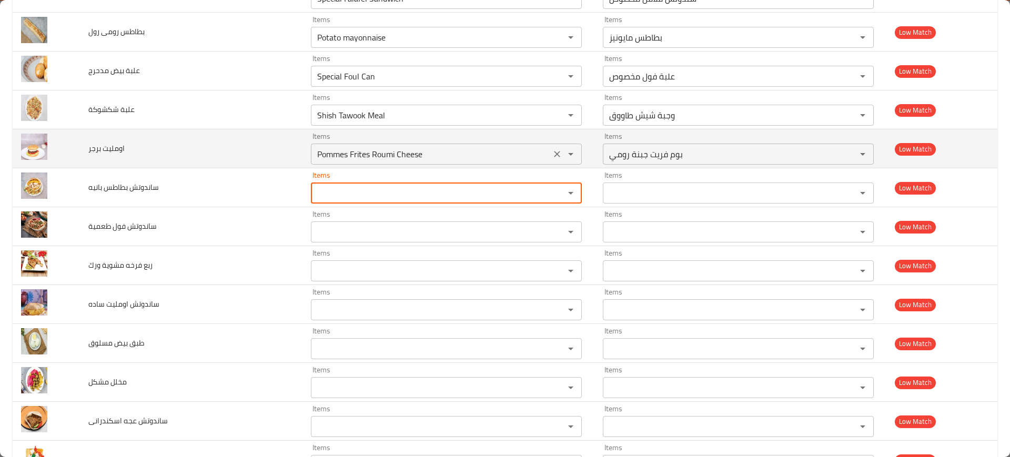
click at [552, 158] on icon "Clear" at bounding box center [557, 154] width 11 height 11
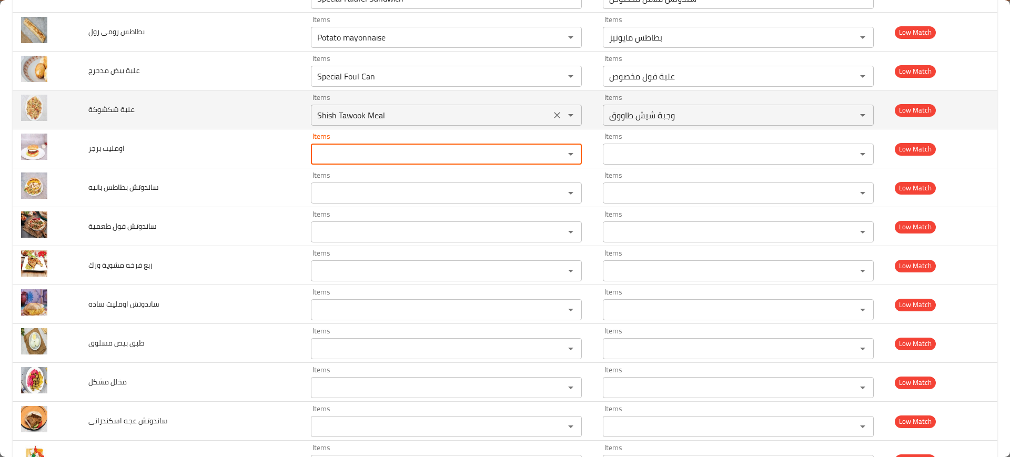
click at [552, 109] on button "Clear" at bounding box center [557, 115] width 15 height 15
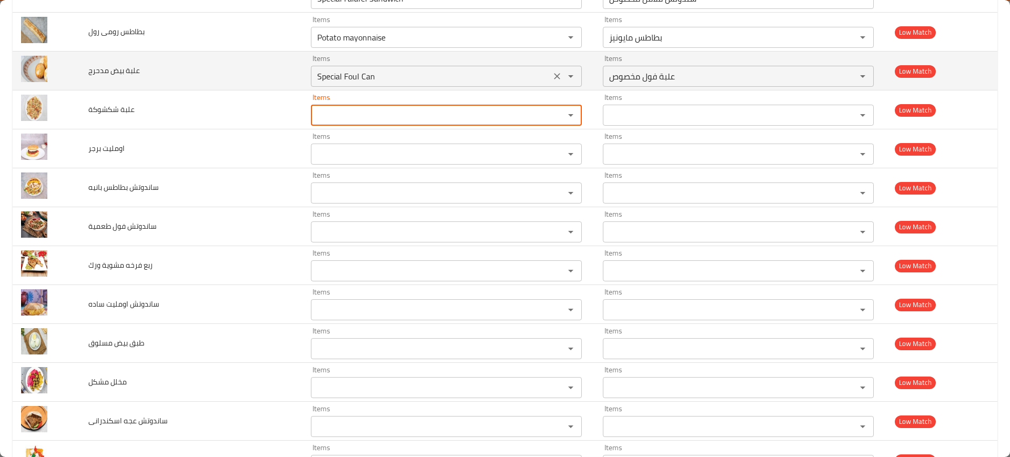
click at [552, 73] on icon "Clear" at bounding box center [557, 76] width 11 height 11
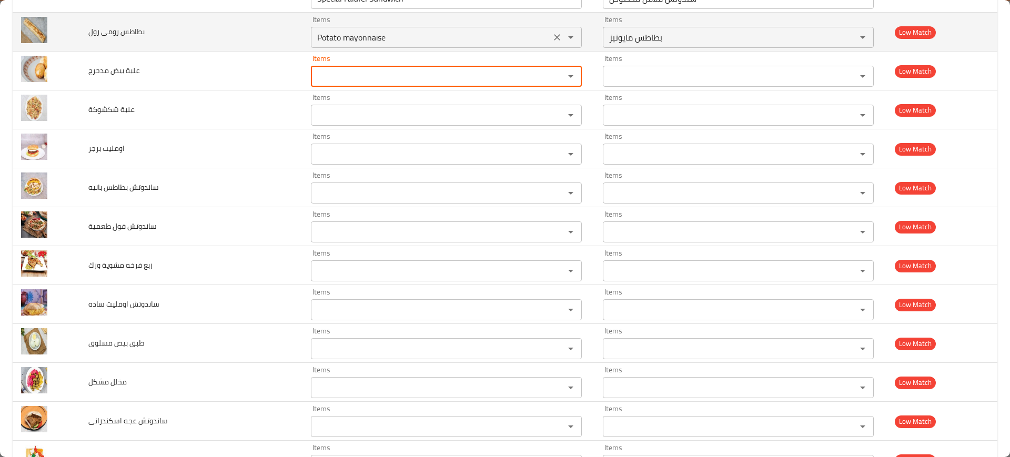
click at [552, 34] on icon "Clear" at bounding box center [557, 37] width 11 height 11
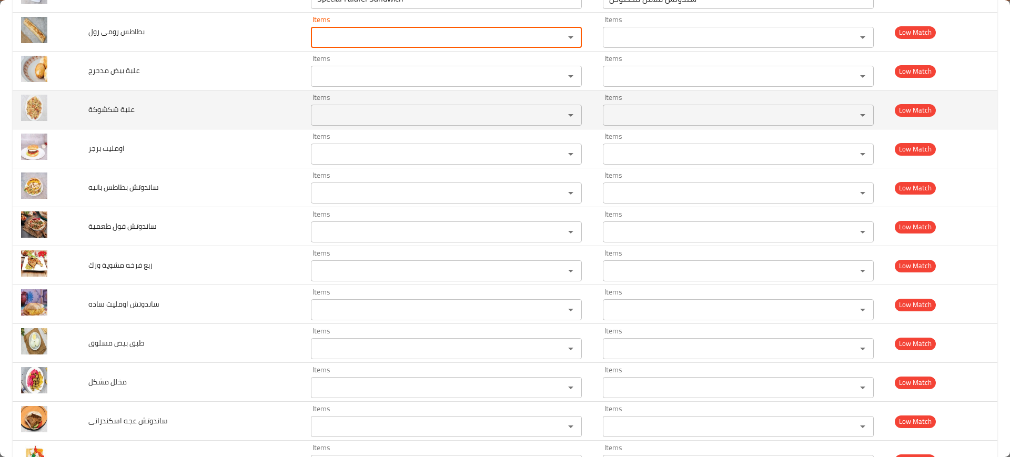
scroll to position [2170, 0]
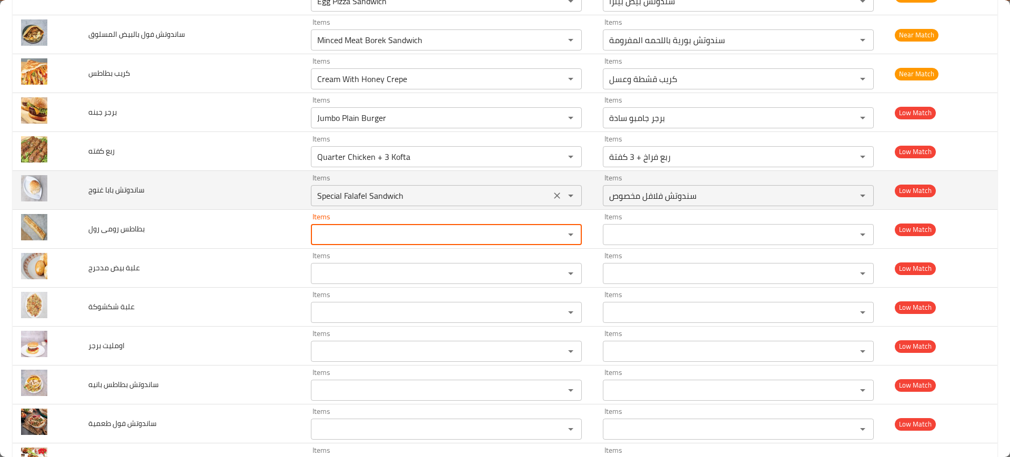
click at [552, 195] on icon "Clear" at bounding box center [557, 195] width 11 height 11
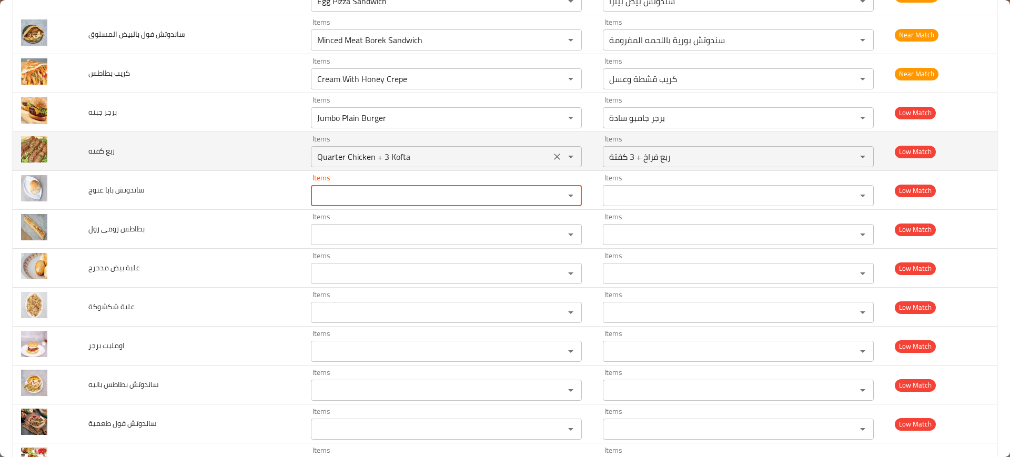
click at [554, 154] on icon "Clear" at bounding box center [557, 157] width 6 height 6
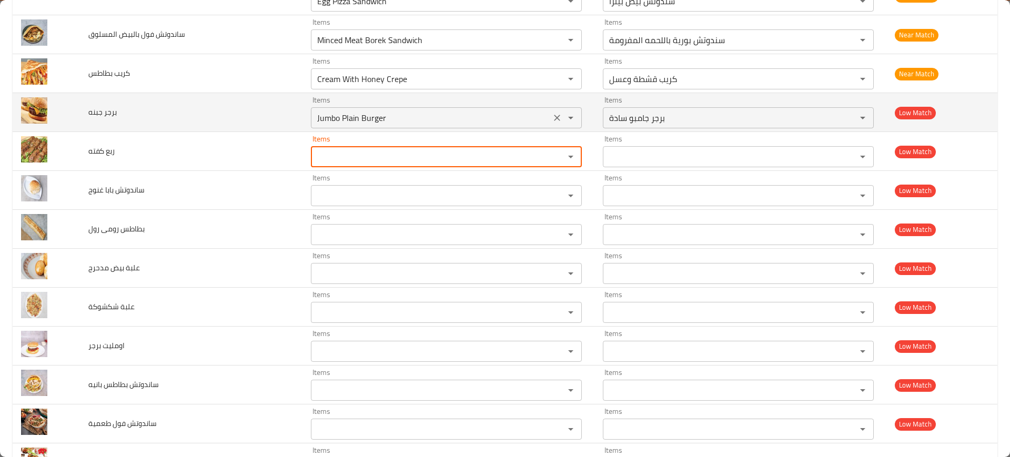
click at [366, 113] on جبنه "Jumbo Plain Burger" at bounding box center [431, 117] width 234 height 15
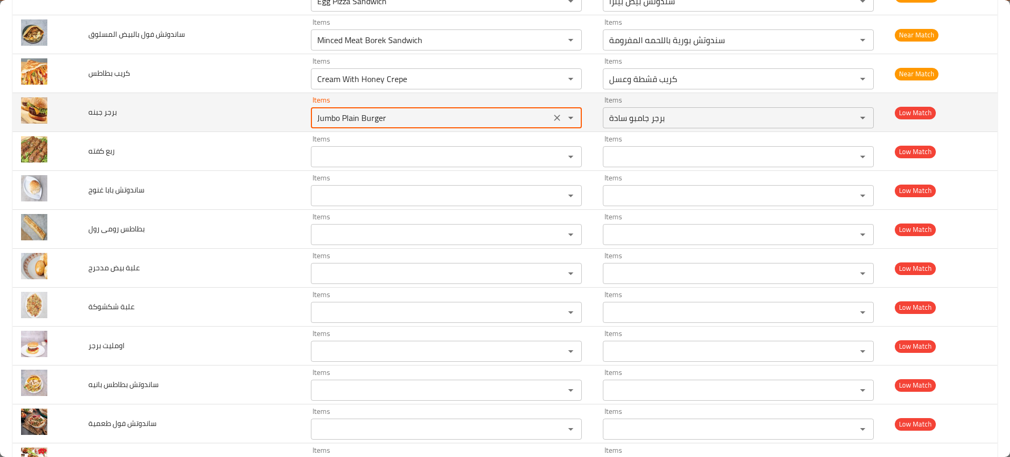
click at [366, 113] on جبنه "Jumbo Plain Burger" at bounding box center [431, 117] width 234 height 15
click at [372, 116] on جبنه "Jumbo Plain Burger" at bounding box center [431, 117] width 234 height 15
click at [372, 115] on جبنه "Jumbo Plain Burger" at bounding box center [431, 117] width 234 height 15
click at [373, 114] on جبنه "Jumbo Plain Burger" at bounding box center [431, 117] width 234 height 15
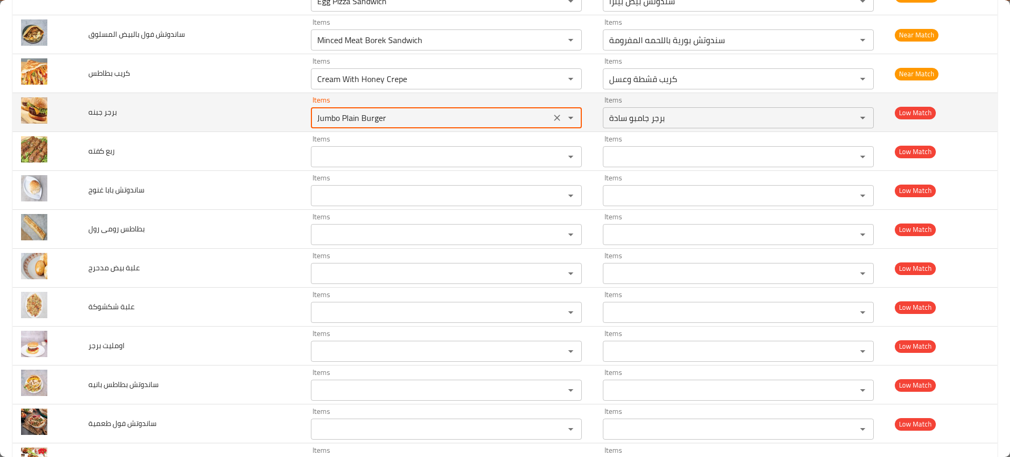
click at [373, 114] on جبنه "Jumbo Plain Burger" at bounding box center [431, 117] width 234 height 15
click at [374, 119] on جبنه "Jumbo Plain Burger" at bounding box center [431, 117] width 234 height 15
click at [377, 117] on جبنه "Jumbo Plain Burger" at bounding box center [431, 117] width 234 height 15
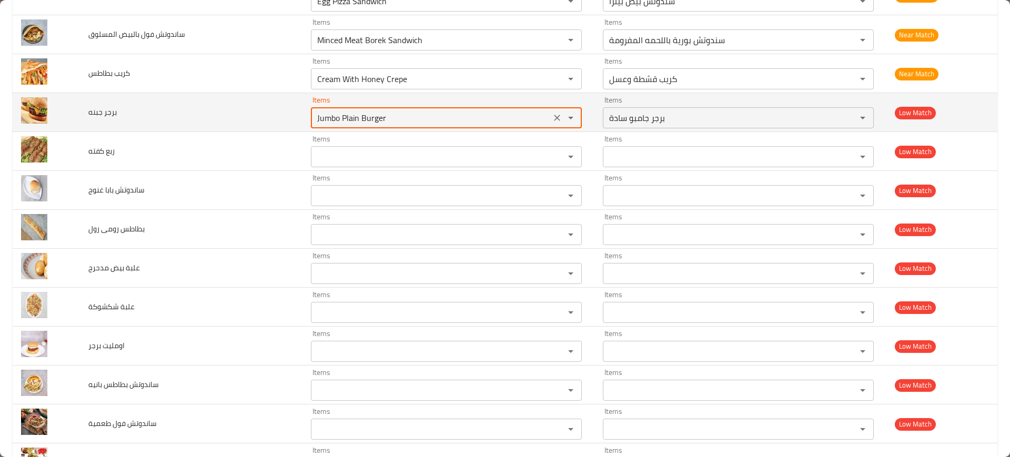
click at [377, 117] on جبنه "Jumbo Plain Burger" at bounding box center [431, 117] width 234 height 15
paste جبنه "enhanced table"
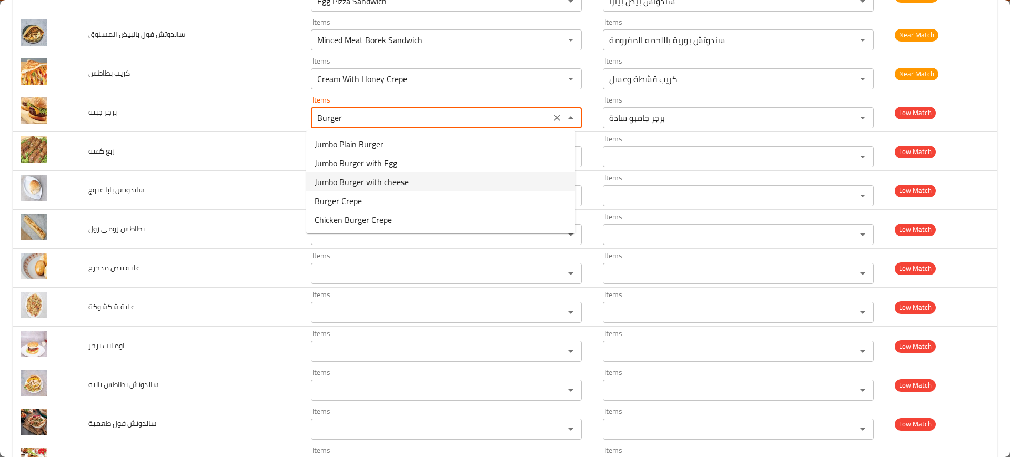
click at [369, 185] on span "Jumbo Burger with cheese" at bounding box center [362, 182] width 94 height 13
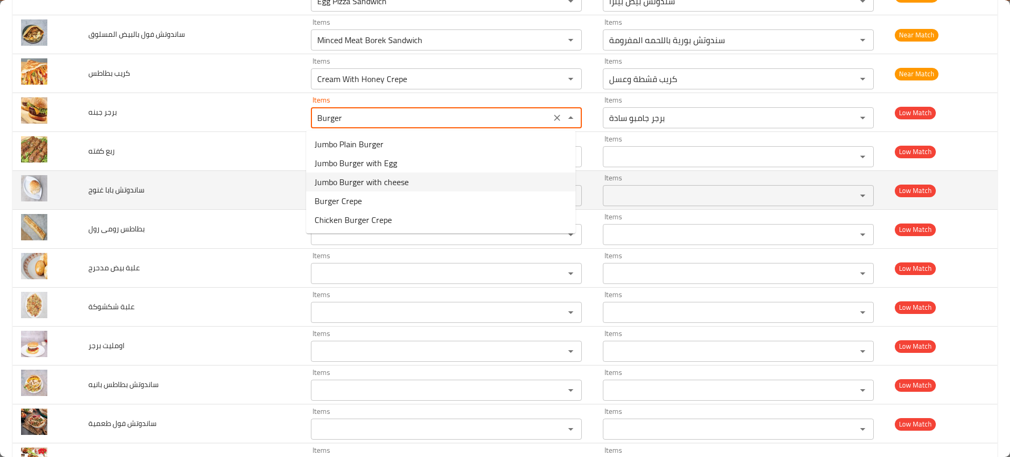
type جبنه "Jumbo Burger with cheese"
type جبنه-ar "برجر جامبو بالجبنة"
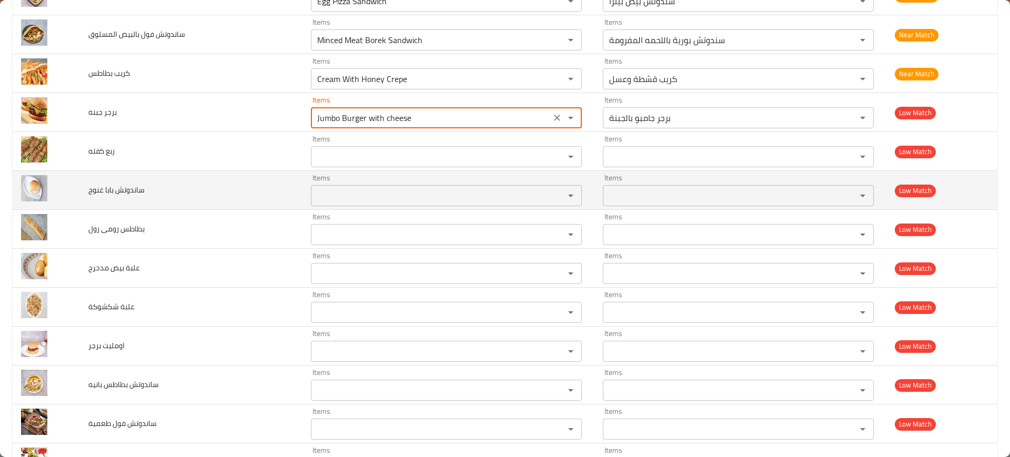
scroll to position [2038, 0]
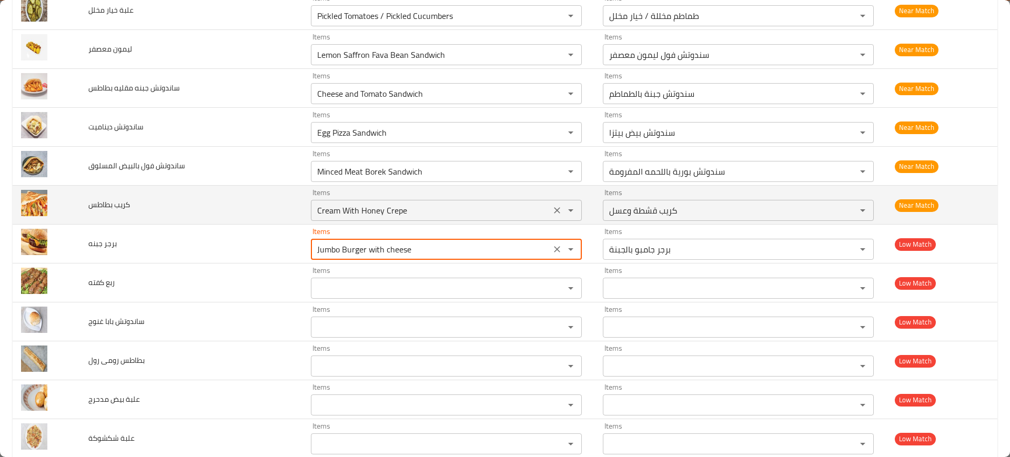
click at [553, 211] on icon "Clear" at bounding box center [557, 210] width 11 height 11
type جبنه "Jumbo Burger with cheese"
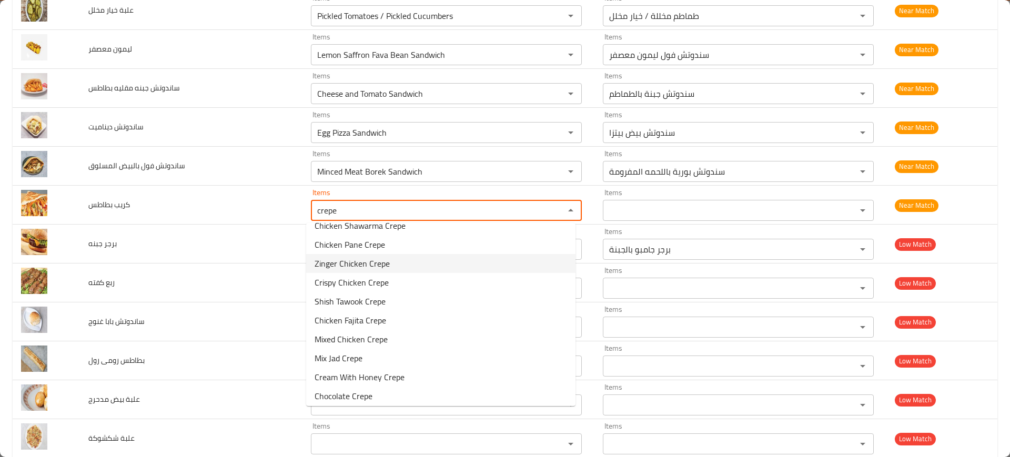
scroll to position [261, 0]
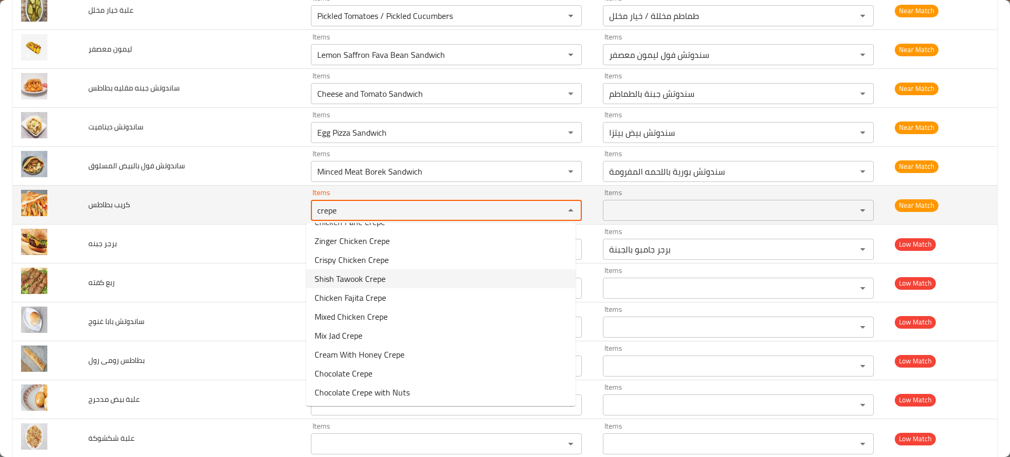
type بطاطس "crepe"
click at [128, 188] on td "كريب بطاطس" at bounding box center [191, 205] width 222 height 39
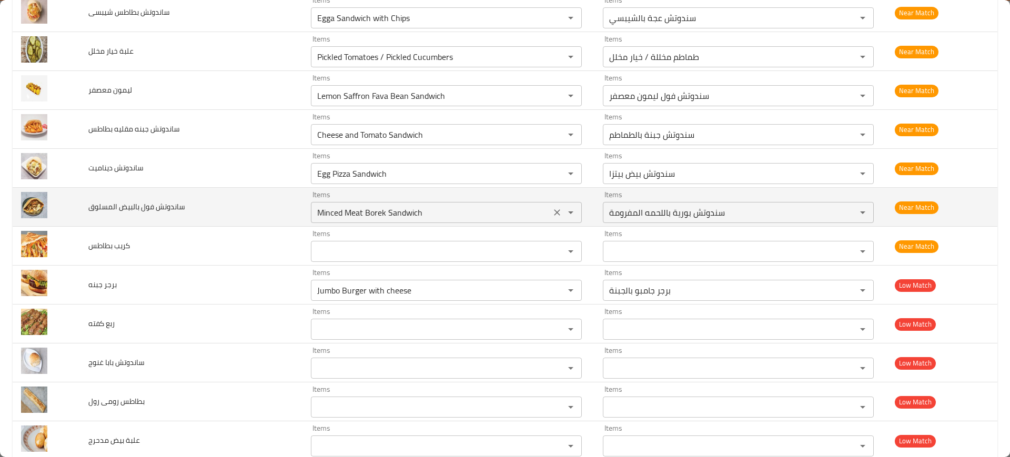
scroll to position [1972, 0]
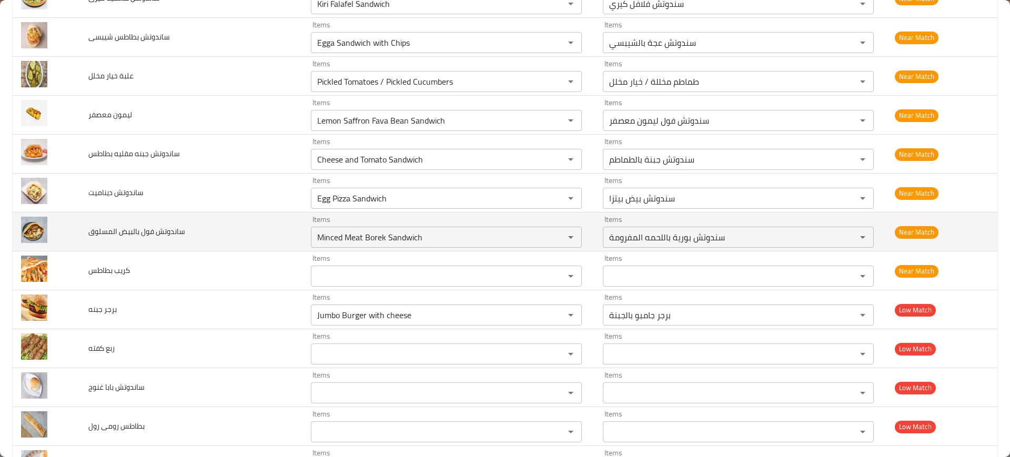
click at [552, 237] on icon "Clear" at bounding box center [557, 237] width 11 height 11
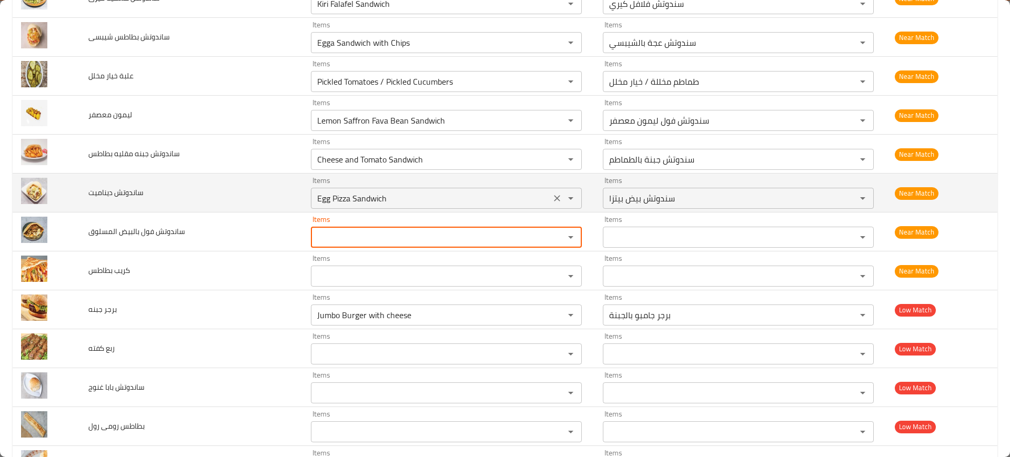
click at [554, 195] on icon "Clear" at bounding box center [557, 198] width 11 height 11
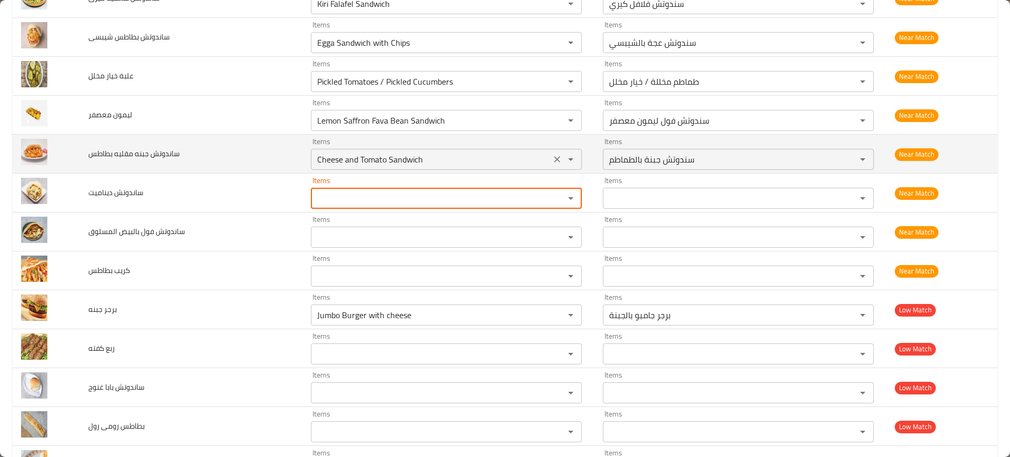
click at [552, 155] on icon "Clear" at bounding box center [557, 159] width 11 height 11
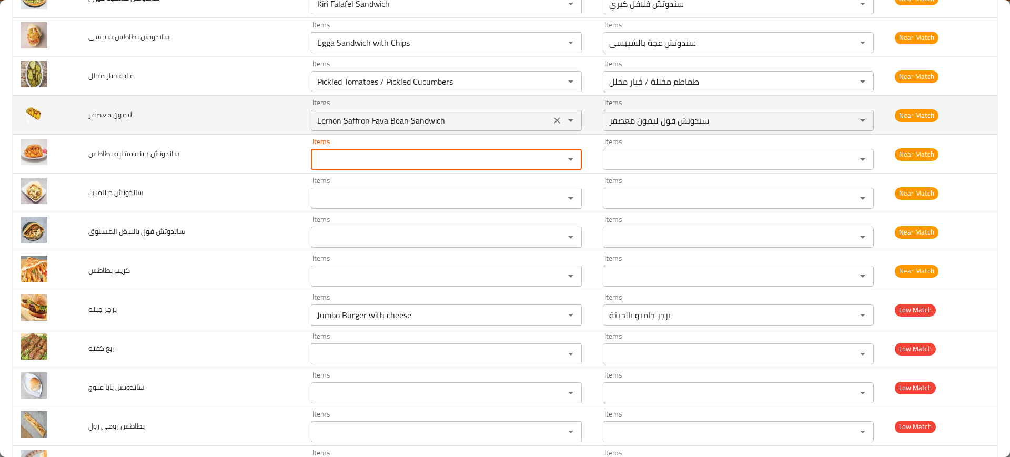
click at [556, 115] on button "Clear" at bounding box center [557, 120] width 15 height 15
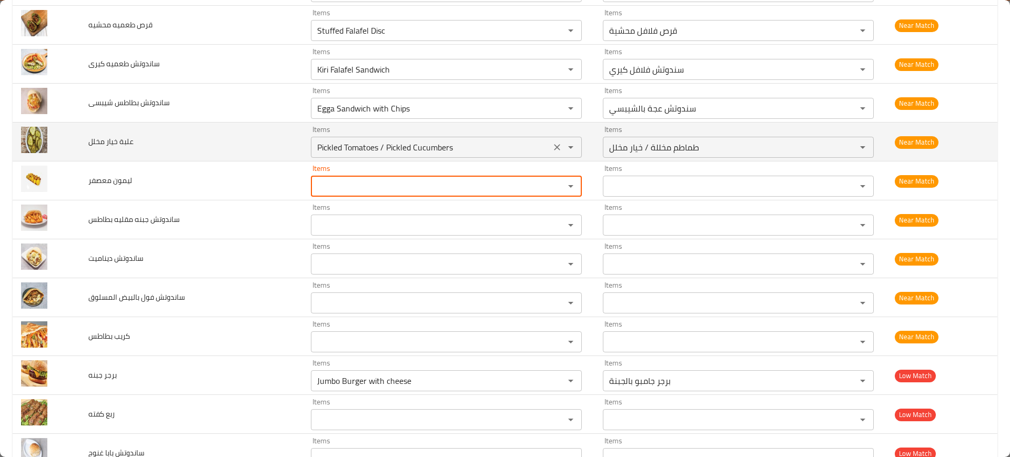
scroll to position [1841, 0]
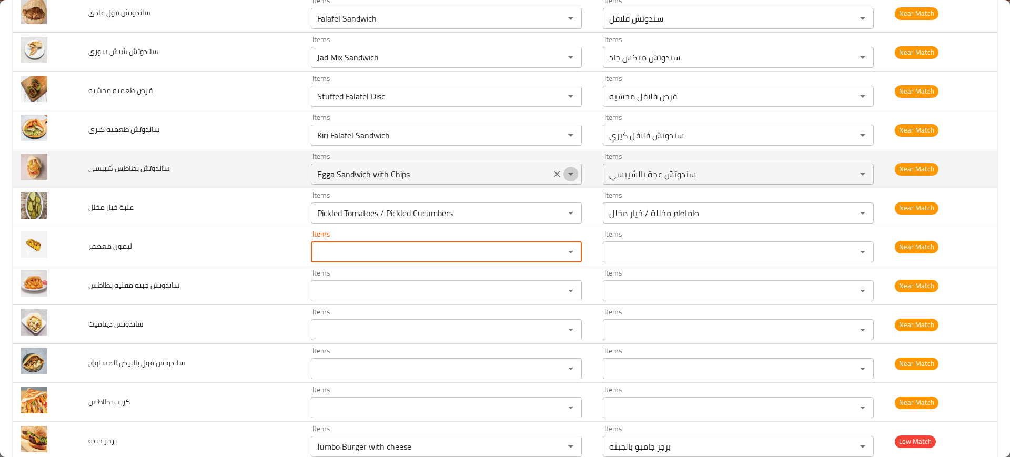
click at [564, 172] on icon "Open" at bounding box center [570, 174] width 13 height 13
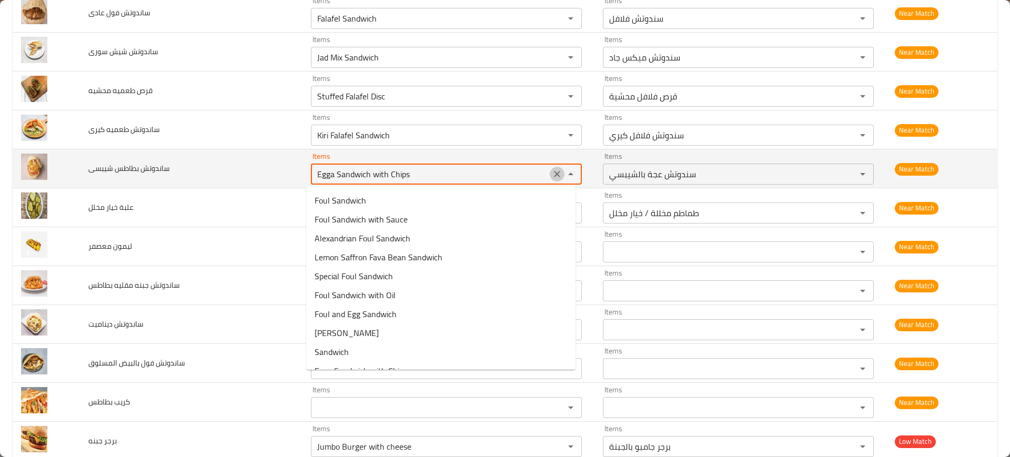
click at [554, 169] on icon "Clear" at bounding box center [557, 174] width 11 height 11
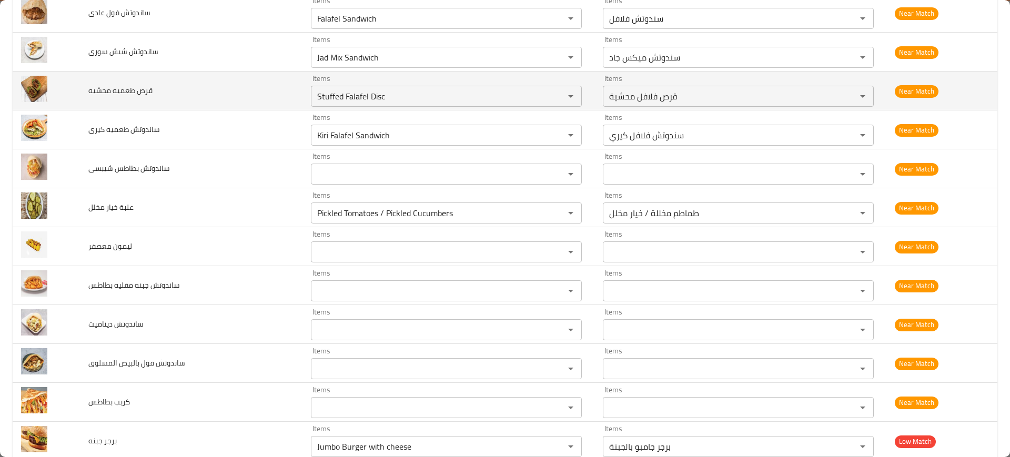
click at [250, 103] on td "قرص طعميه محشيه" at bounding box center [191, 91] width 222 height 39
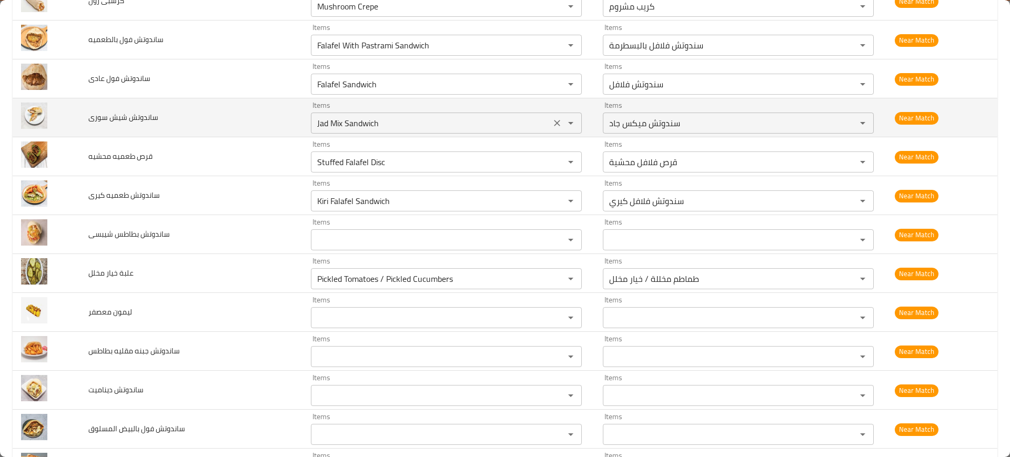
click at [333, 129] on سورى "Jad Mix Sandwich" at bounding box center [431, 123] width 234 height 15
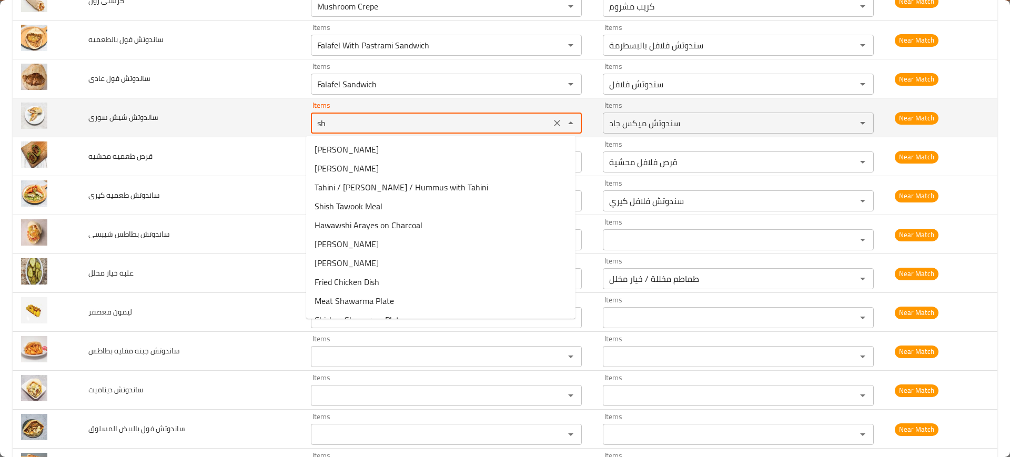
type سورى "shi"
click at [550, 120] on button "Clear" at bounding box center [557, 123] width 15 height 15
click at [219, 104] on td "ساندوتش شيش سورى" at bounding box center [191, 117] width 222 height 39
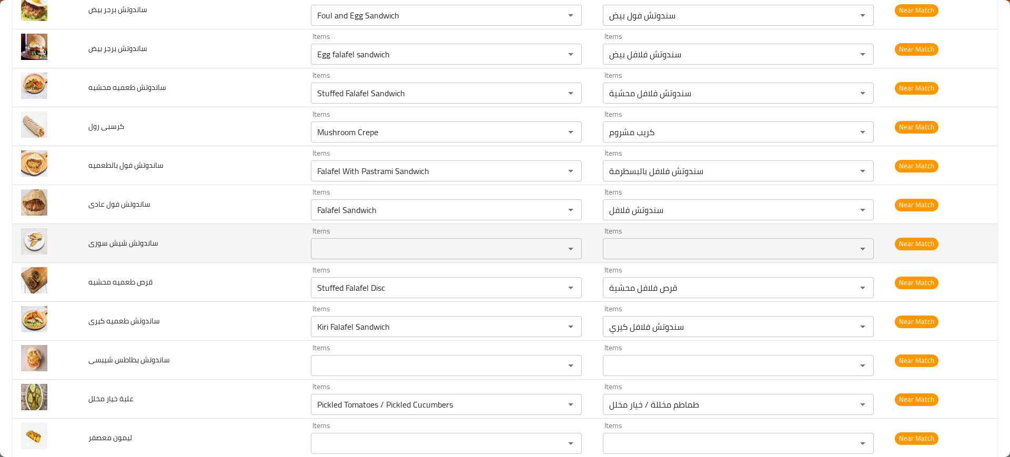
scroll to position [1644, 0]
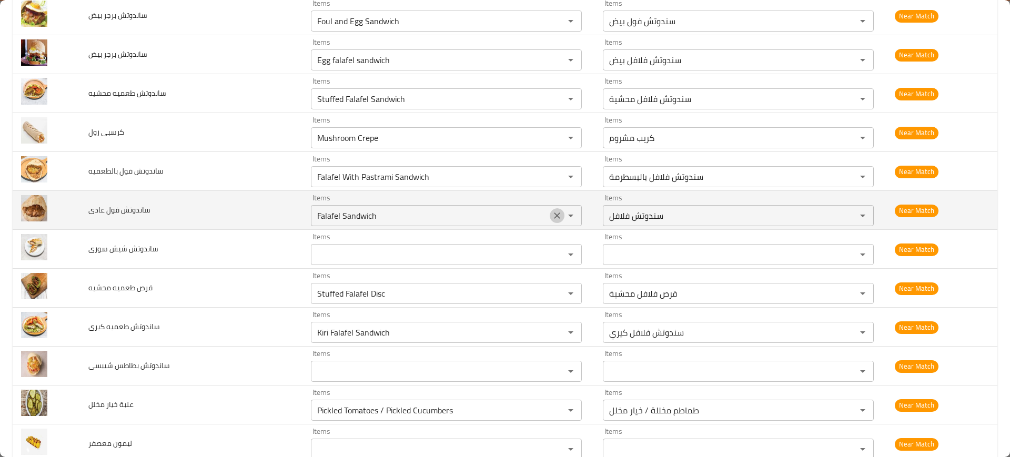
click at [556, 215] on button "Clear" at bounding box center [557, 215] width 15 height 15
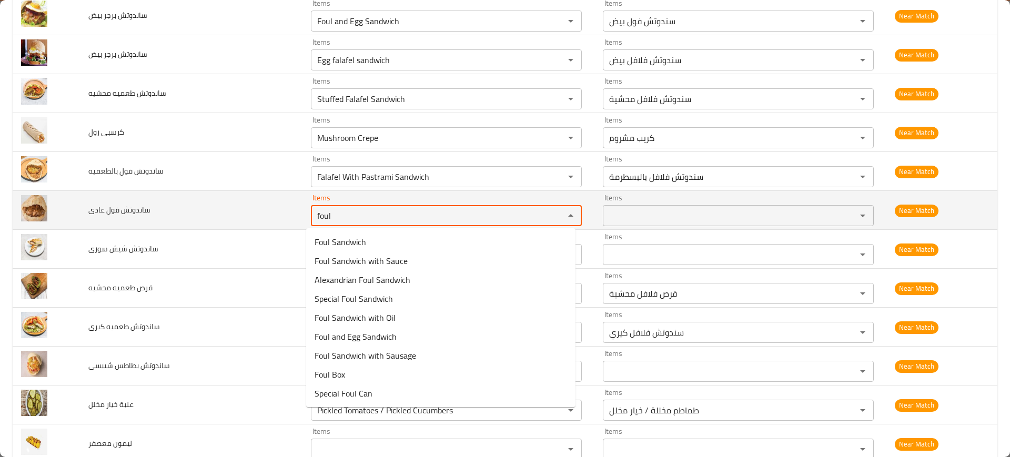
click at [555, 213] on div "enhanced table" at bounding box center [563, 215] width 27 height 15
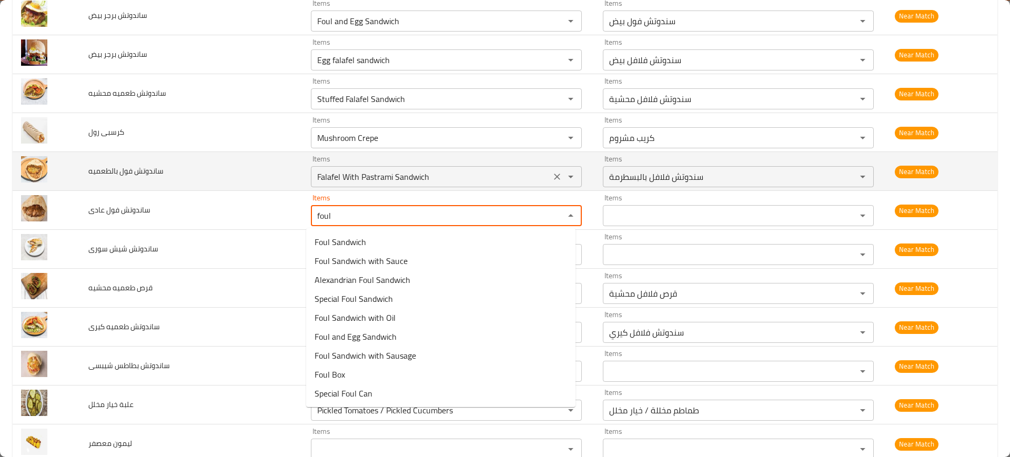
click at [554, 177] on icon "Clear" at bounding box center [557, 177] width 6 height 6
type عادى "foul"
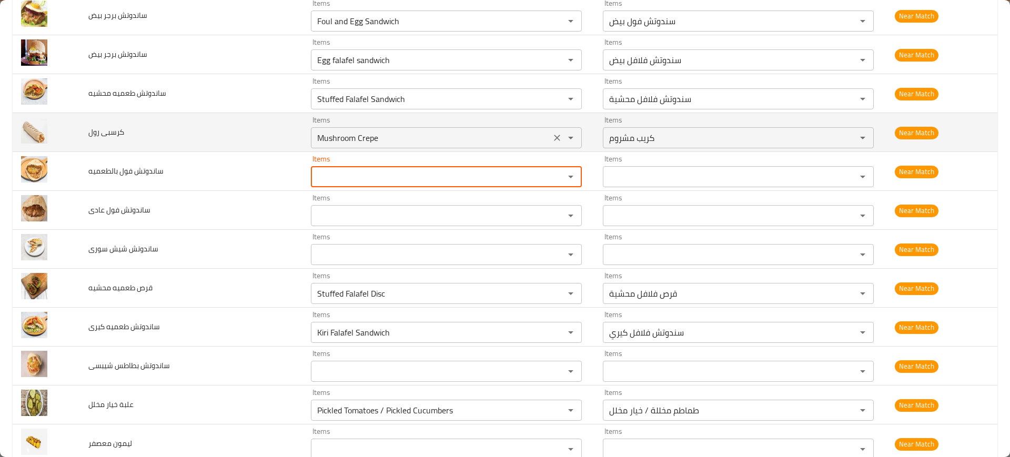
click at [552, 134] on icon "Clear" at bounding box center [557, 138] width 11 height 11
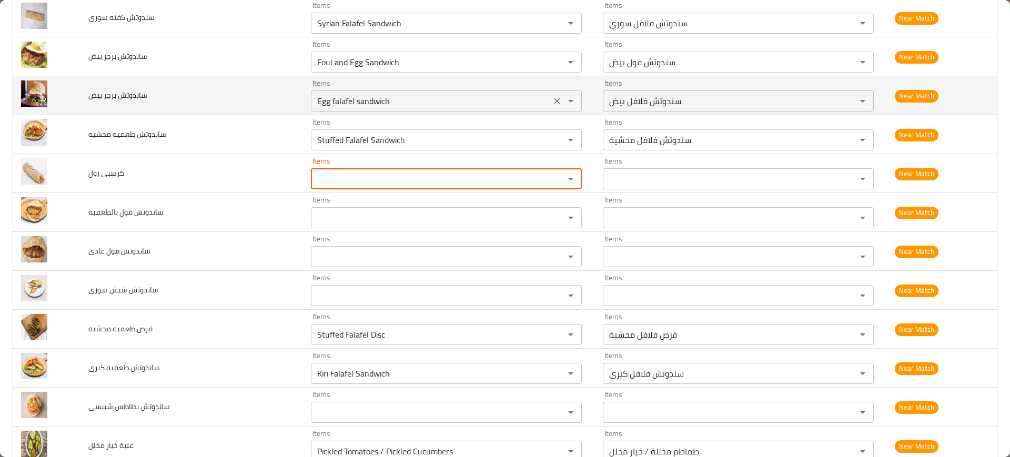
scroll to position [1578, 0]
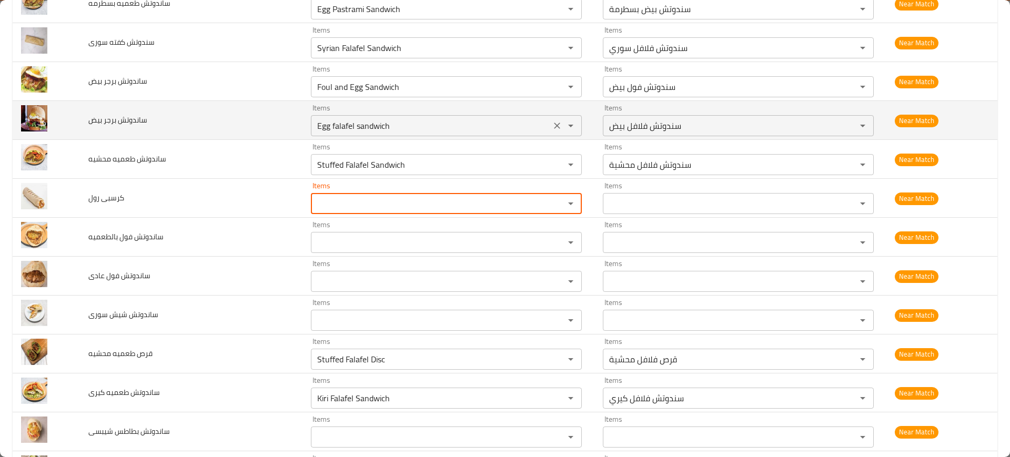
click at [552, 129] on icon "Clear" at bounding box center [557, 125] width 11 height 11
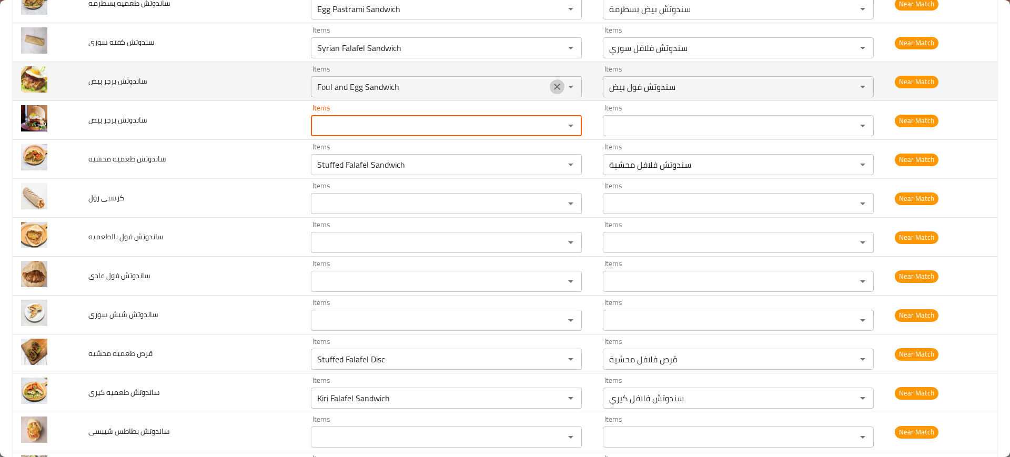
click at [555, 84] on icon "Clear" at bounding box center [557, 87] width 11 height 11
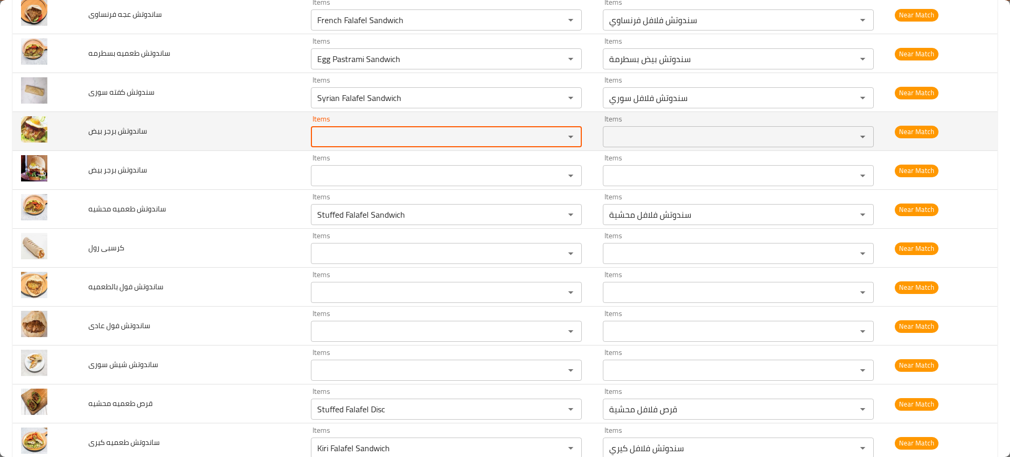
scroll to position [1446, 0]
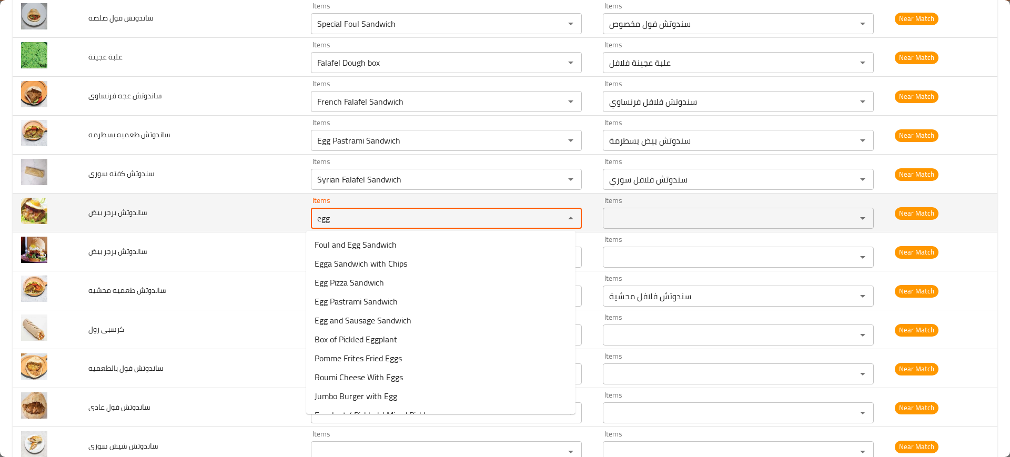
type بيض "egg"
click at [289, 208] on td "ساندوتش برجر بيض" at bounding box center [191, 213] width 222 height 39
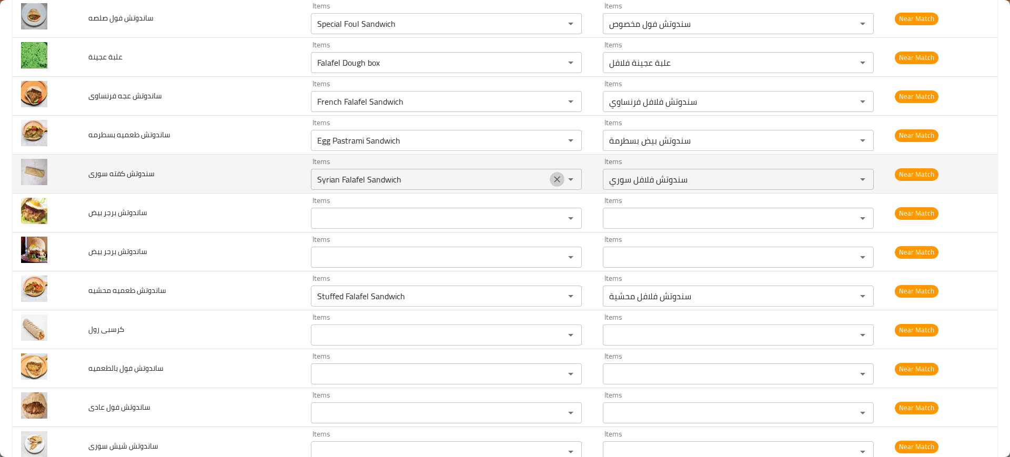
click at [554, 178] on icon "Clear" at bounding box center [557, 179] width 6 height 6
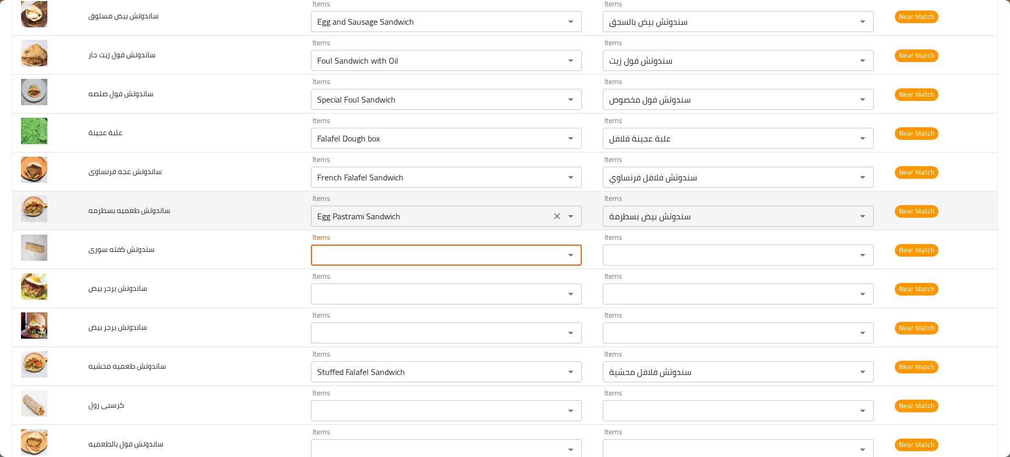
scroll to position [1315, 0]
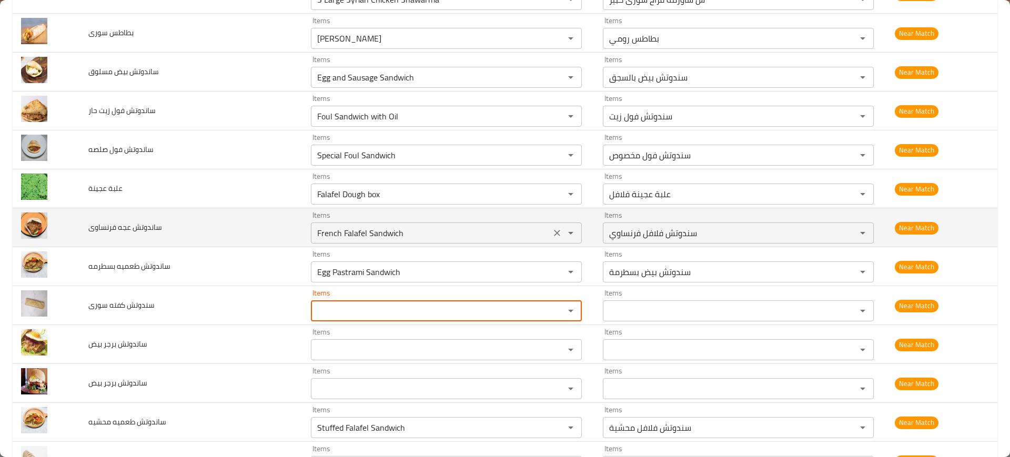
click at [553, 228] on icon "Clear" at bounding box center [557, 233] width 11 height 11
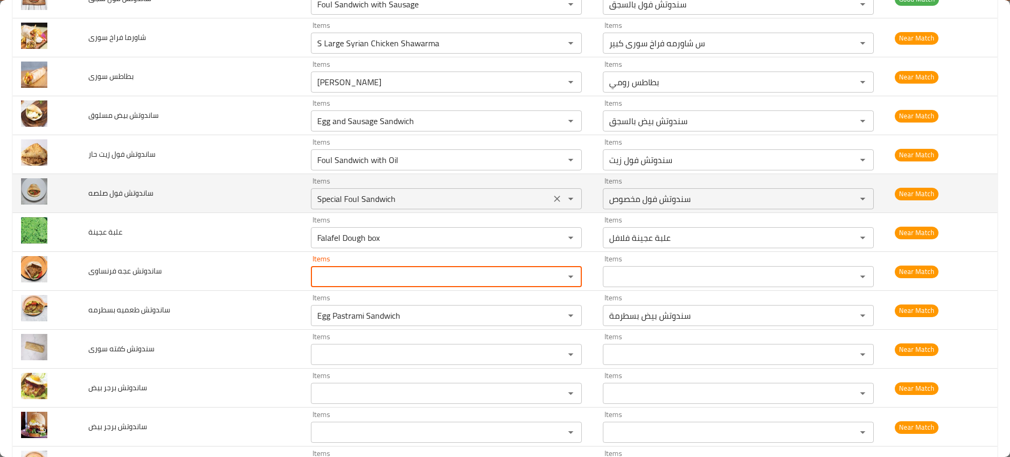
scroll to position [1249, 0]
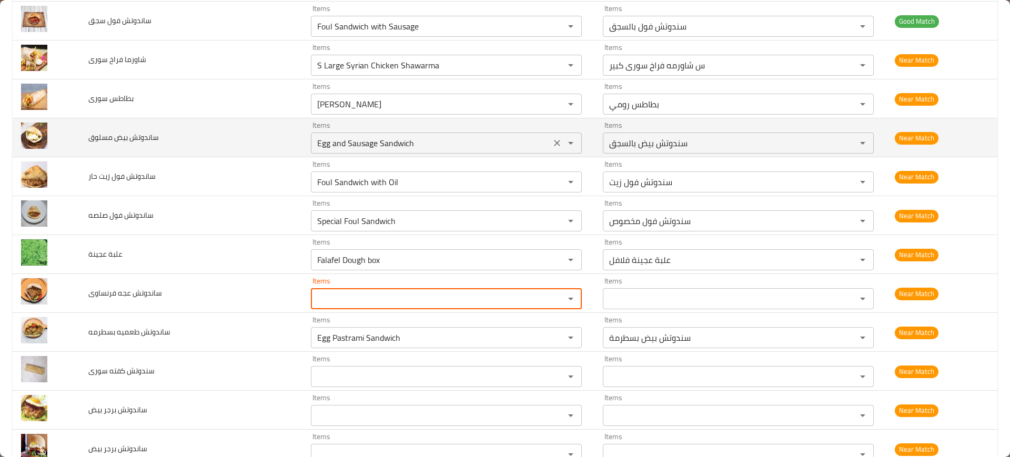
click at [554, 145] on icon "Clear" at bounding box center [557, 143] width 6 height 6
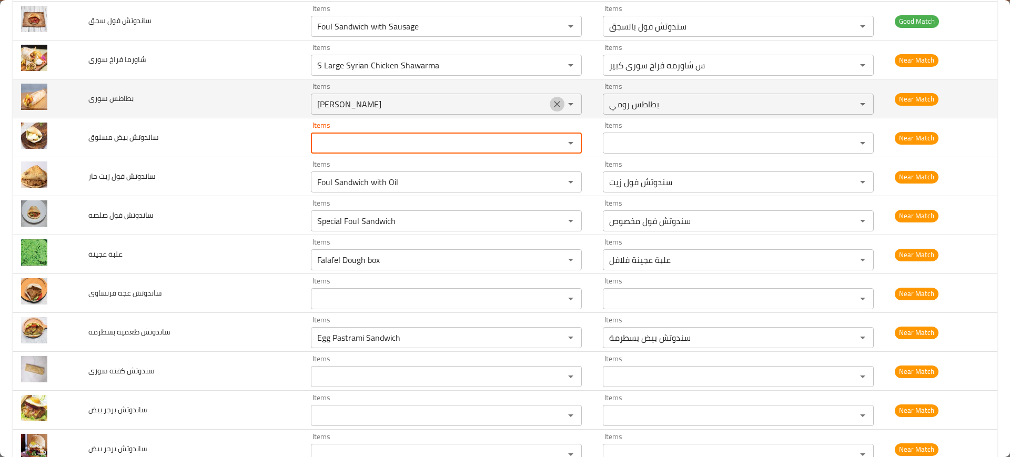
click at [554, 103] on icon "Clear" at bounding box center [557, 104] width 11 height 11
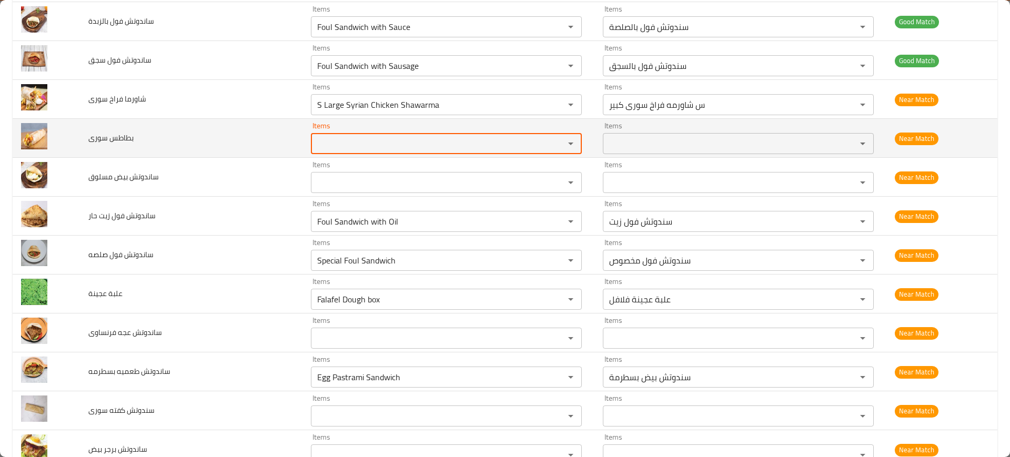
scroll to position [1183, 0]
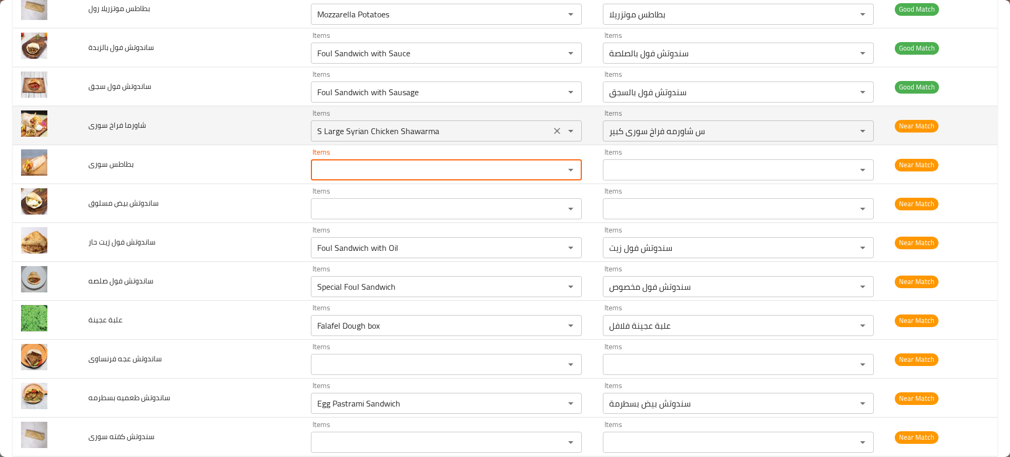
click at [552, 134] on icon "Clear" at bounding box center [557, 131] width 11 height 11
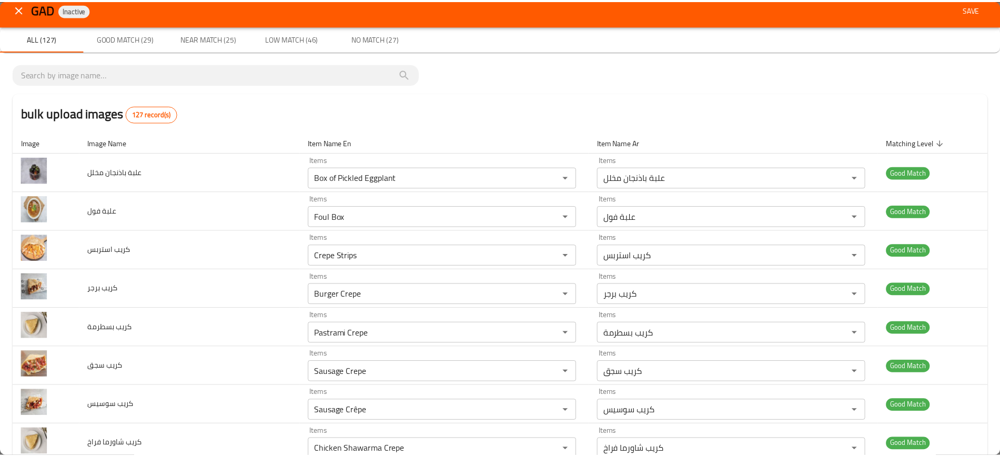
scroll to position [0, 0]
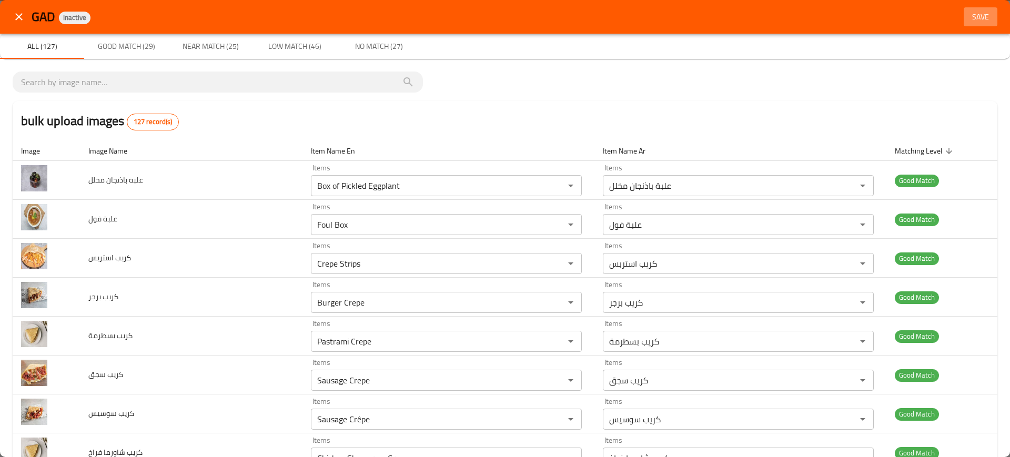
click at [970, 11] on span "Save" at bounding box center [980, 17] width 25 height 13
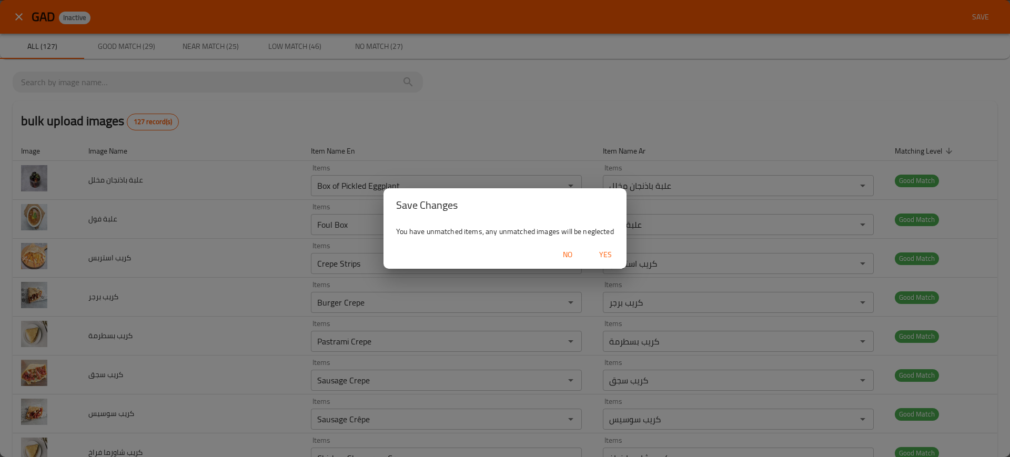
click at [605, 255] on span "Yes" at bounding box center [605, 254] width 25 height 13
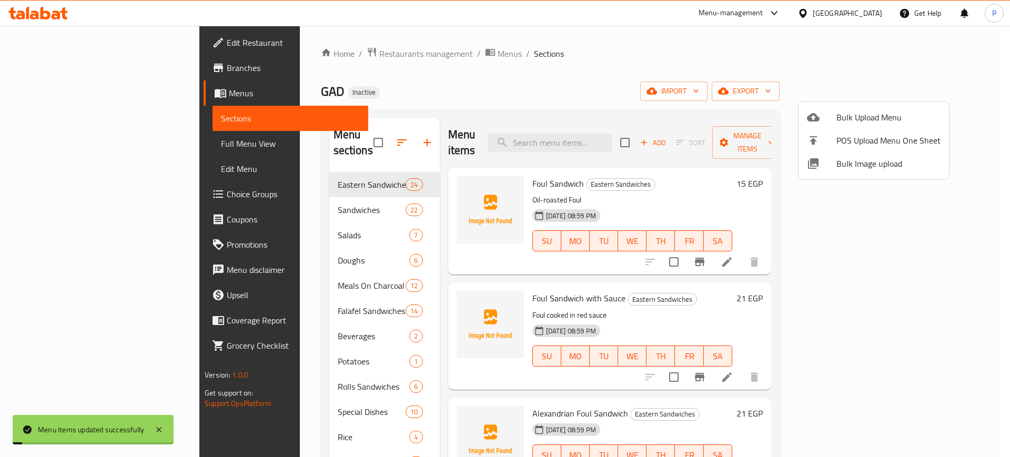
click at [232, 188] on div at bounding box center [505, 228] width 1010 height 457
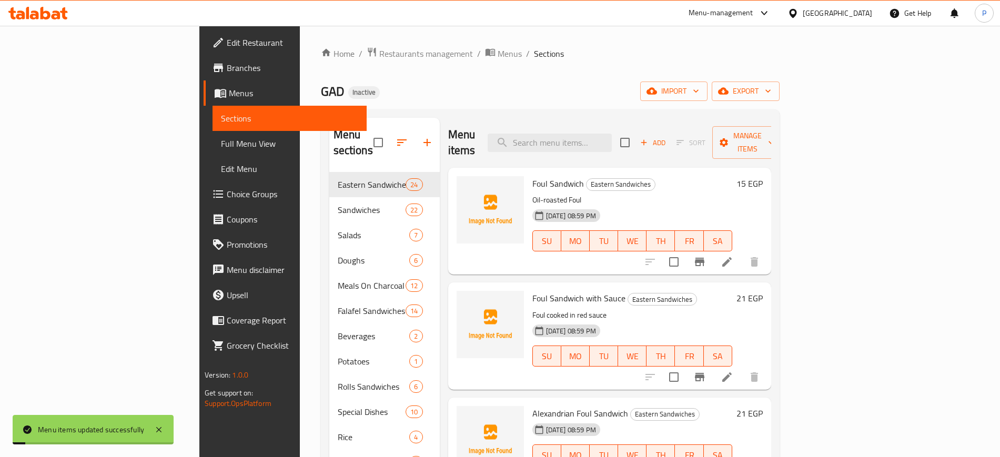
click at [338, 204] on span "Sandwiches" at bounding box center [372, 210] width 68 height 13
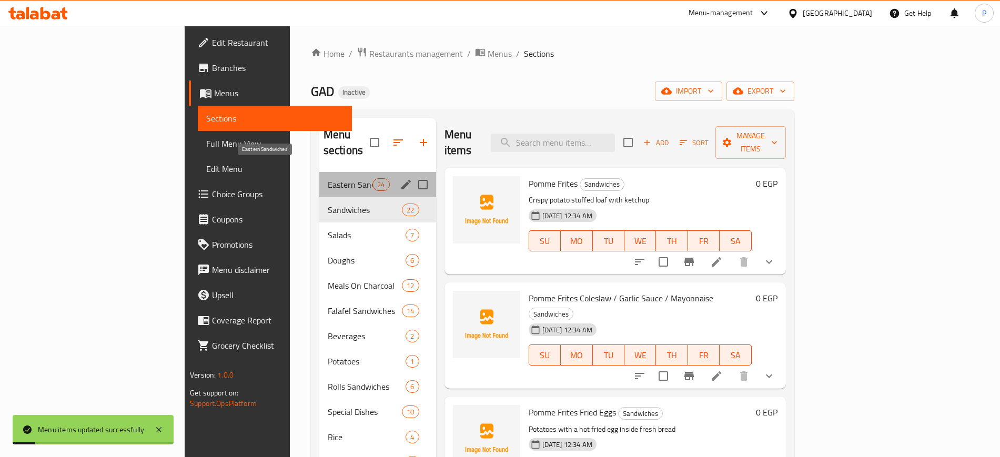
click at [328, 178] on span "Eastern Sandwiches" at bounding box center [350, 184] width 45 height 13
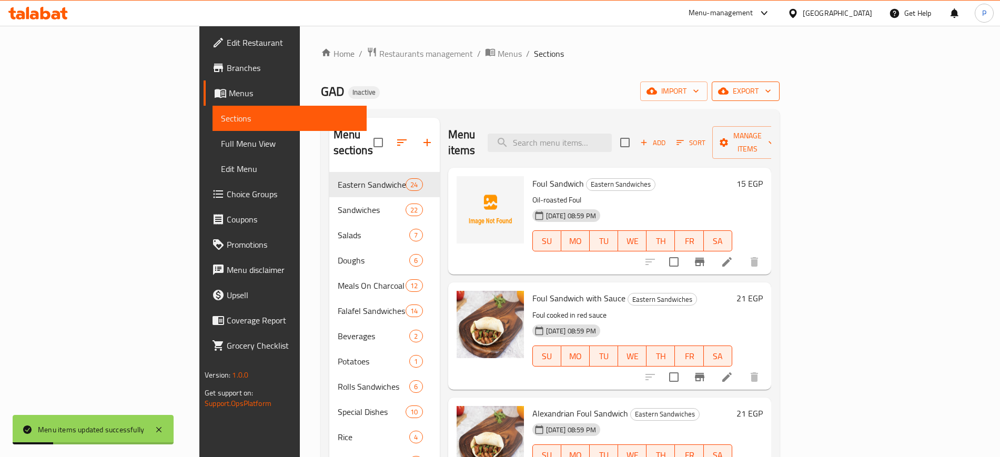
click at [771, 88] on span "export" at bounding box center [745, 91] width 51 height 13
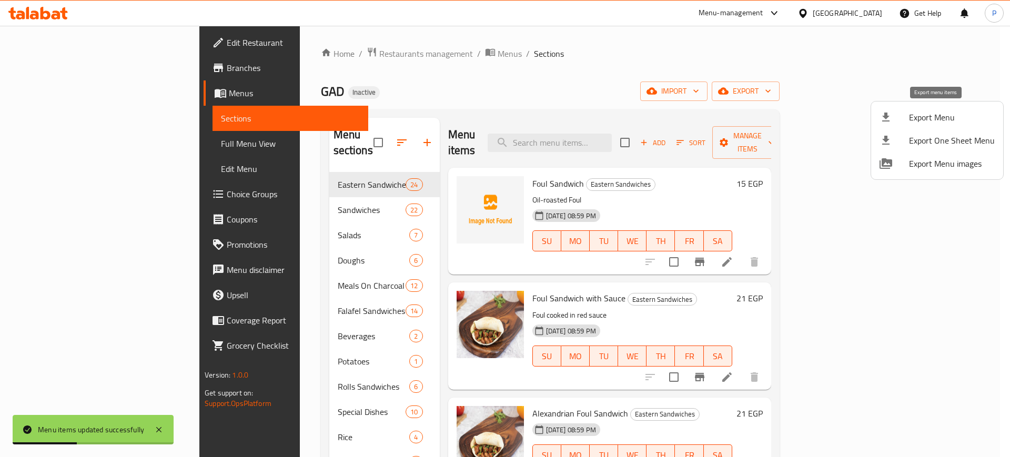
click at [918, 124] on span "Export Menu" at bounding box center [952, 117] width 86 height 13
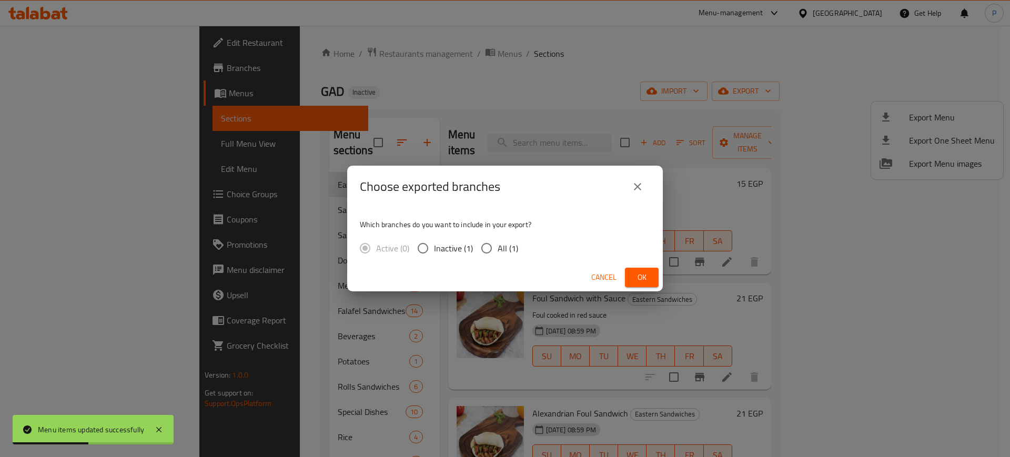
click at [495, 245] on label "All (1)" at bounding box center [496, 248] width 43 height 22
click at [495, 245] on input "All (1)" at bounding box center [486, 248] width 22 height 22
radio input "true"
click at [646, 272] on span "Ok" at bounding box center [641, 277] width 17 height 13
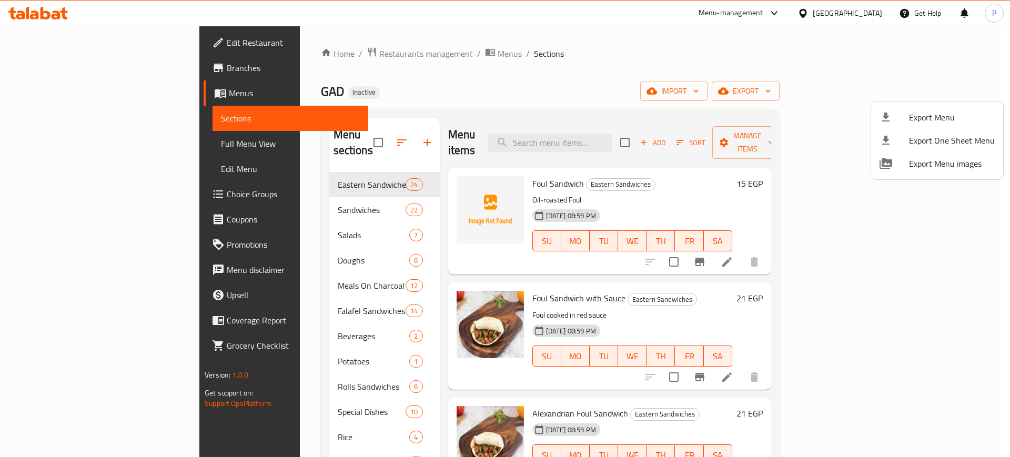
click at [185, 248] on div at bounding box center [505, 228] width 1010 height 457
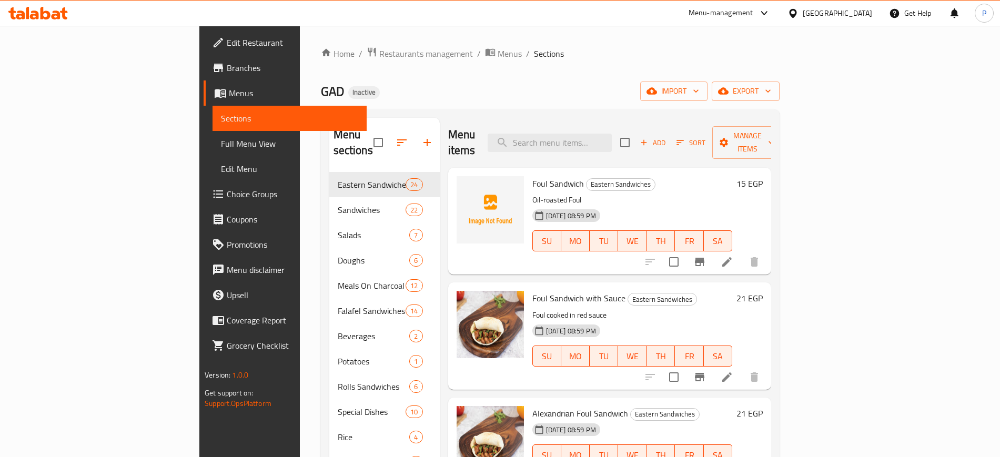
scroll to position [131, 0]
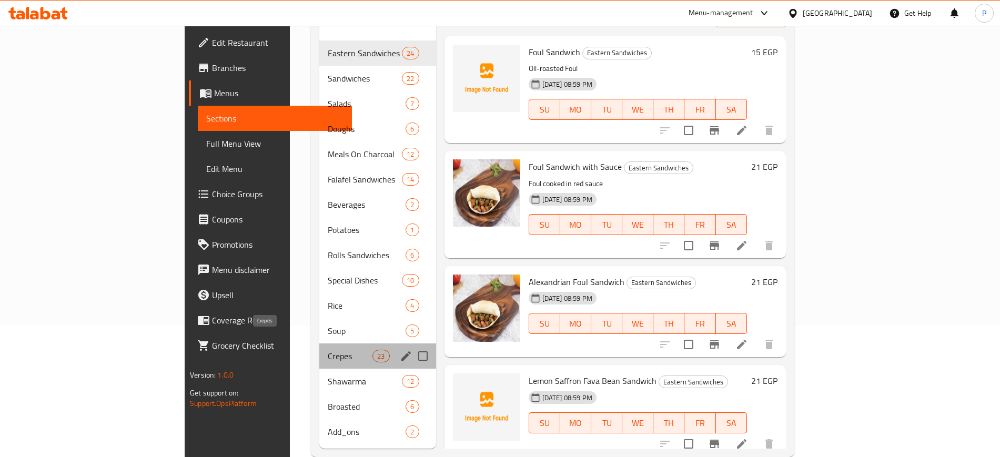
click at [328, 350] on span "Crepes" at bounding box center [350, 356] width 45 height 13
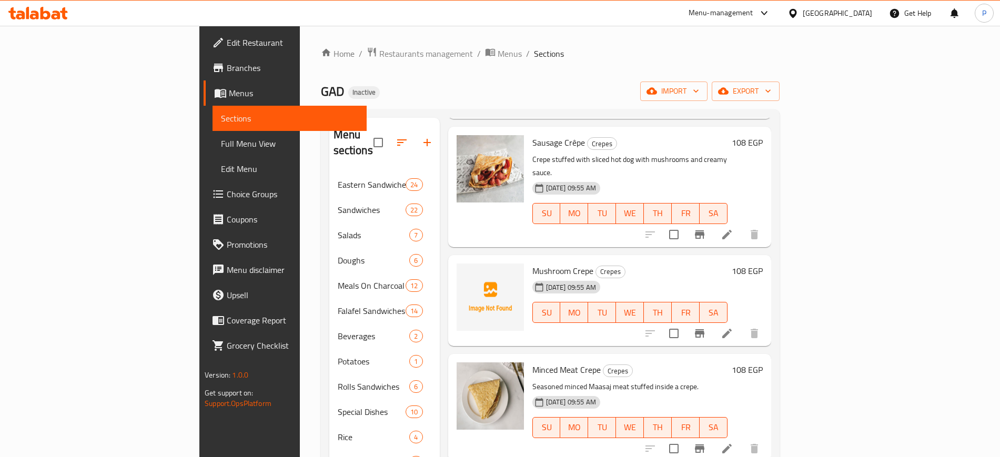
scroll to position [394, 0]
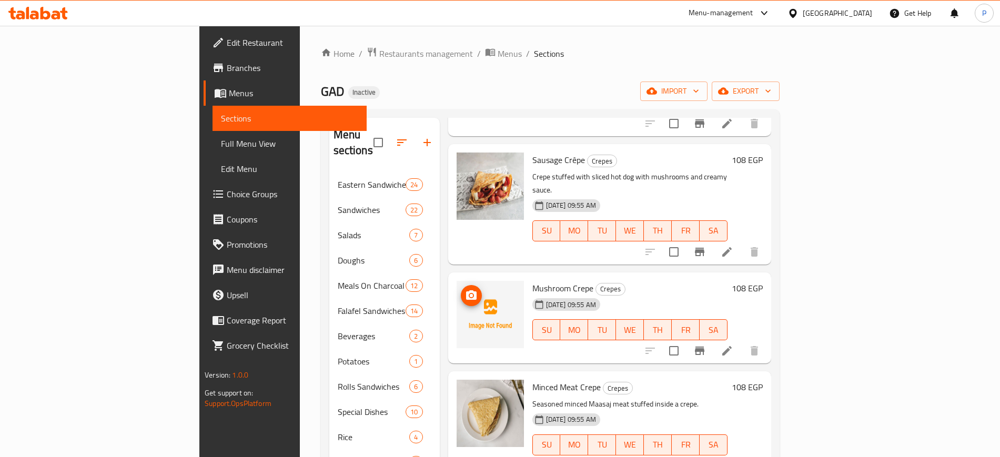
click at [457, 281] on img at bounding box center [490, 314] width 67 height 67
click at [466, 290] on icon "upload picture" at bounding box center [471, 294] width 11 height 9
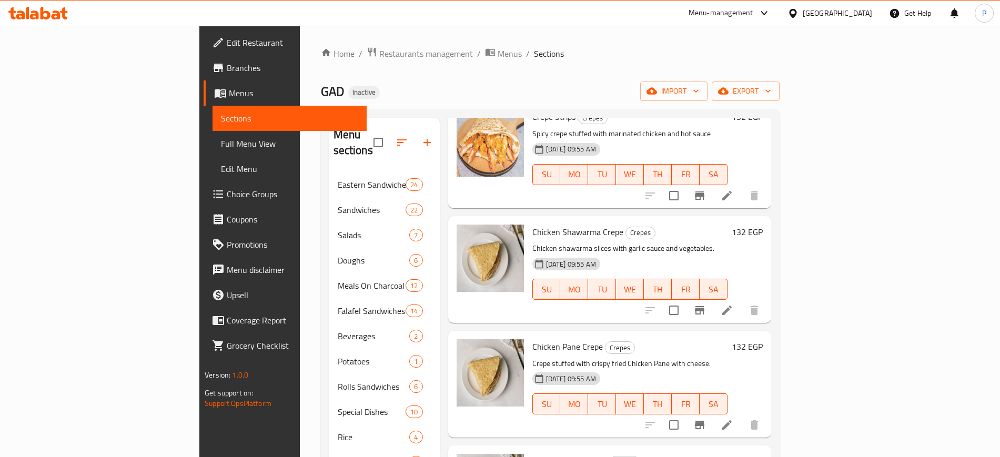
scroll to position [1118, 0]
